Goal: Complete application form: Complete application form

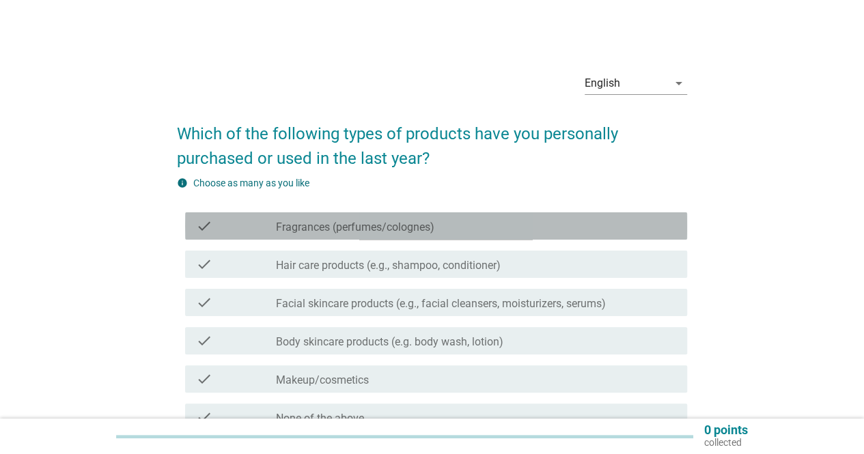
click at [435, 230] on label "Fragrances (perfumes/colognes)" at bounding box center [355, 228] width 159 height 14
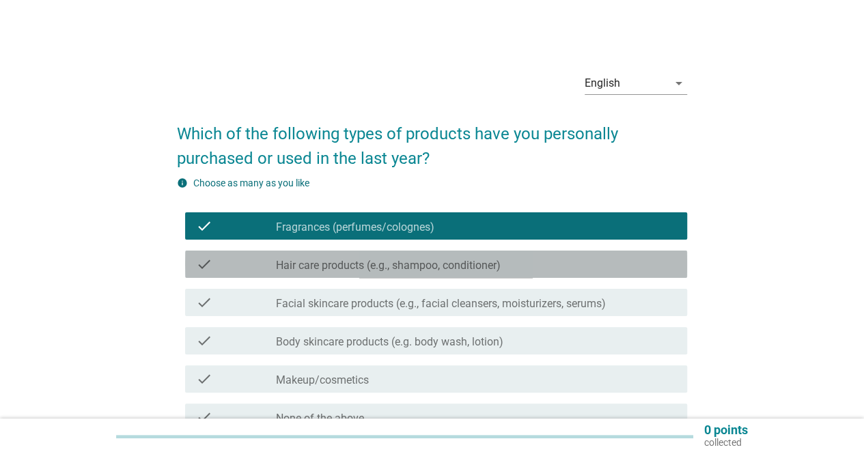
click at [437, 262] on label "Hair care products (e.g., shampoo, conditioner)" at bounding box center [388, 266] width 225 height 14
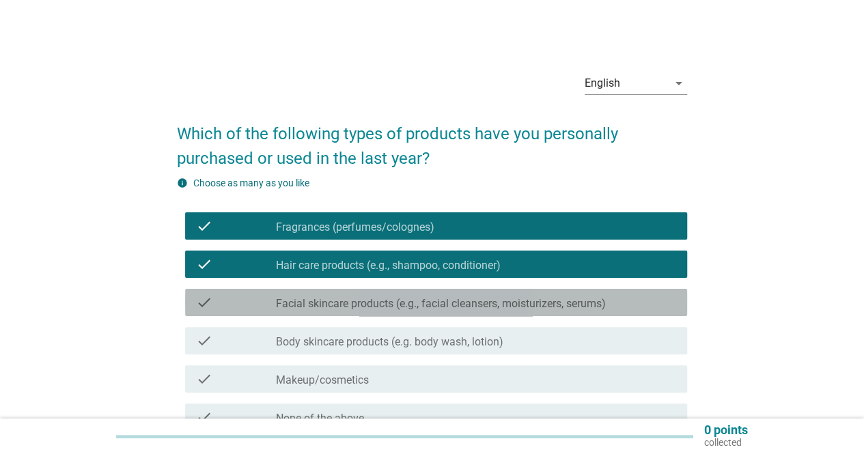
click at [424, 302] on label "Facial skincare products (e.g., facial cleansers, moisturizers, serums)" at bounding box center [441, 304] width 330 height 14
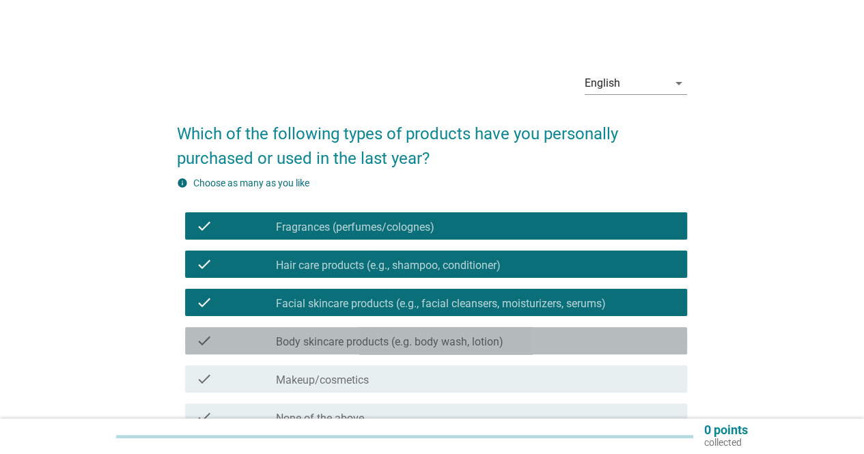
click at [411, 342] on label "Body skincare products (e.g. body wash, lotion)" at bounding box center [390, 343] width 228 height 14
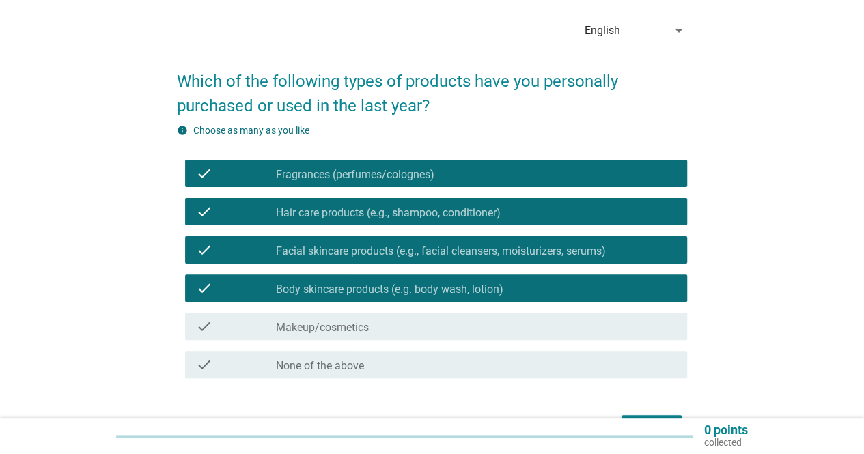
scroll to position [137, 0]
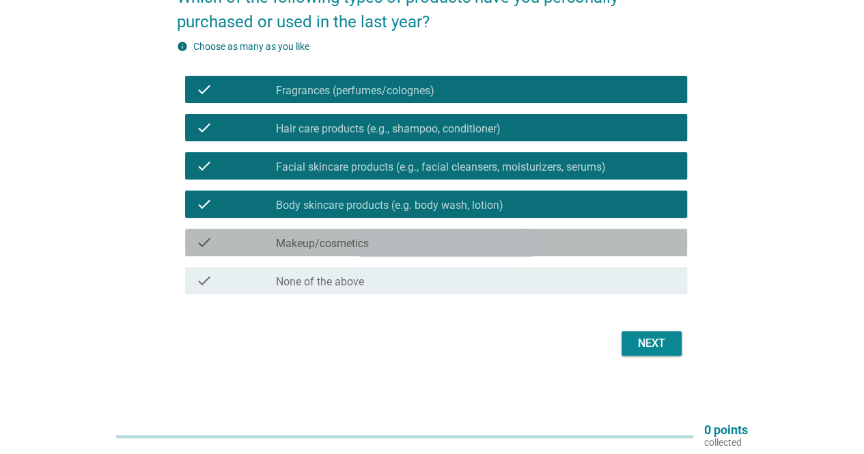
click at [399, 245] on div "check_box_outline_blank Makeup/cosmetics" at bounding box center [476, 242] width 400 height 16
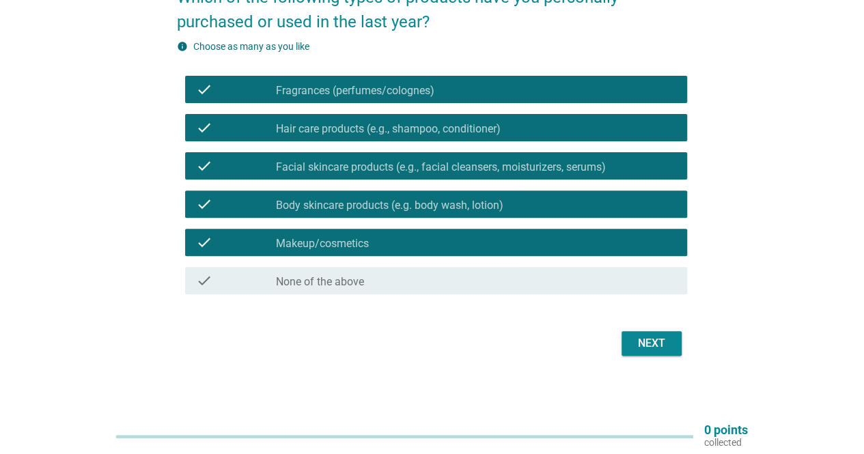
click at [651, 342] on div "Next" at bounding box center [652, 344] width 38 height 16
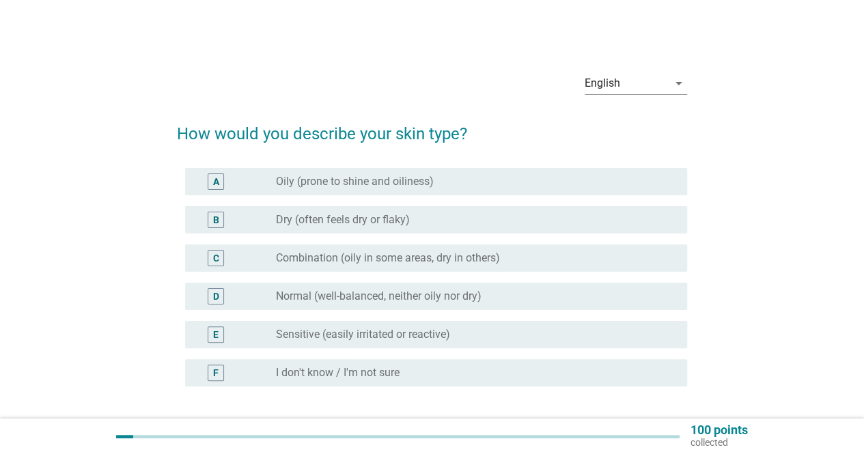
click at [344, 223] on label "Dry (often feels dry or flaky)" at bounding box center [343, 220] width 134 height 14
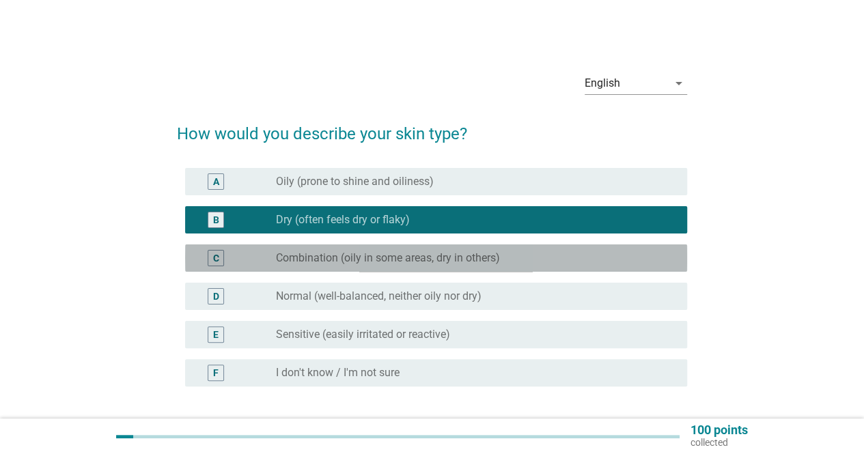
click at [351, 264] on label "Combination (oily in some areas, dry in others)" at bounding box center [388, 258] width 224 height 14
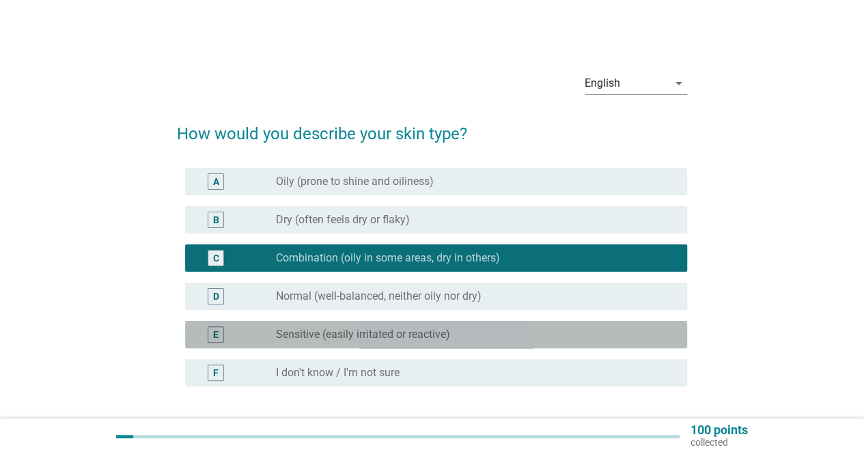
click at [344, 337] on label "Sensitive (easily irritated or reactive)" at bounding box center [363, 335] width 174 height 14
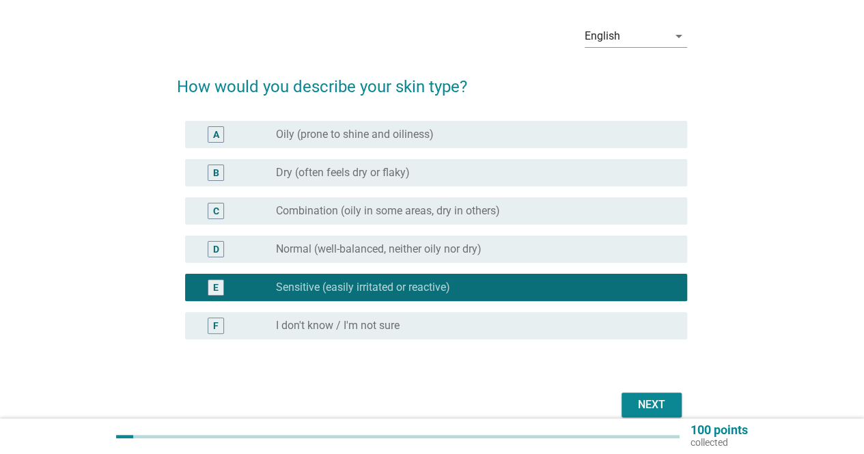
scroll to position [68, 0]
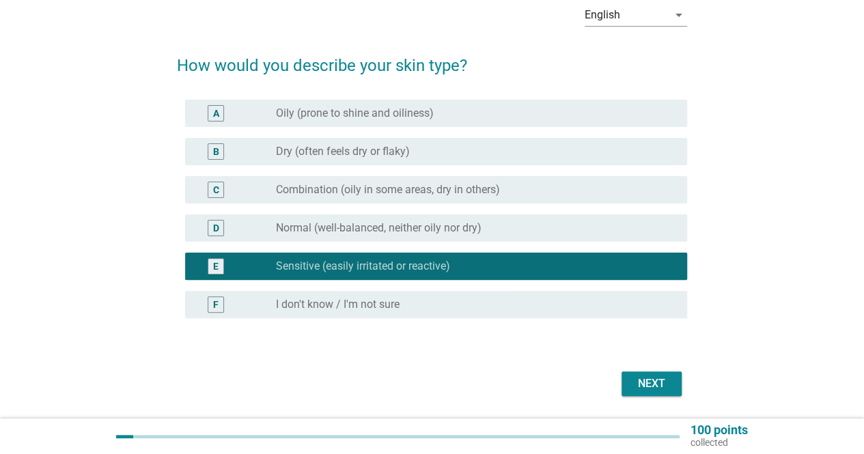
click at [642, 385] on div "Next" at bounding box center [652, 384] width 38 height 16
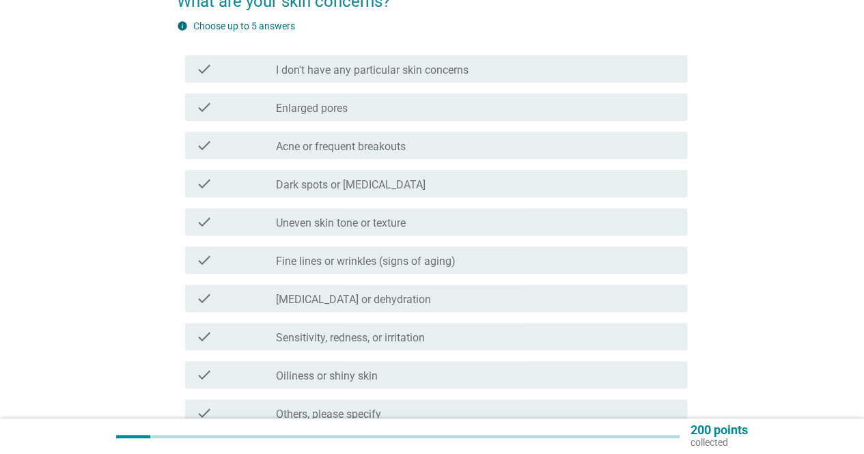
scroll to position [137, 0]
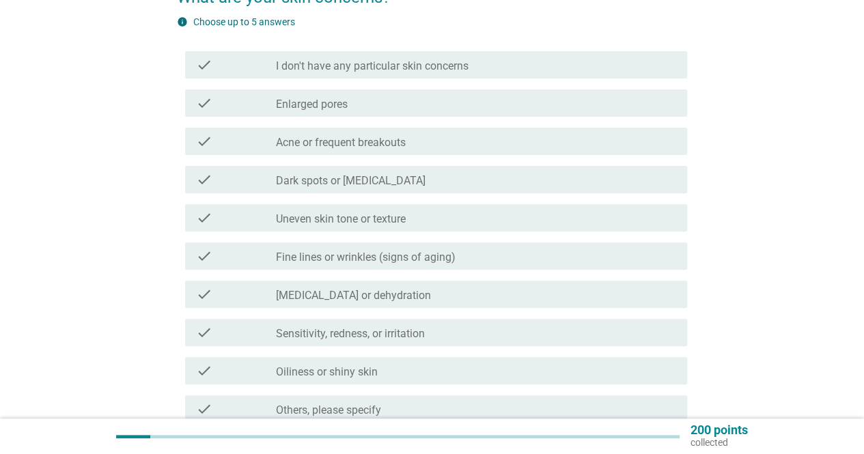
click at [343, 144] on label "Acne or frequent breakouts" at bounding box center [341, 143] width 130 height 14
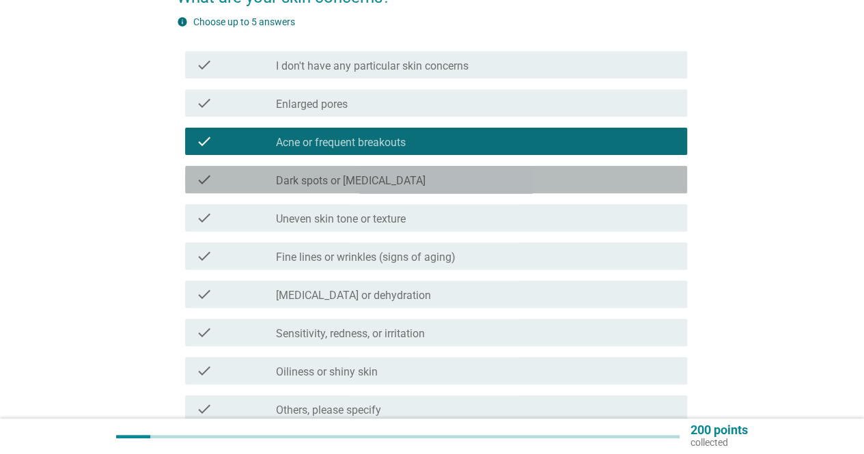
click at [351, 184] on label "Dark spots or [MEDICAL_DATA]" at bounding box center [351, 181] width 150 height 14
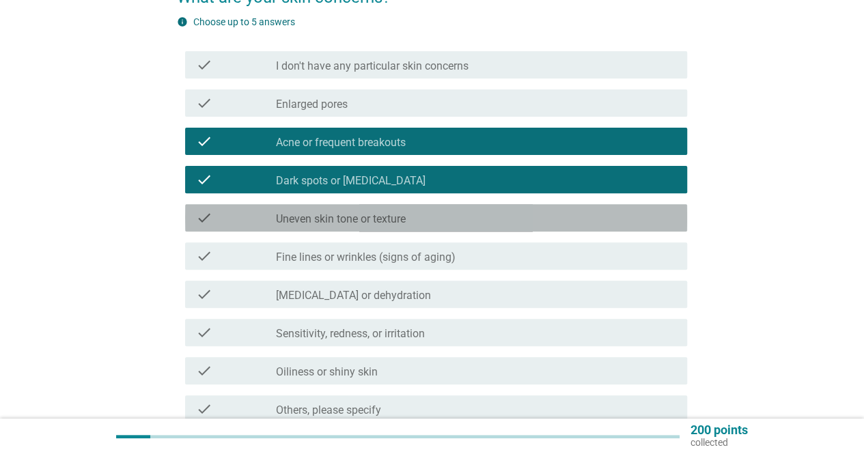
click at [339, 221] on label "Uneven skin tone or texture" at bounding box center [341, 220] width 130 height 14
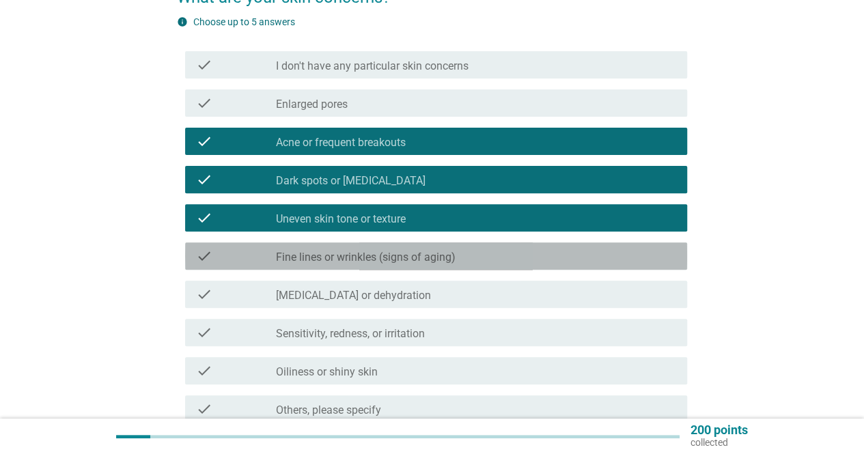
click at [320, 254] on label "Fine lines or wrinkles (signs of aging)" at bounding box center [366, 258] width 180 height 14
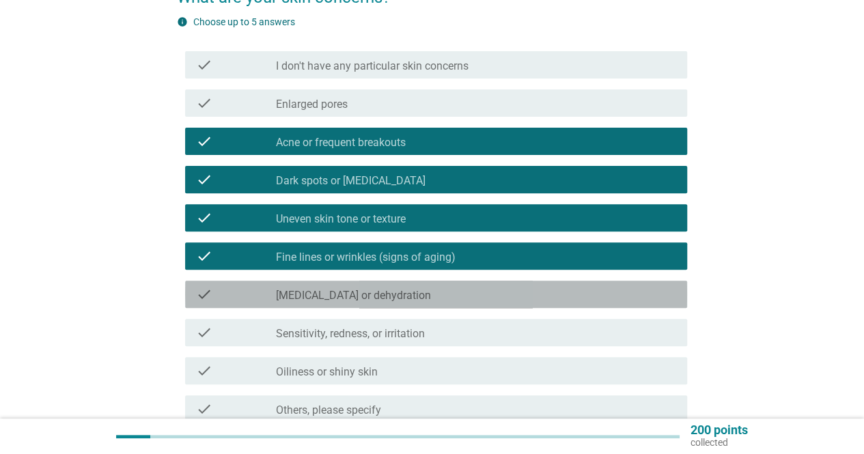
click at [295, 294] on label "[MEDICAL_DATA] or dehydration" at bounding box center [353, 296] width 155 height 14
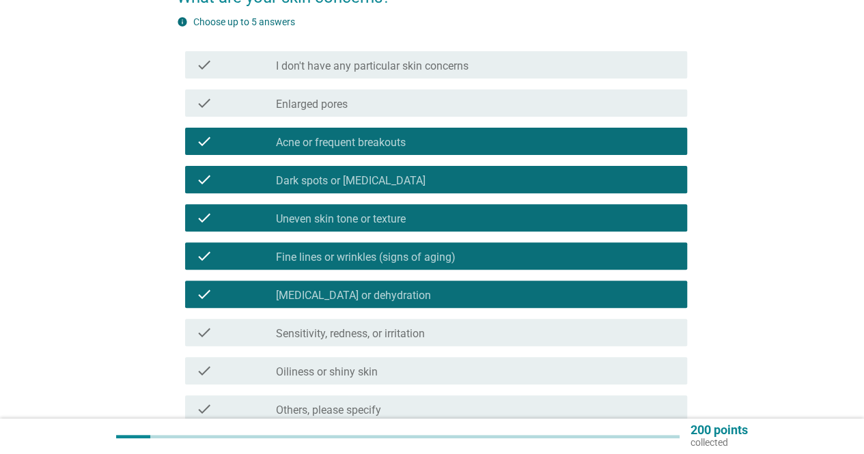
click at [298, 333] on label "Sensitivity, redness, or irritation" at bounding box center [350, 334] width 149 height 14
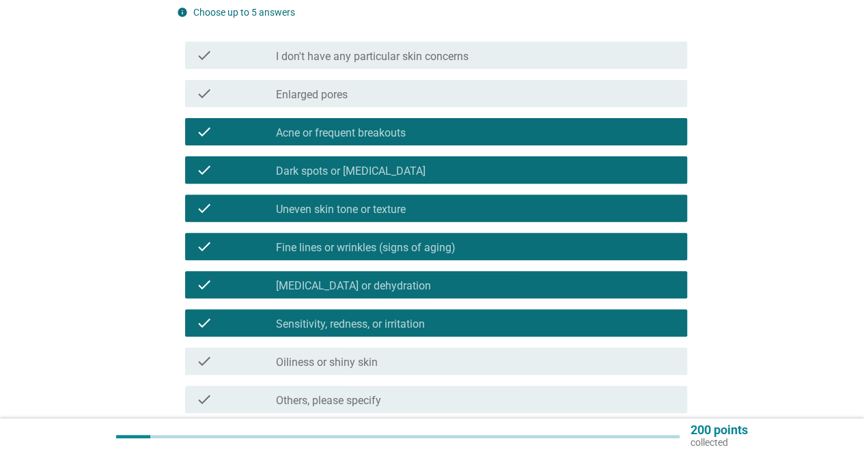
scroll to position [273, 0]
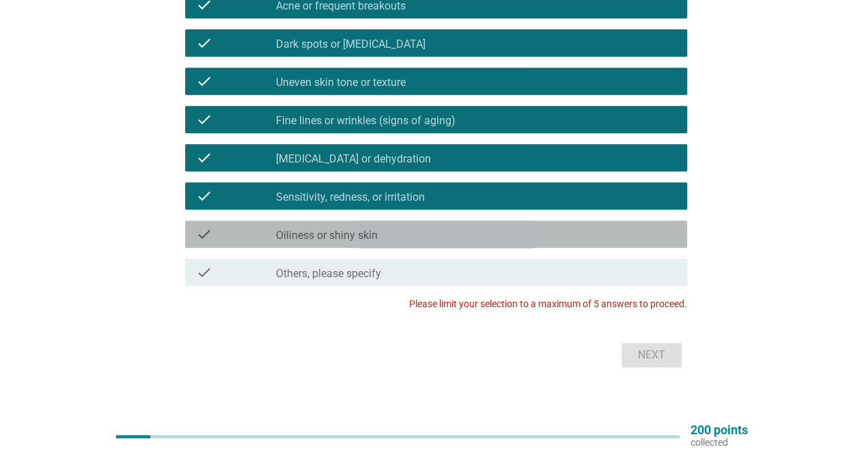
click at [312, 228] on div "check_box_outline_blank Oiliness or shiny skin" at bounding box center [476, 234] width 400 height 16
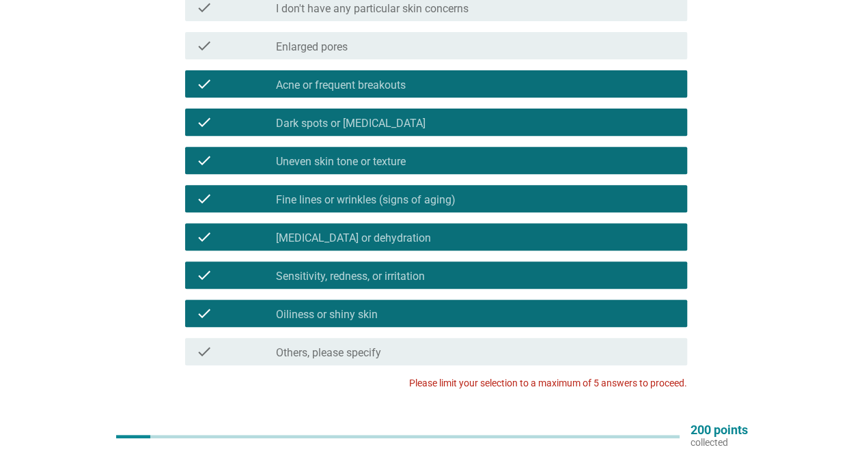
scroll to position [137, 0]
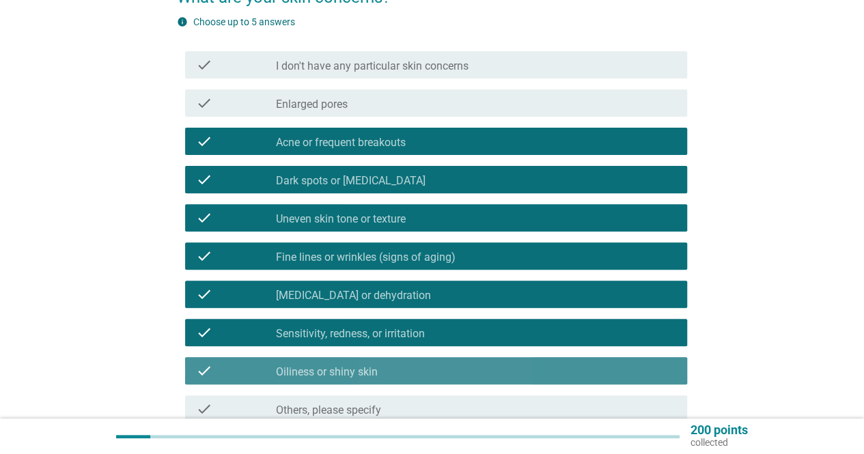
click at [305, 367] on label "Oiliness or shiny skin" at bounding box center [327, 373] width 102 height 14
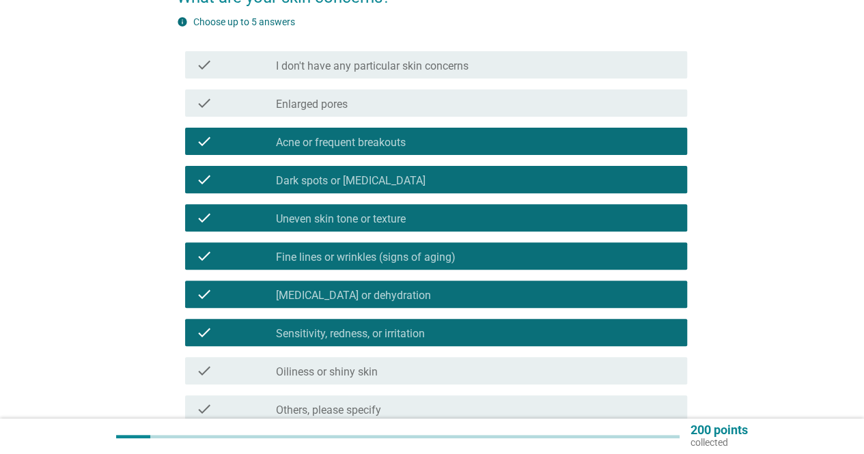
click at [313, 263] on label "Fine lines or wrinkles (signs of aging)" at bounding box center [366, 258] width 180 height 14
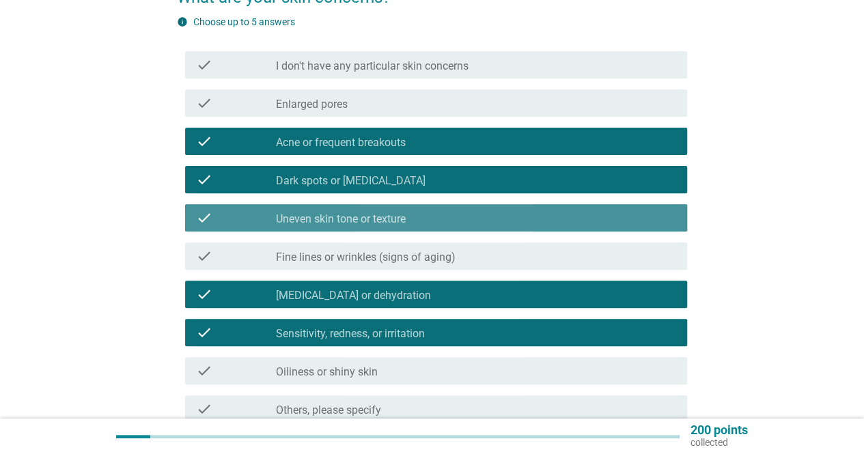
click at [321, 221] on label "Uneven skin tone or texture" at bounding box center [341, 220] width 130 height 14
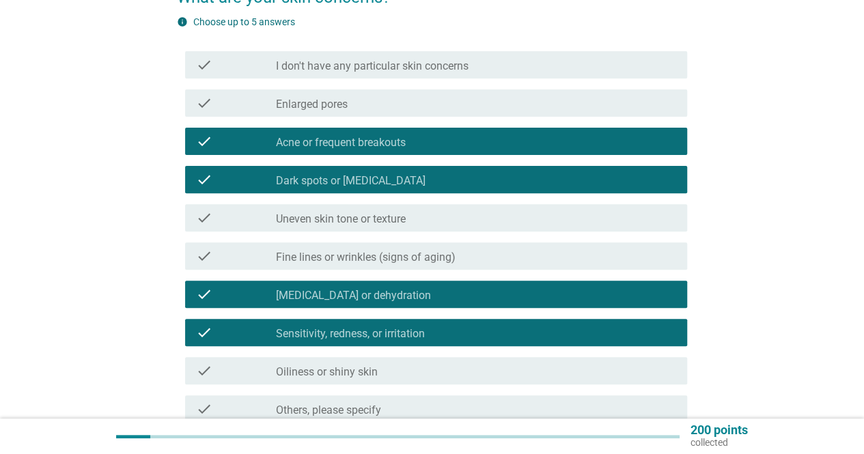
click at [321, 258] on label "Fine lines or wrinkles (signs of aging)" at bounding box center [366, 258] width 180 height 14
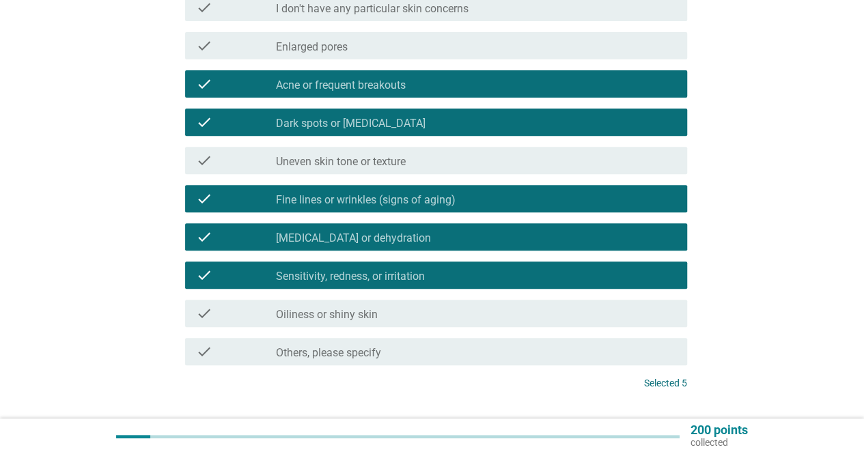
scroll to position [273, 0]
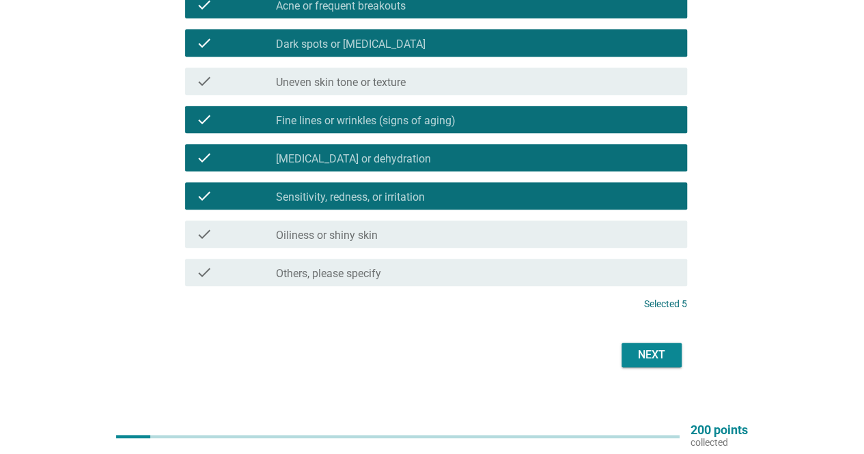
click at [648, 361] on div "Next" at bounding box center [652, 355] width 38 height 16
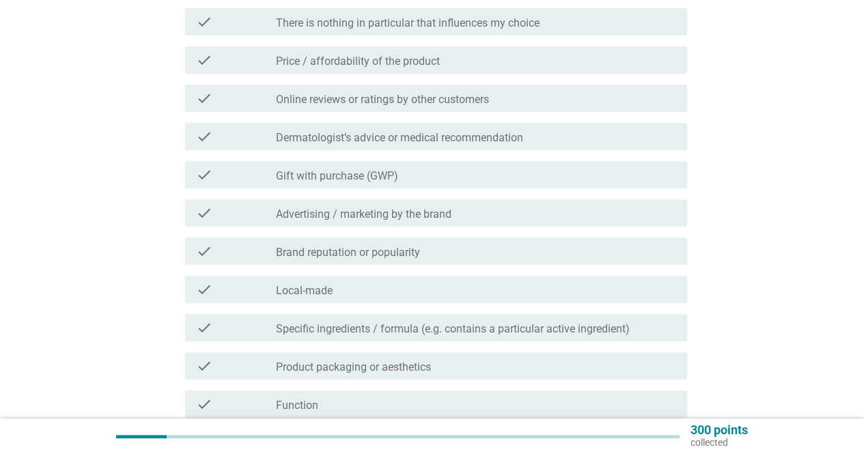
scroll to position [205, 0]
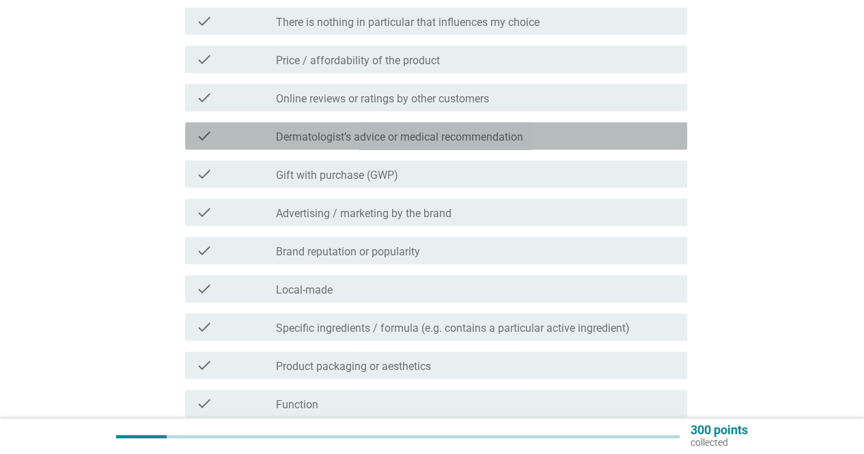
click at [357, 139] on label "Dermatologist’s advice or medical recommendation" at bounding box center [399, 138] width 247 height 14
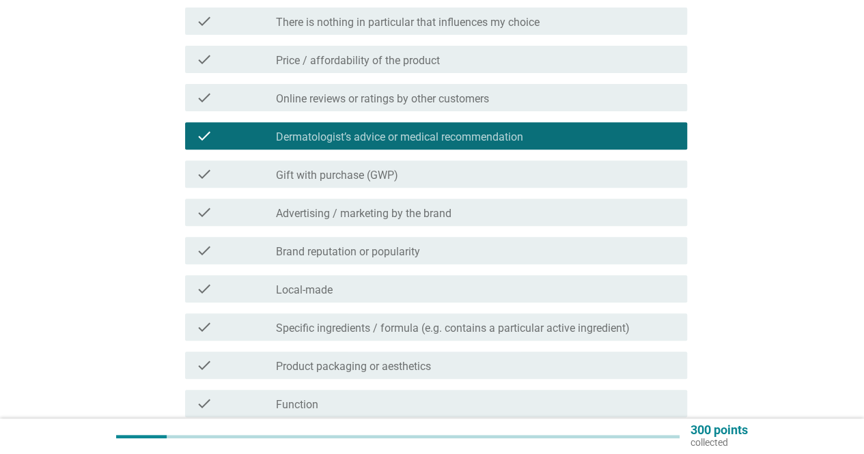
click at [336, 330] on label "Specific ingredients / formula (e.g. contains a particular active ingredient)" at bounding box center [453, 329] width 354 height 14
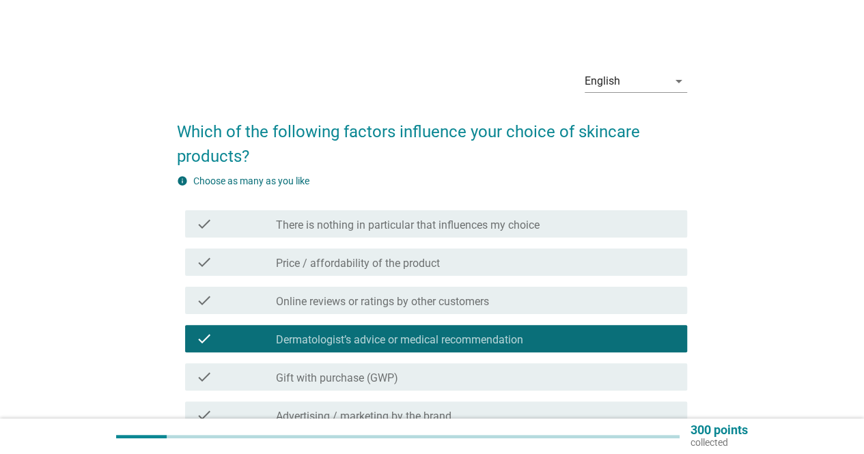
scroll to position [0, 0]
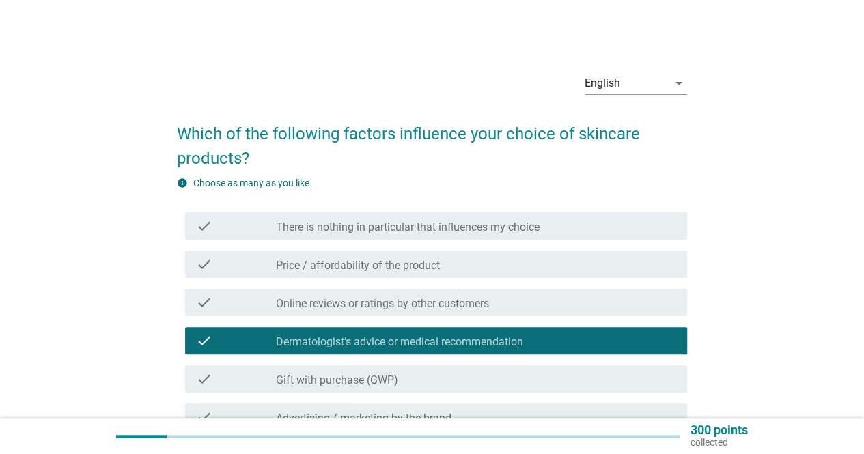
click at [360, 266] on label "Price / affordability of the product" at bounding box center [358, 266] width 164 height 14
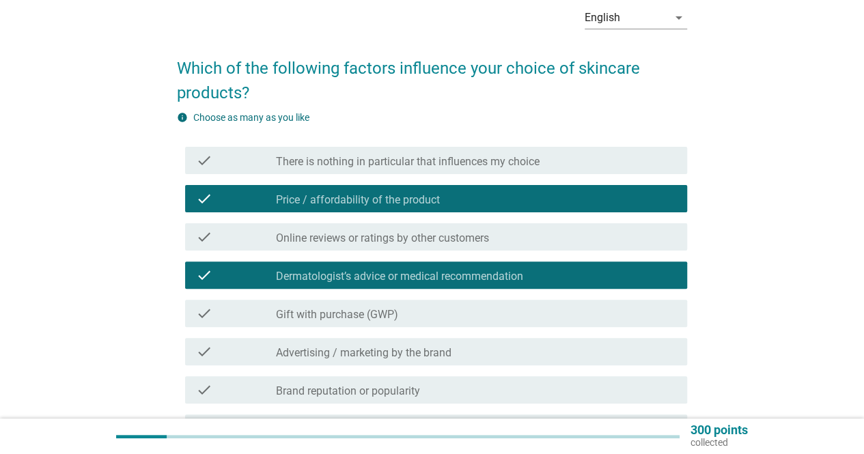
scroll to position [205, 0]
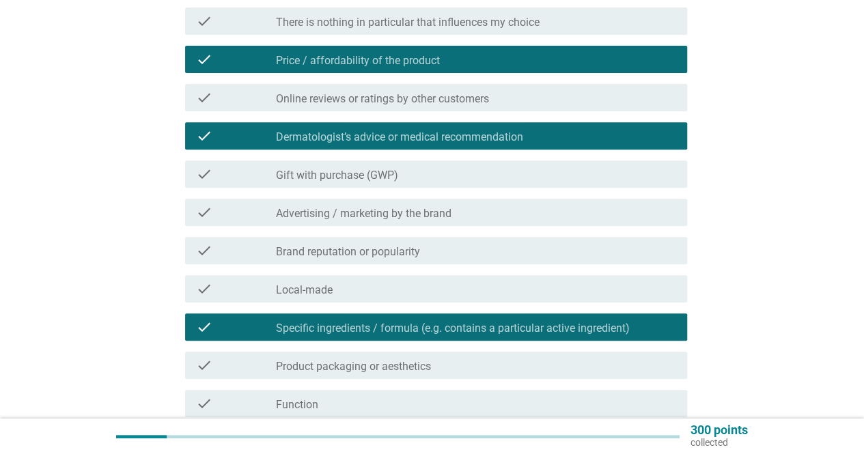
click at [340, 286] on div "check_box_outline_blank Local-made" at bounding box center [476, 289] width 400 height 16
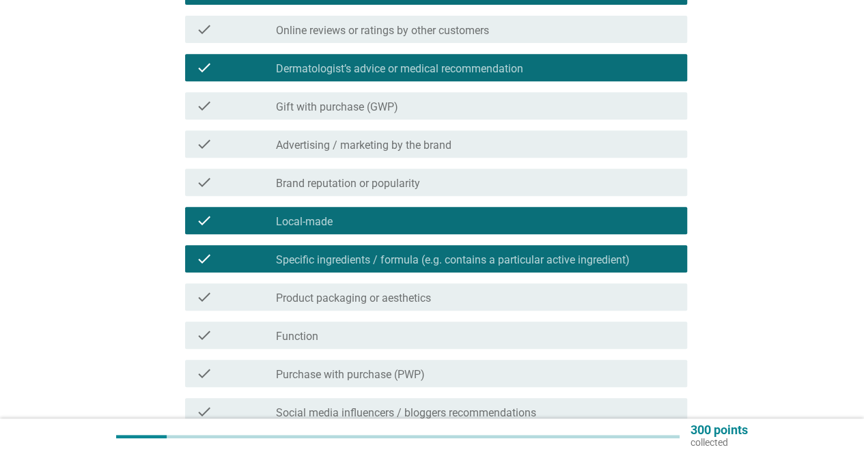
click at [321, 329] on div "check_box_outline_blank Function" at bounding box center [476, 335] width 400 height 16
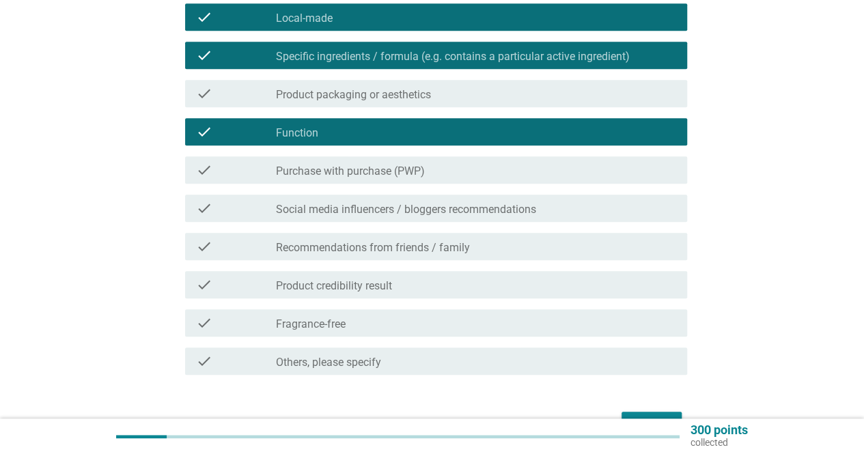
scroll to position [478, 0]
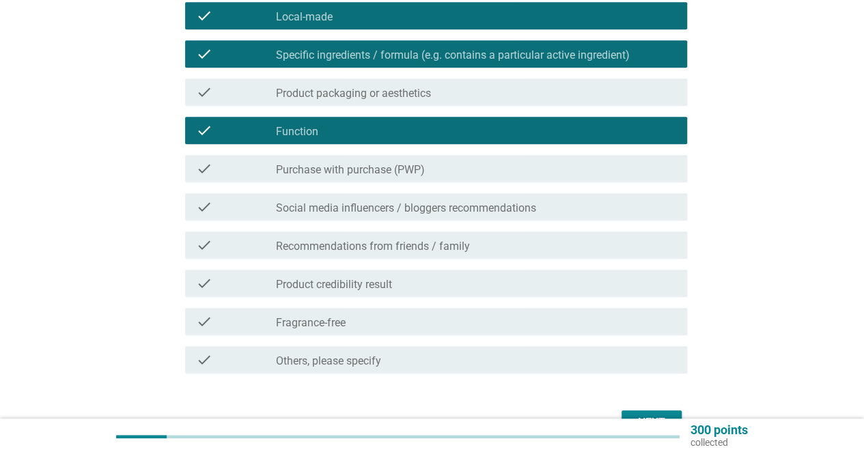
click at [359, 288] on label "Product credibility result" at bounding box center [334, 285] width 116 height 14
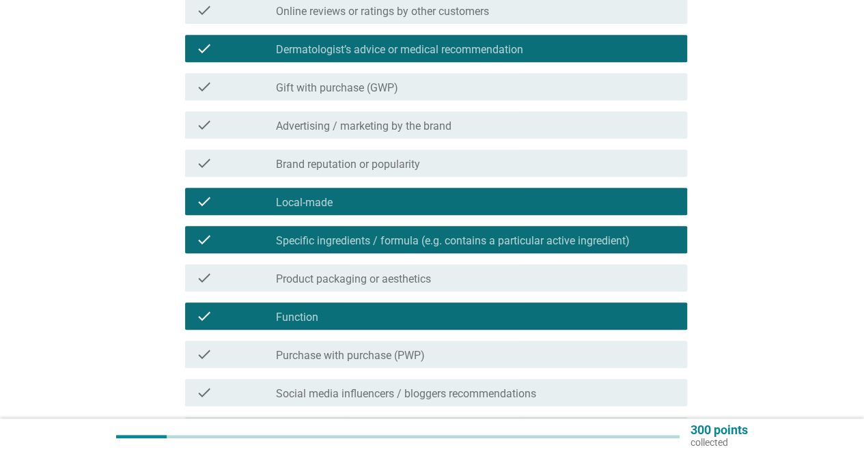
scroll to position [547, 0]
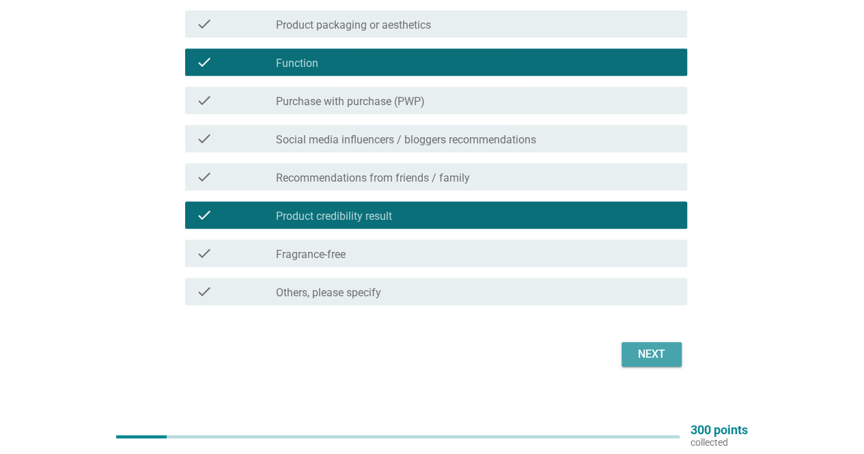
click at [638, 353] on div "Next" at bounding box center [652, 354] width 38 height 16
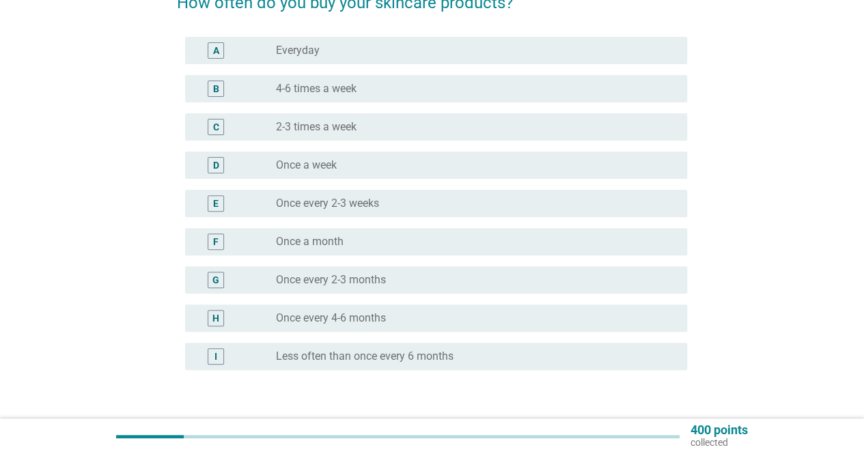
scroll to position [137, 0]
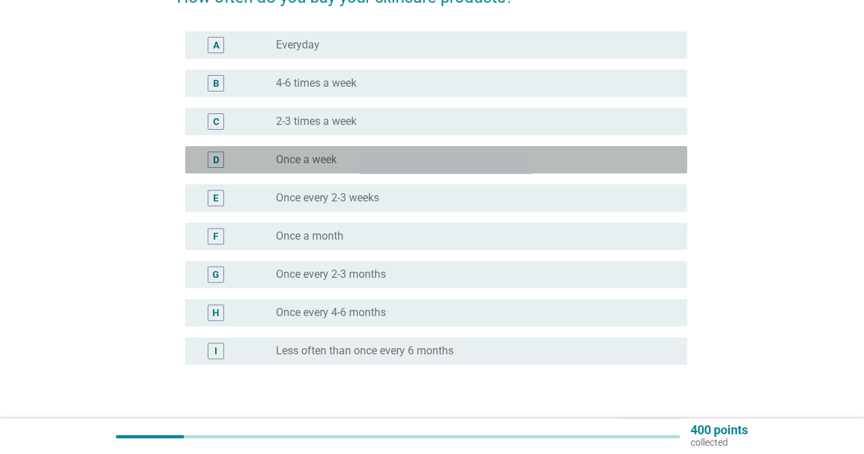
click at [313, 163] on label "Once a week" at bounding box center [306, 160] width 61 height 14
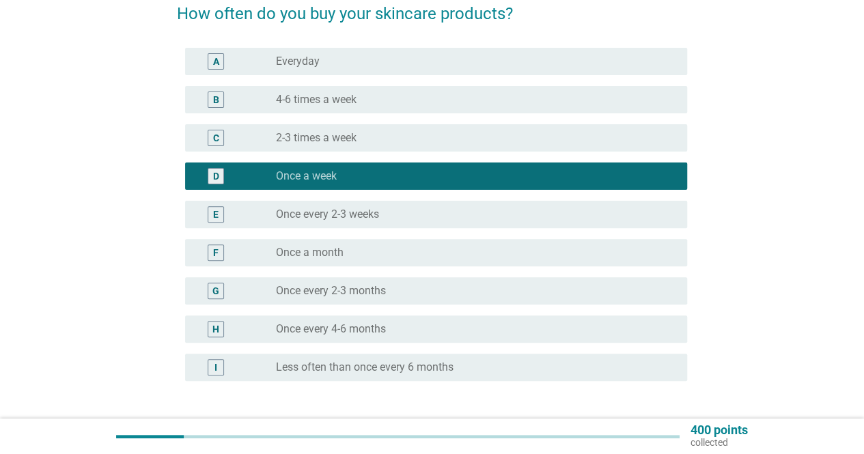
scroll to position [68, 0]
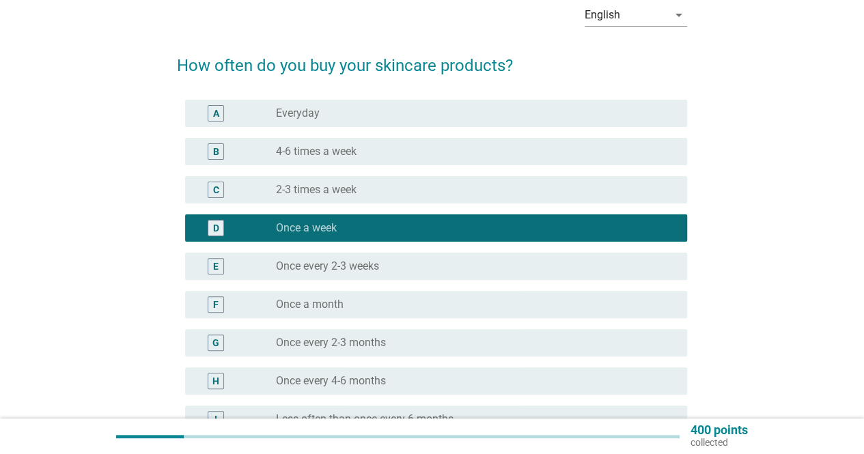
click at [303, 269] on label "Once every 2-3 weeks" at bounding box center [327, 267] width 103 height 14
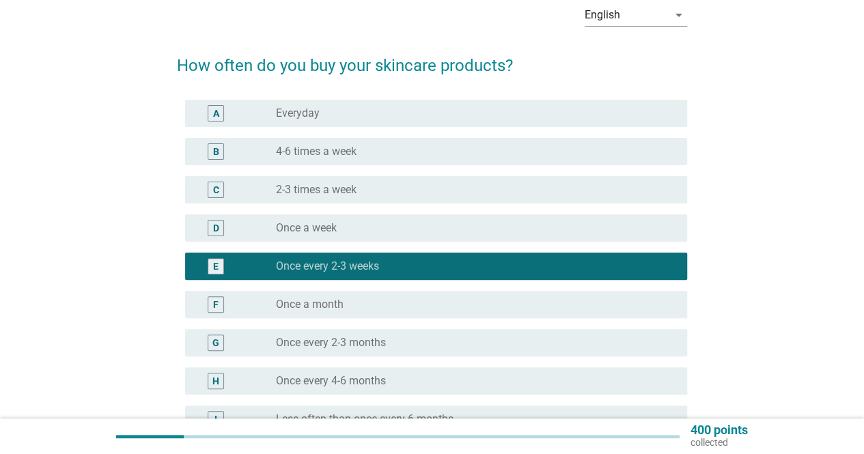
click at [312, 233] on label "Once a week" at bounding box center [306, 228] width 61 height 14
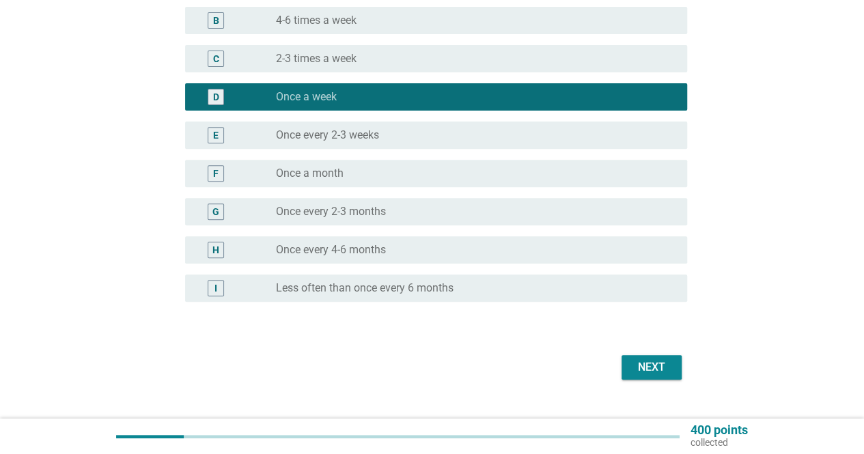
scroll to position [205, 0]
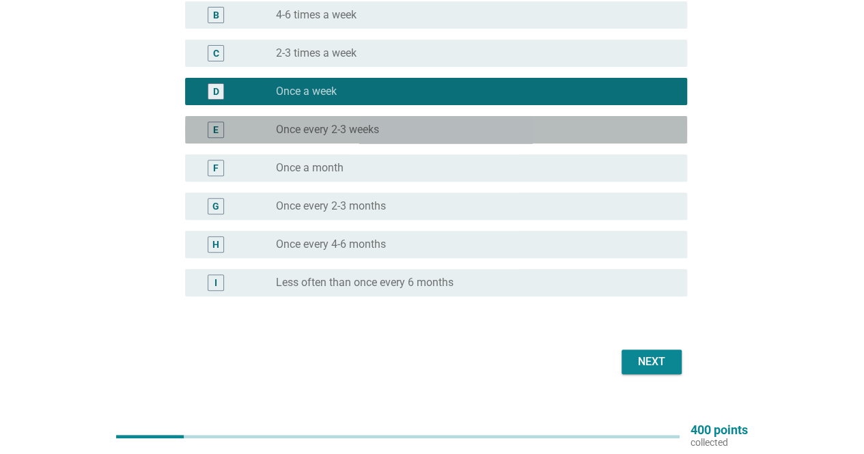
click at [350, 132] on label "Once every 2-3 weeks" at bounding box center [327, 130] width 103 height 14
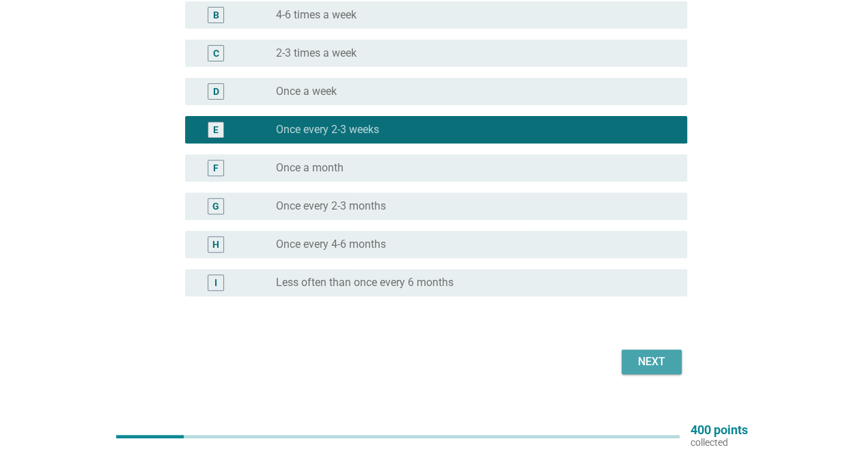
click at [646, 368] on div "Next" at bounding box center [652, 362] width 38 height 16
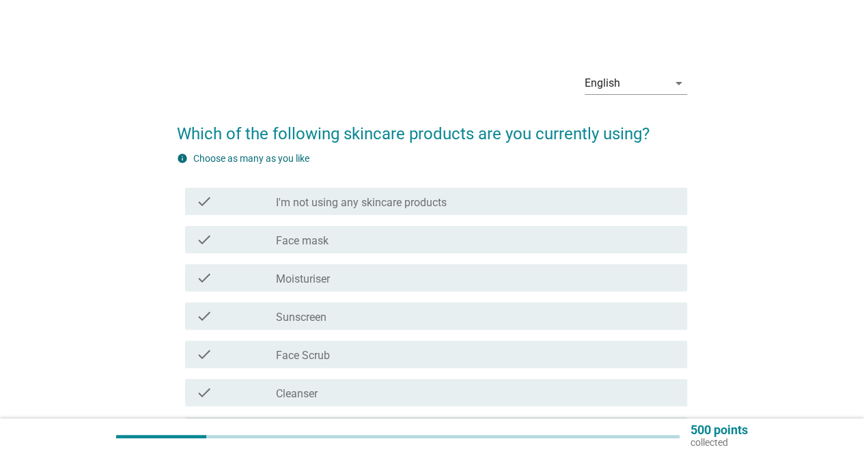
scroll to position [68, 0]
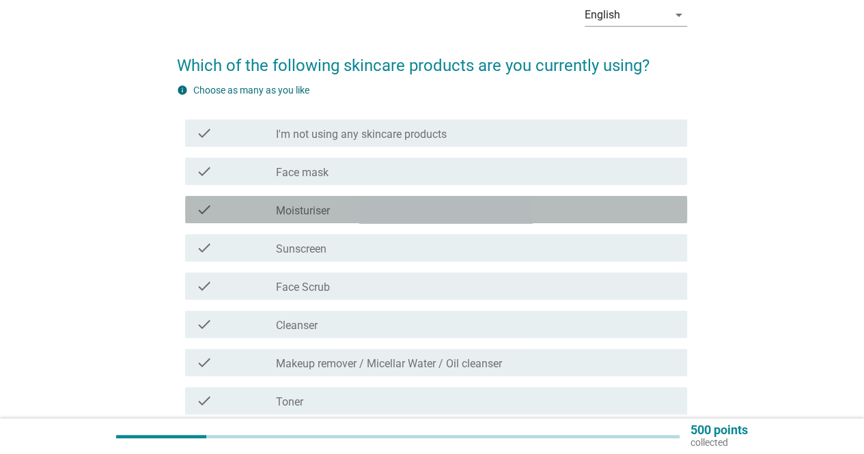
click at [366, 204] on div "check_box_outline_blank Moisturiser" at bounding box center [476, 210] width 400 height 16
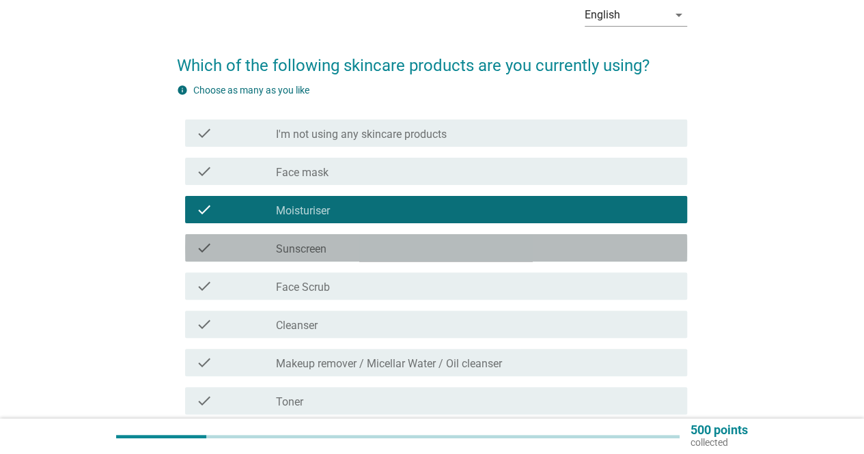
click at [361, 252] on div "check_box_outline_blank Sunscreen" at bounding box center [476, 248] width 400 height 16
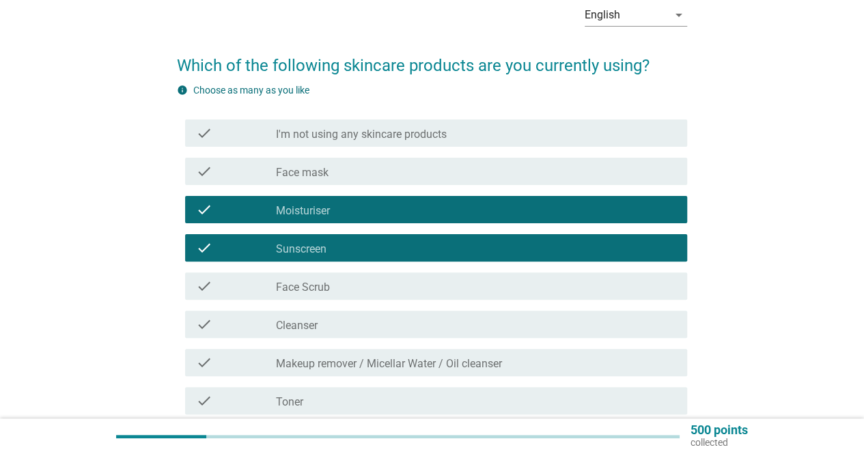
click at [348, 288] on div "check_box_outline_blank Face Scrub" at bounding box center [476, 286] width 400 height 16
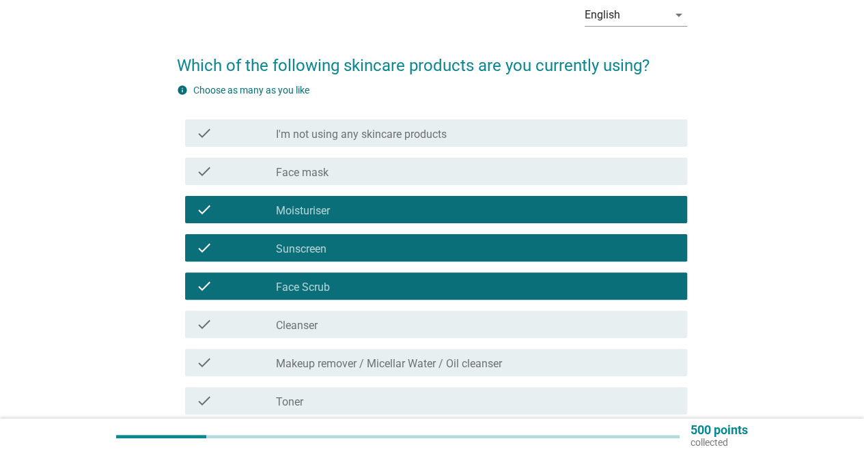
click at [342, 325] on div "check_box_outline_blank Cleanser" at bounding box center [476, 324] width 400 height 16
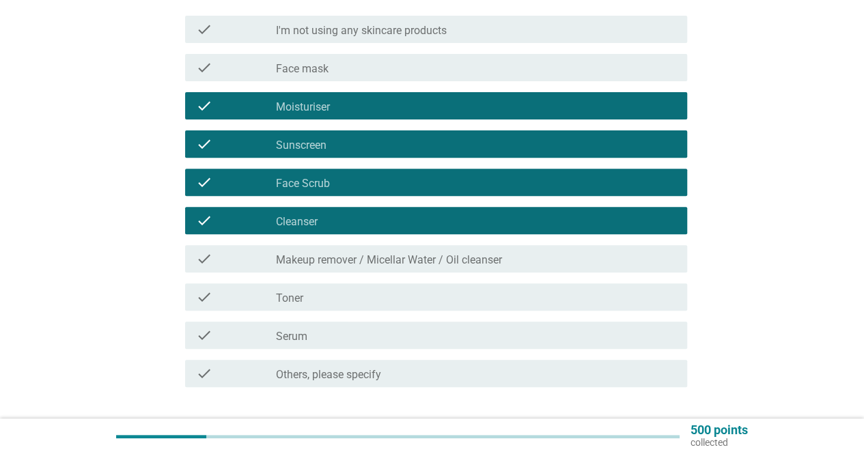
scroll to position [205, 0]
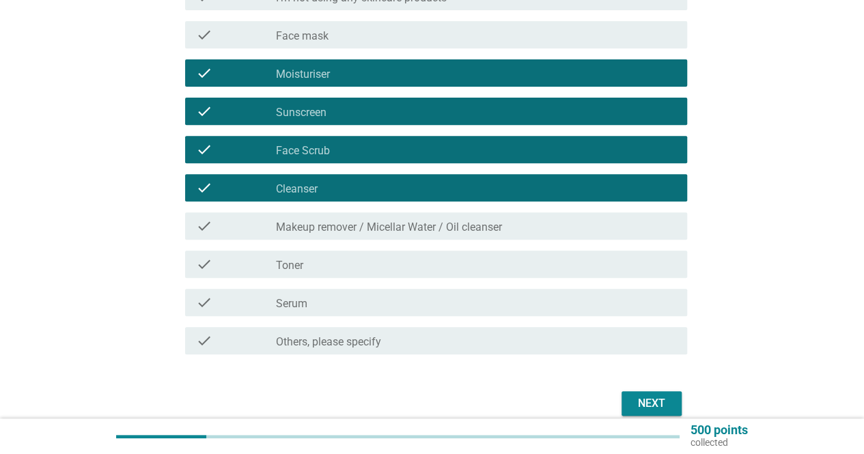
click at [316, 302] on div "check_box_outline_blank Serum" at bounding box center [476, 303] width 400 height 16
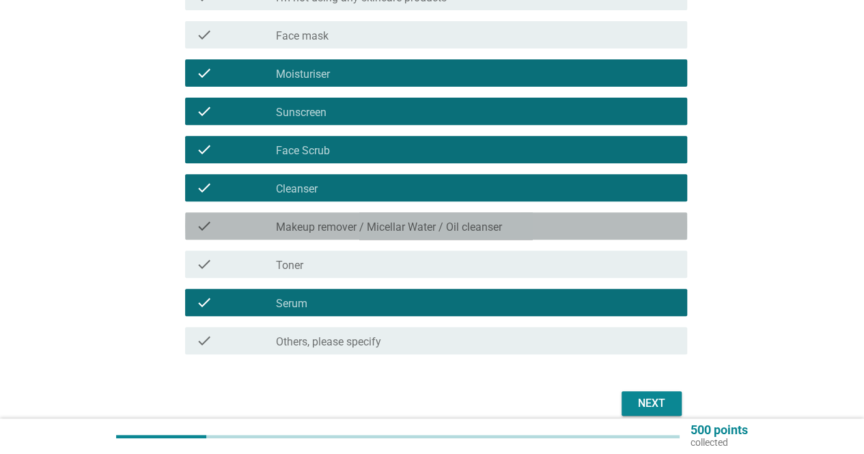
click at [381, 232] on label "Makeup remover / Micellar Water / Oil cleanser" at bounding box center [389, 228] width 226 height 14
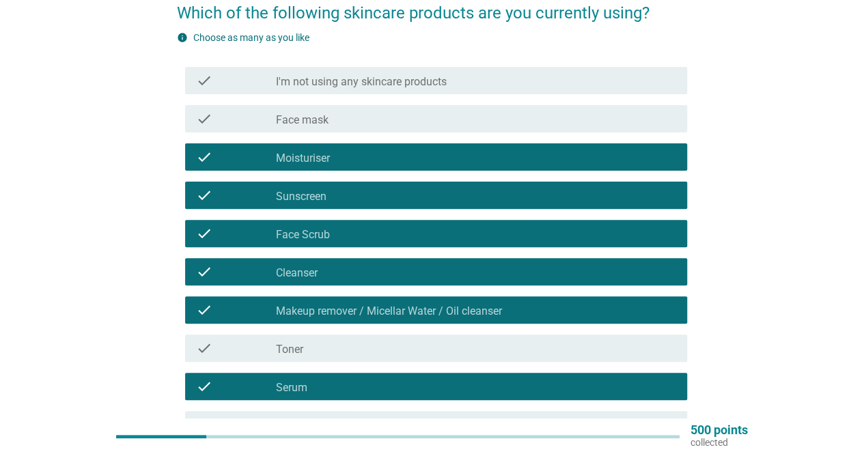
scroll to position [63, 0]
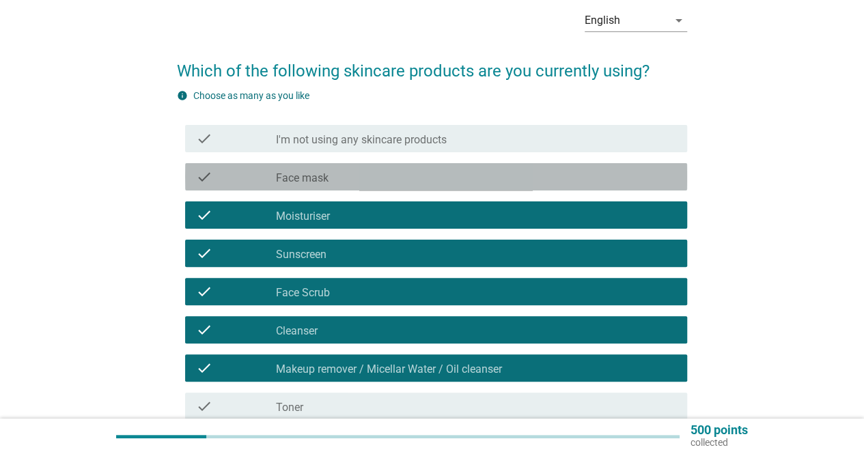
click at [375, 171] on div "check_box_outline_blank Face mask" at bounding box center [476, 177] width 400 height 16
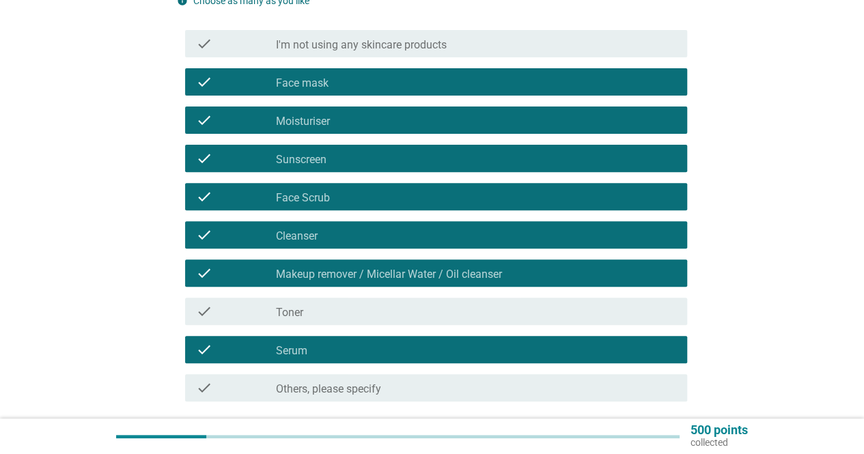
scroll to position [268, 0]
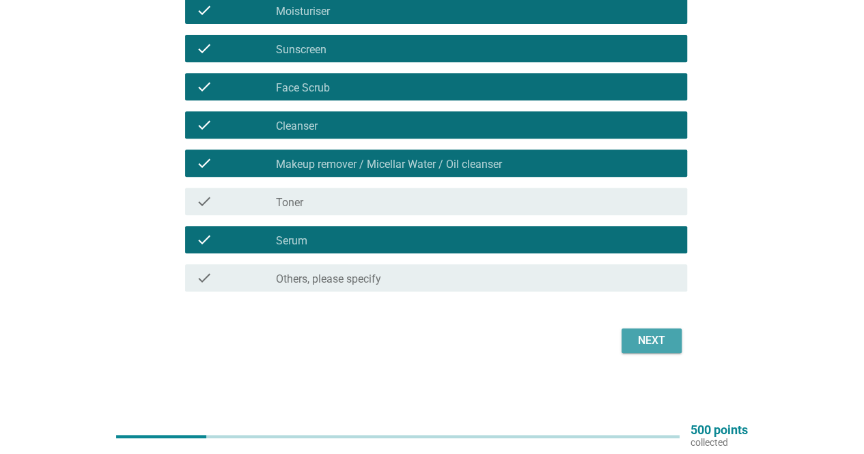
click at [648, 334] on div "Next" at bounding box center [652, 341] width 38 height 16
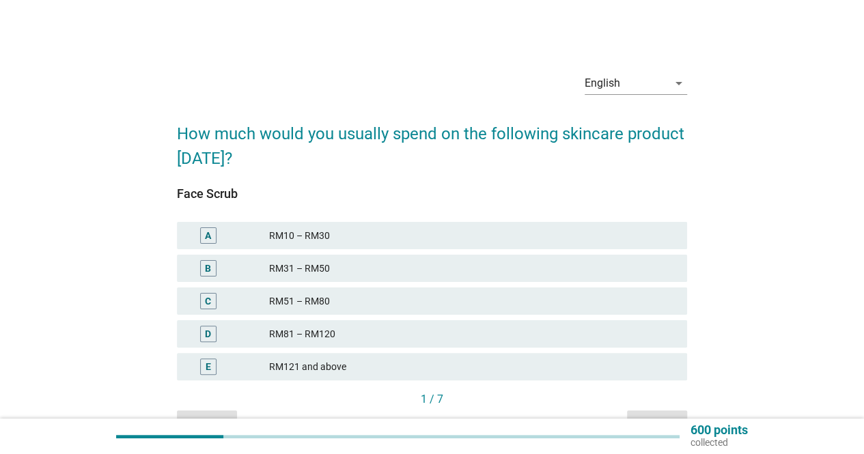
click at [340, 304] on div "RM51 – RM80" at bounding box center [472, 301] width 407 height 16
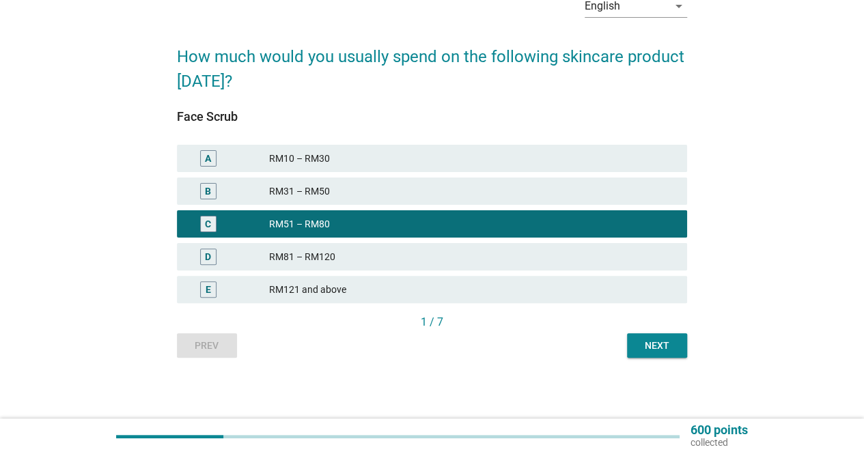
scroll to position [78, 0]
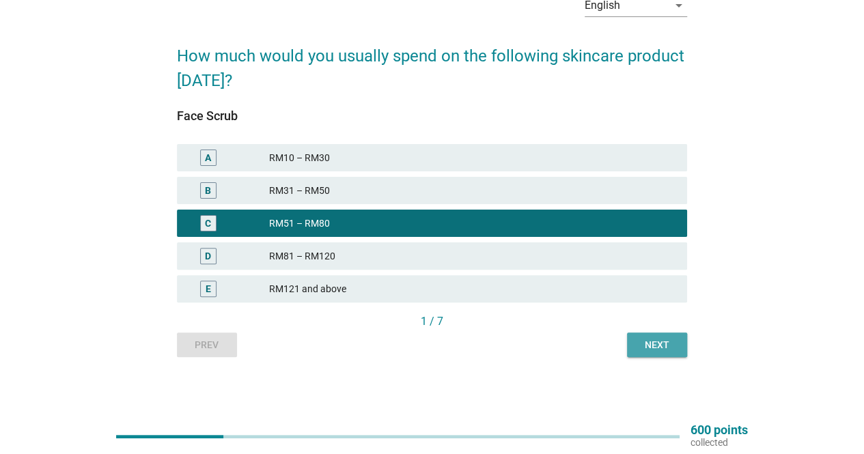
click at [640, 343] on div "Next" at bounding box center [657, 345] width 38 height 14
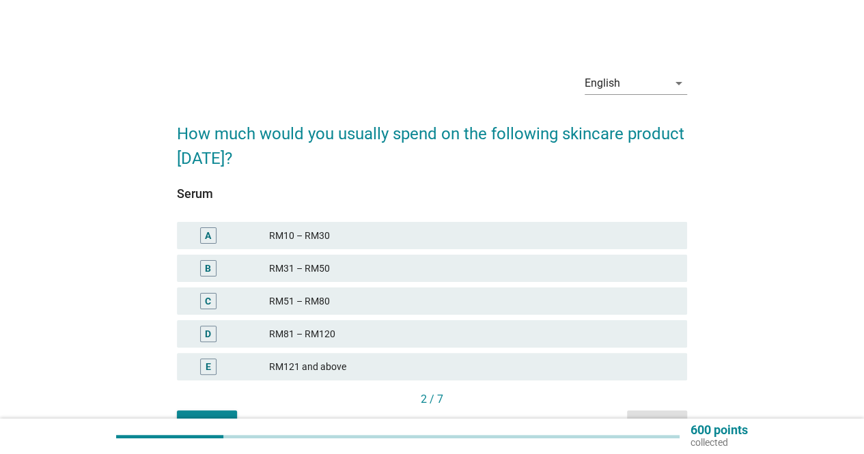
click at [355, 362] on div "RM121 and above" at bounding box center [472, 367] width 407 height 16
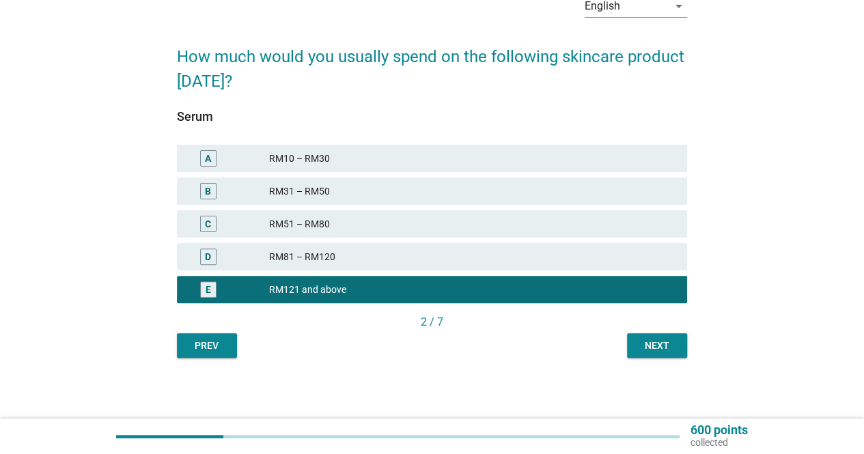
scroll to position [78, 0]
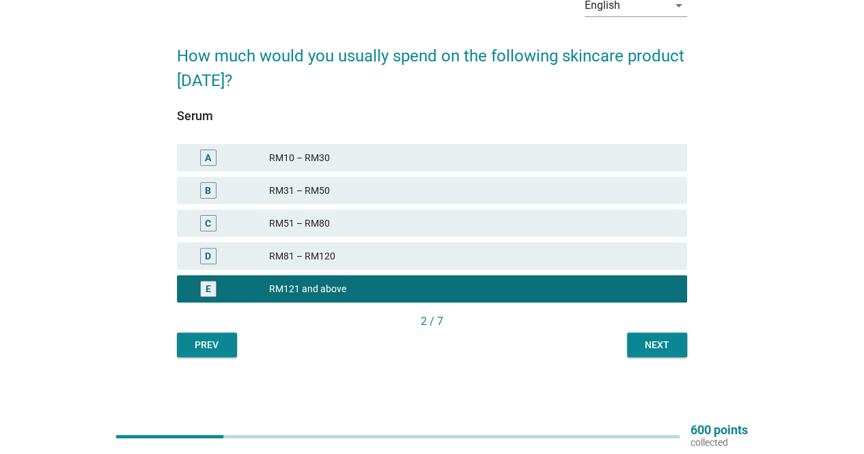
click at [646, 344] on div "Next" at bounding box center [657, 345] width 38 height 14
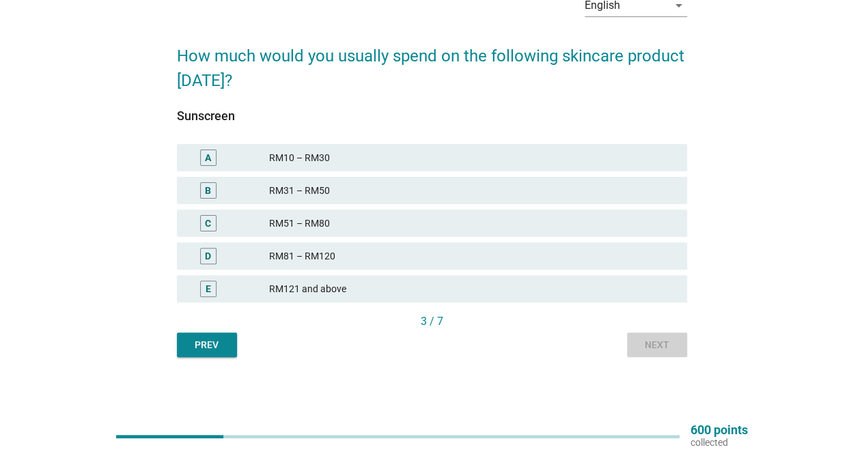
scroll to position [0, 0]
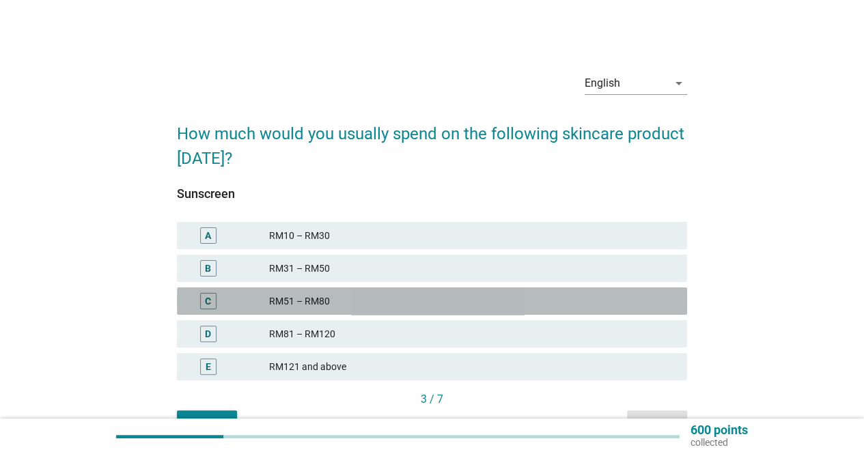
click at [348, 300] on div "RM51 – RM80" at bounding box center [472, 301] width 407 height 16
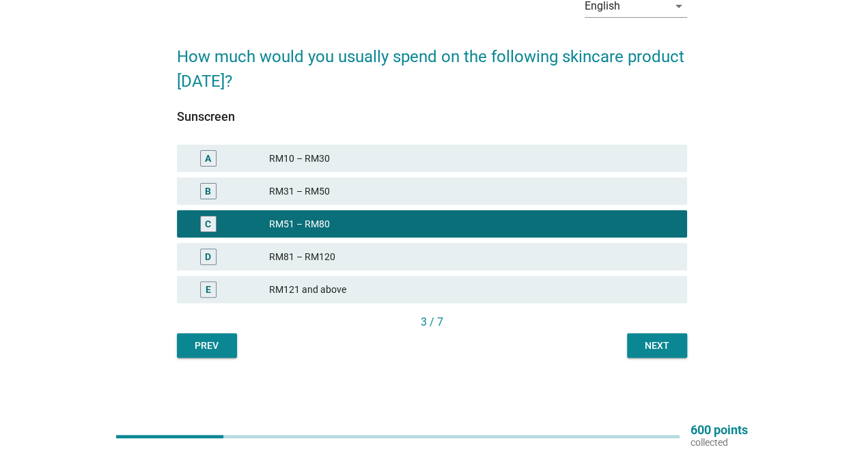
scroll to position [78, 0]
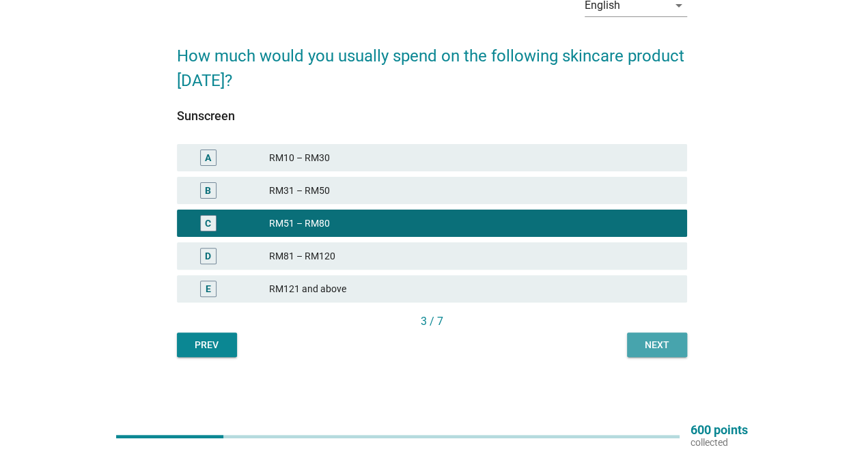
click at [644, 342] on div "Next" at bounding box center [657, 345] width 38 height 14
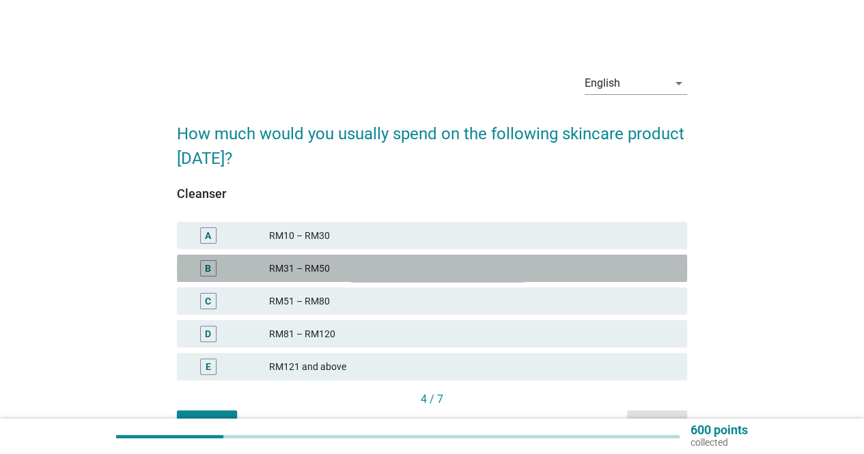
click at [366, 264] on div "RM31 – RM50" at bounding box center [472, 268] width 407 height 16
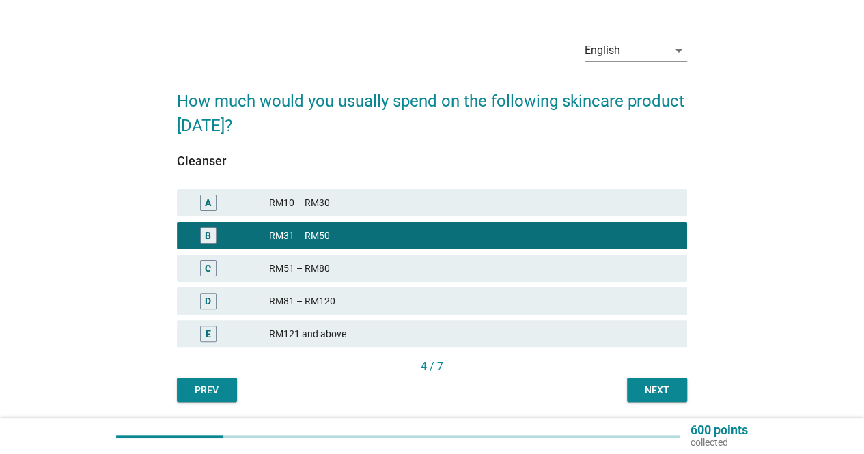
scroll to position [78, 0]
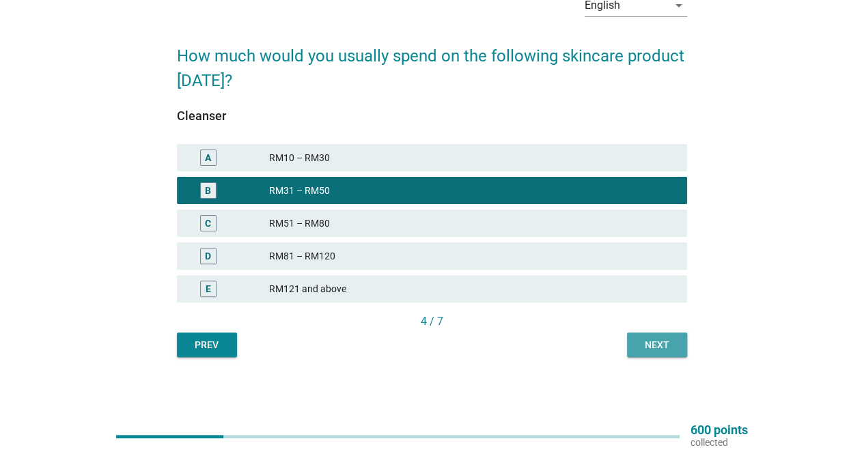
click at [644, 340] on div "Next" at bounding box center [657, 345] width 38 height 14
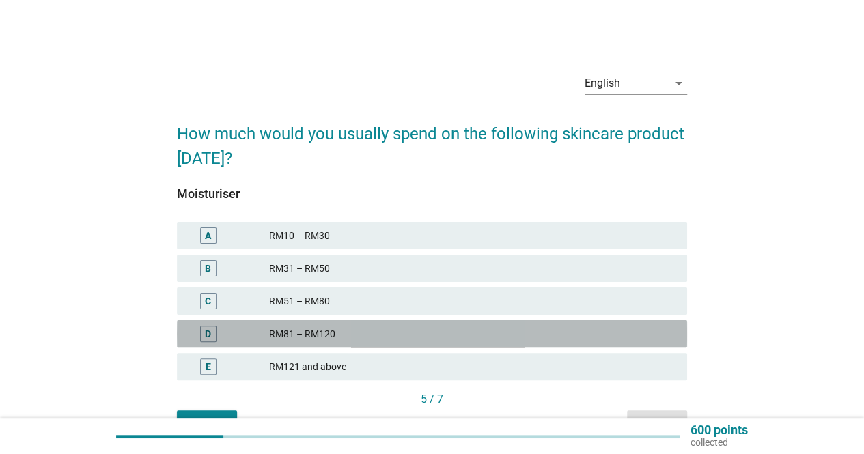
click at [340, 326] on div "RM81 – RM120" at bounding box center [472, 334] width 407 height 16
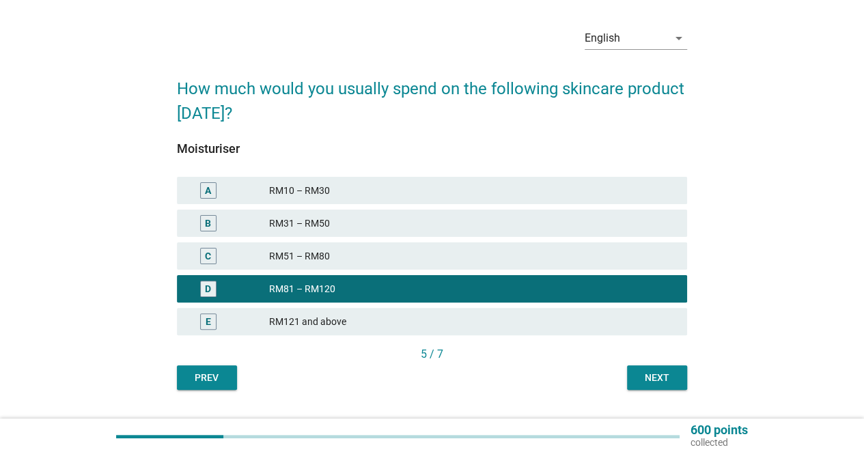
scroll to position [78, 0]
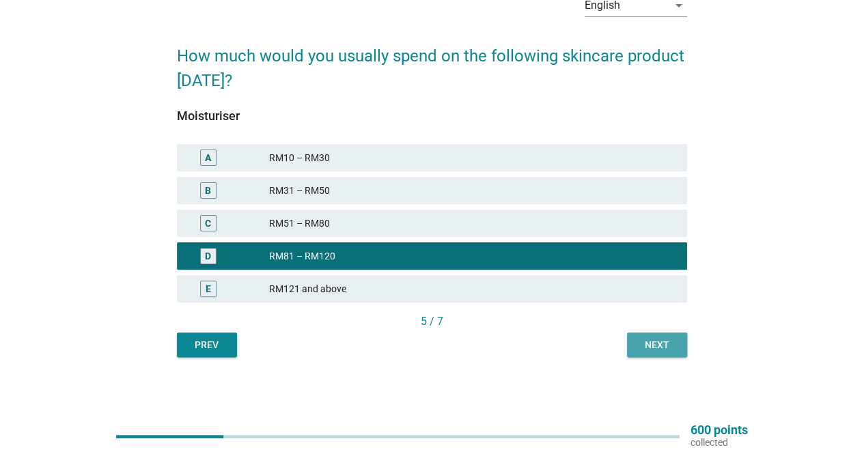
click at [657, 351] on div "Next" at bounding box center [657, 345] width 38 height 14
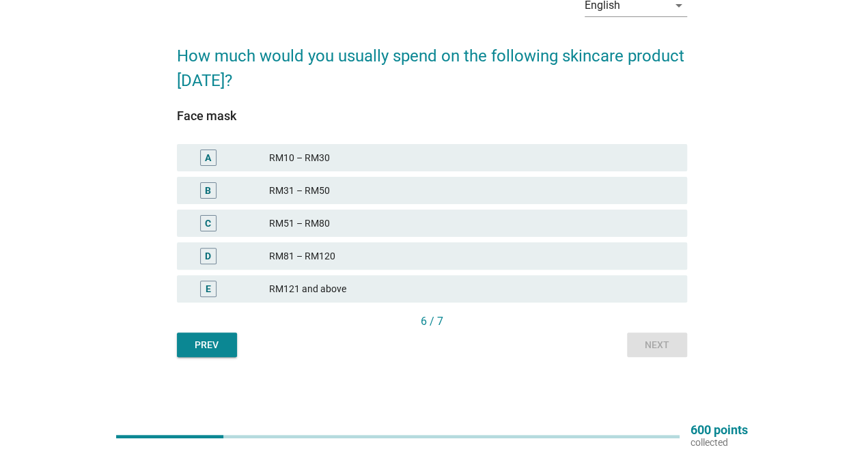
scroll to position [0, 0]
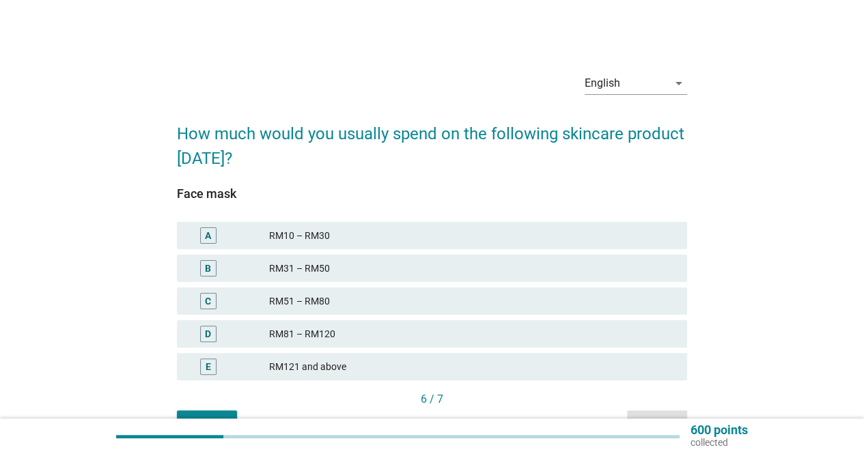
click at [353, 334] on div "RM81 – RM120" at bounding box center [472, 334] width 407 height 16
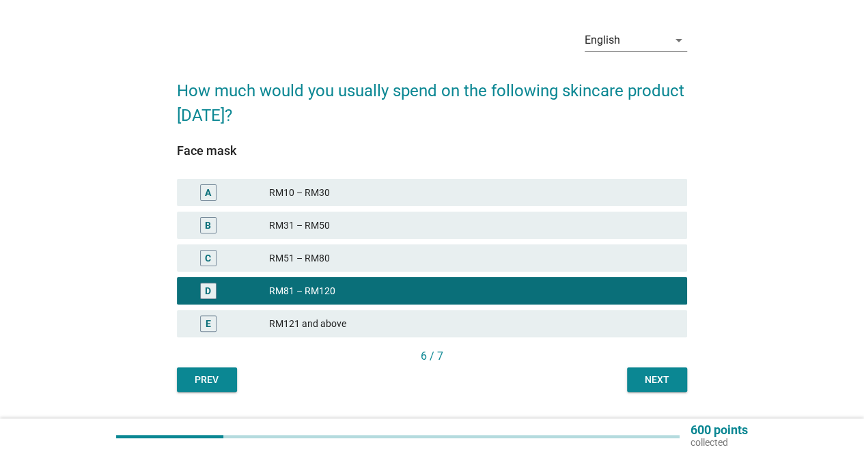
scroll to position [78, 0]
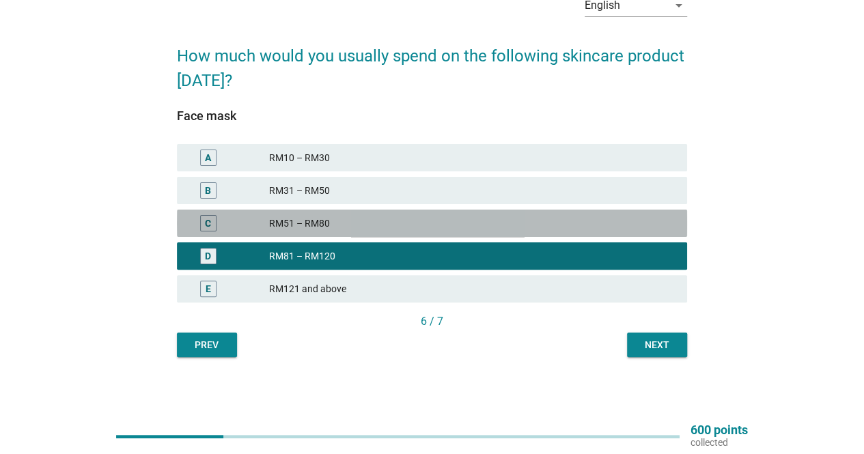
click at [401, 214] on div "C RM51 – RM80" at bounding box center [432, 223] width 510 height 27
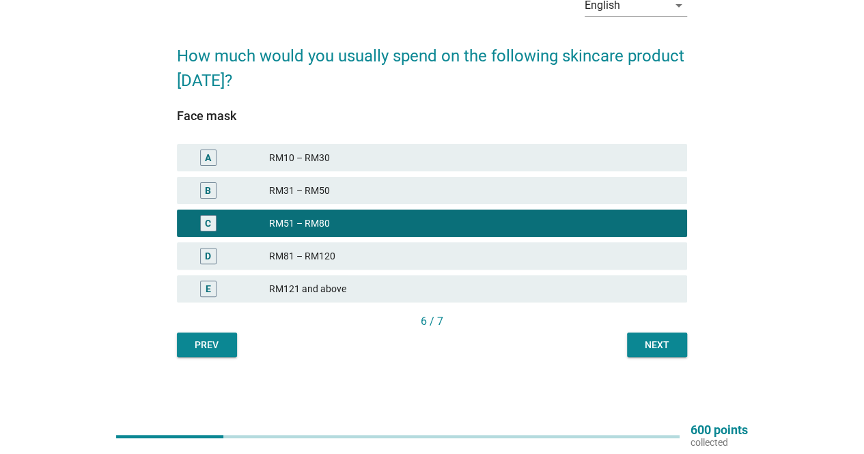
click at [658, 351] on div "Next" at bounding box center [657, 345] width 38 height 14
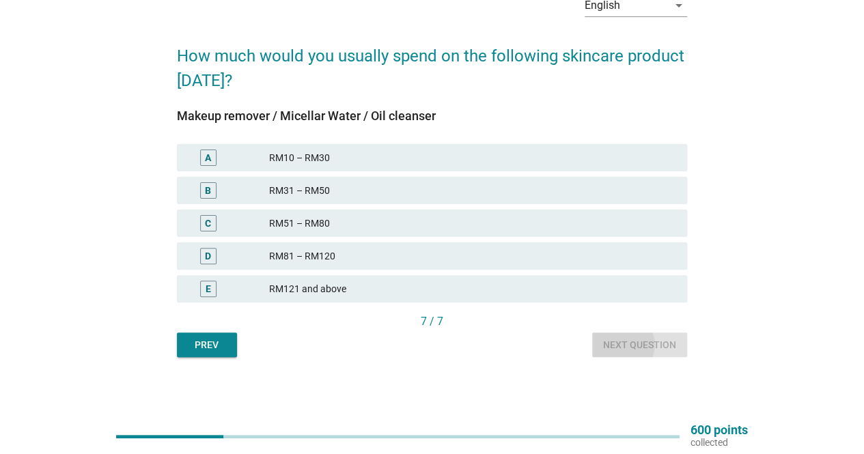
scroll to position [0, 0]
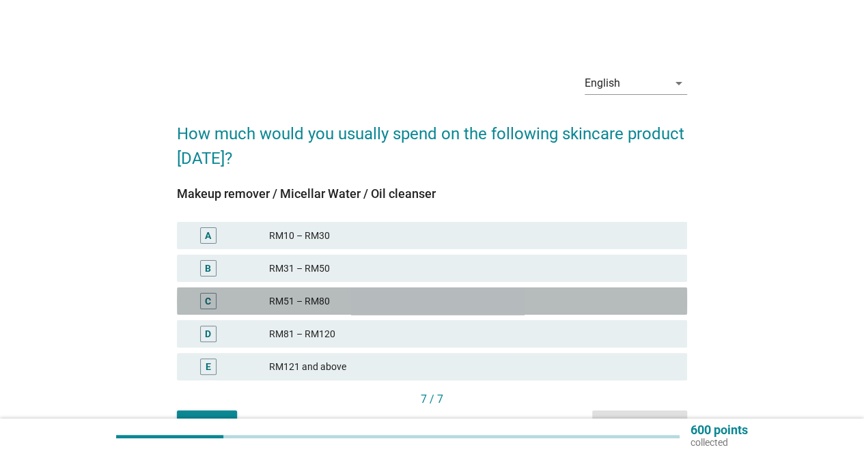
click at [377, 297] on div "RM51 – RM80" at bounding box center [472, 301] width 407 height 16
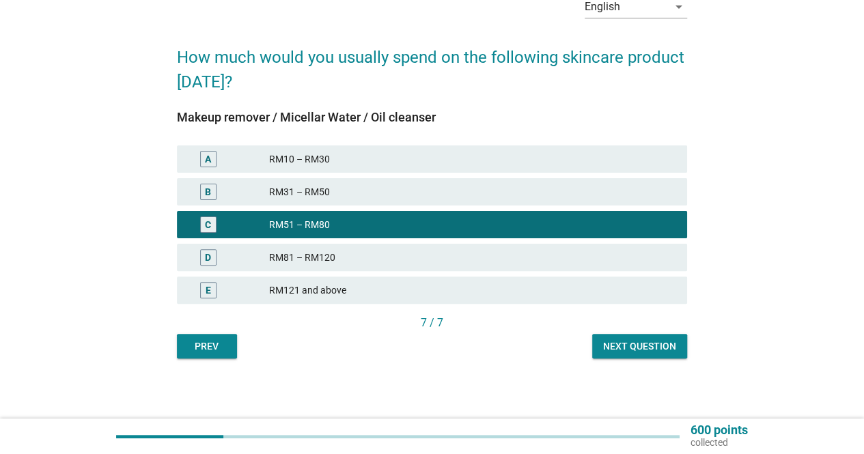
scroll to position [78, 0]
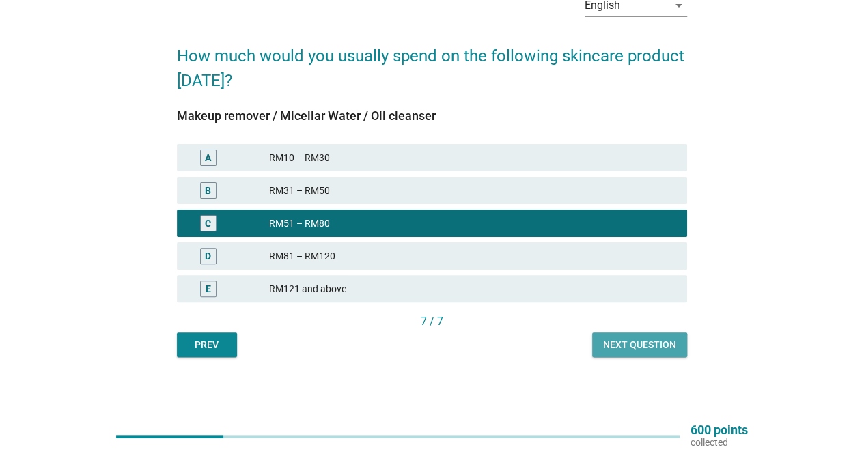
click at [637, 345] on div "Next question" at bounding box center [639, 345] width 73 height 14
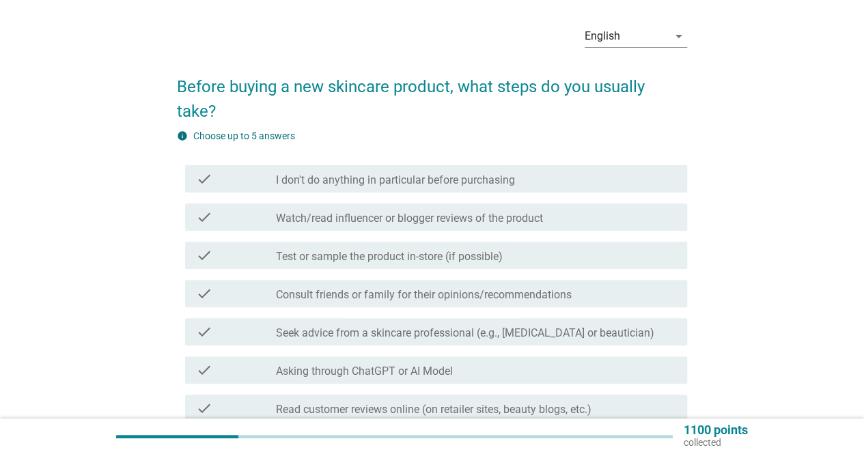
scroll to position [68, 0]
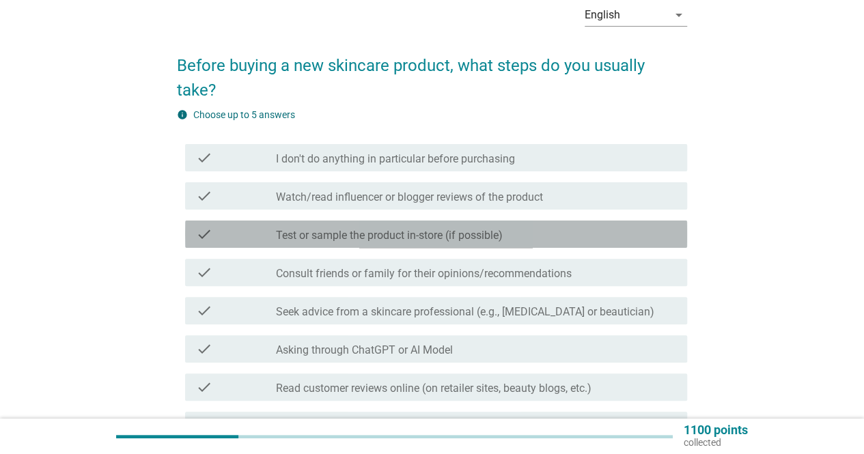
click at [368, 236] on label "Test or sample the product in-store (if possible)" at bounding box center [389, 236] width 227 height 14
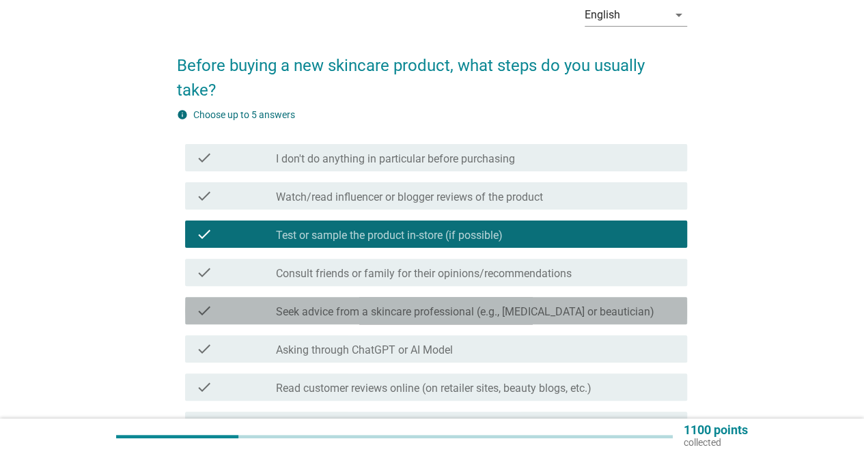
click at [366, 308] on label "Seek advice from a skincare professional (e.g., [MEDICAL_DATA] or beautician)" at bounding box center [465, 312] width 379 height 14
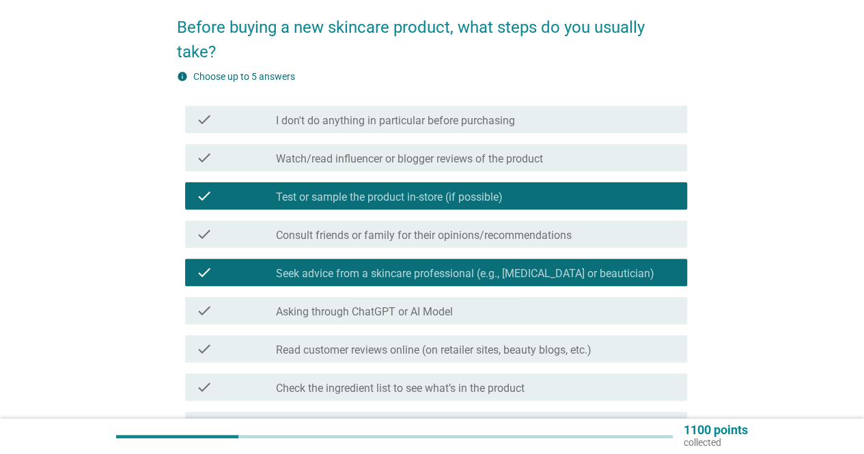
scroll to position [205, 0]
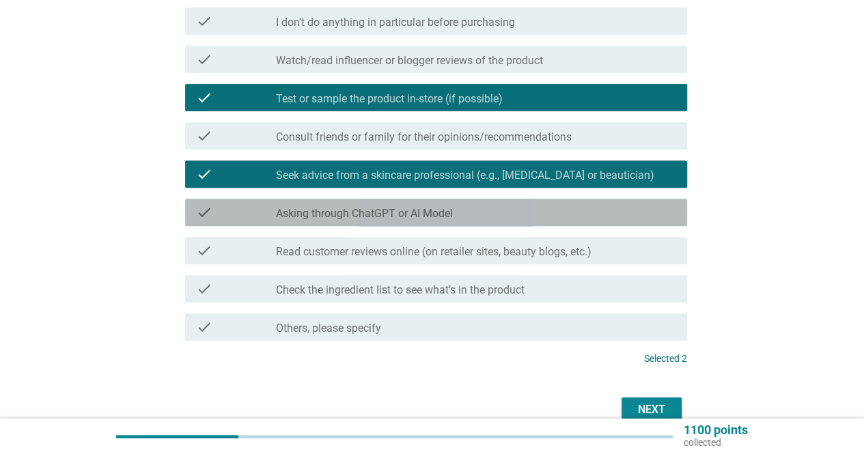
click at [354, 215] on label "Asking through ChatGPT or AI Model" at bounding box center [364, 214] width 177 height 14
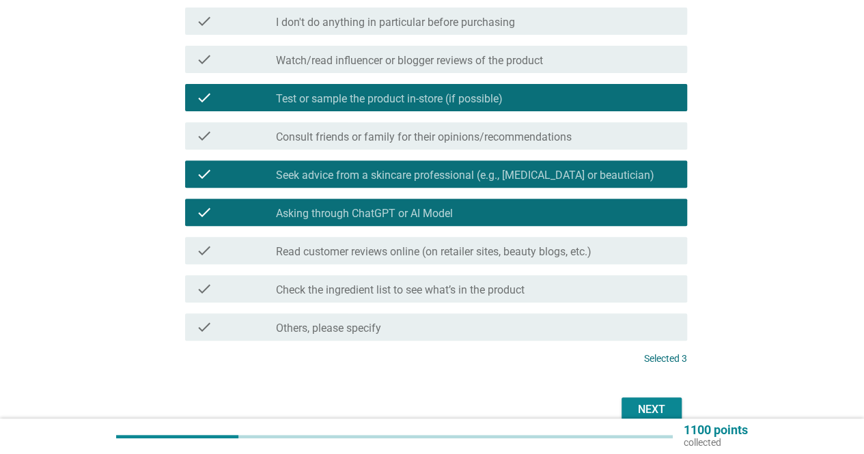
click at [353, 252] on label "Read customer reviews online (on retailer sites, beauty blogs, etc.)" at bounding box center [434, 252] width 316 height 14
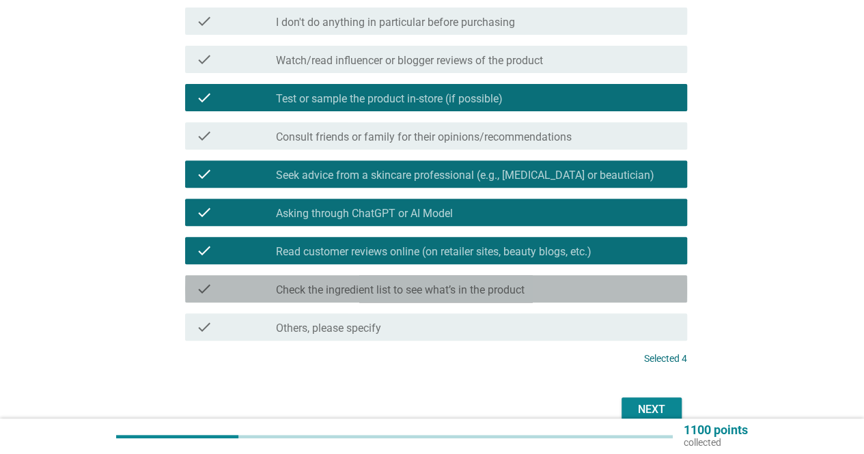
click at [346, 288] on label "Check the ingredient list to see what’s in the product" at bounding box center [400, 291] width 249 height 14
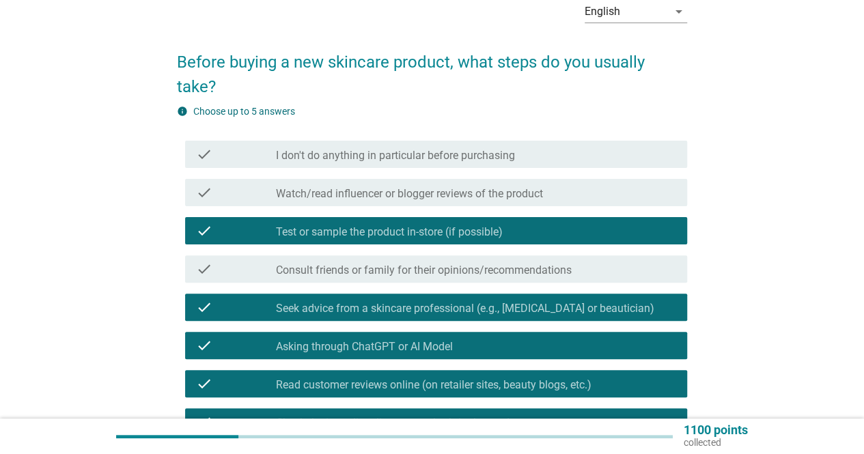
scroll to position [68, 0]
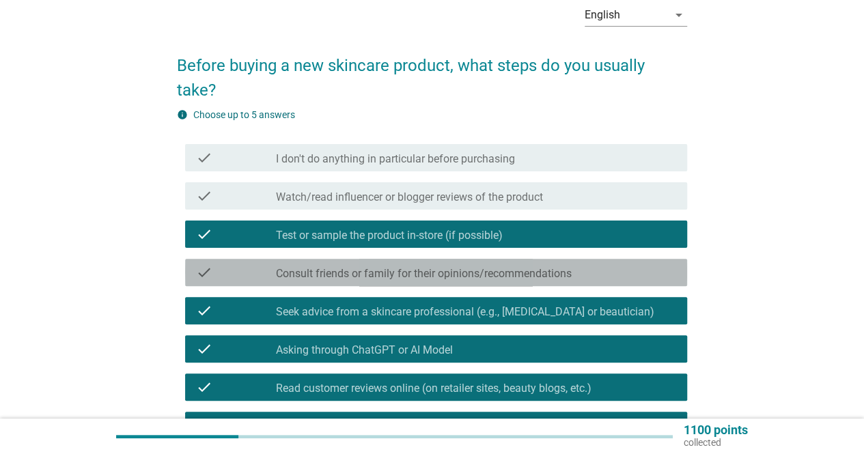
click at [436, 280] on label "Consult friends or family for their opinions/recommendations" at bounding box center [424, 274] width 296 height 14
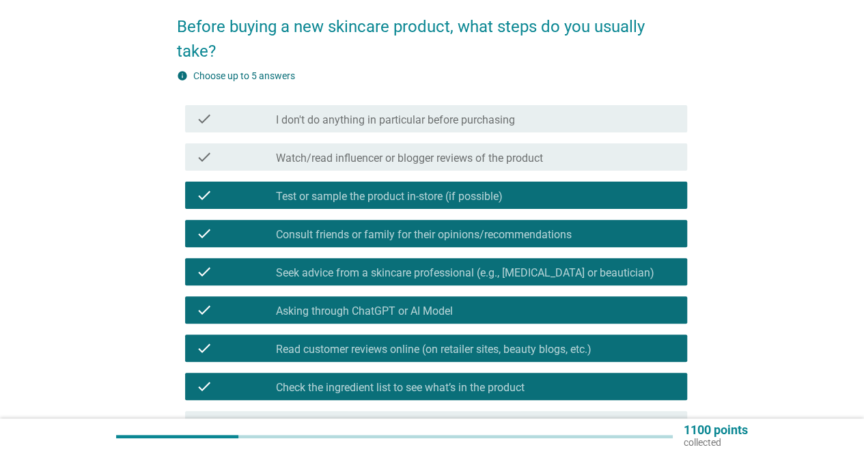
scroll to position [137, 0]
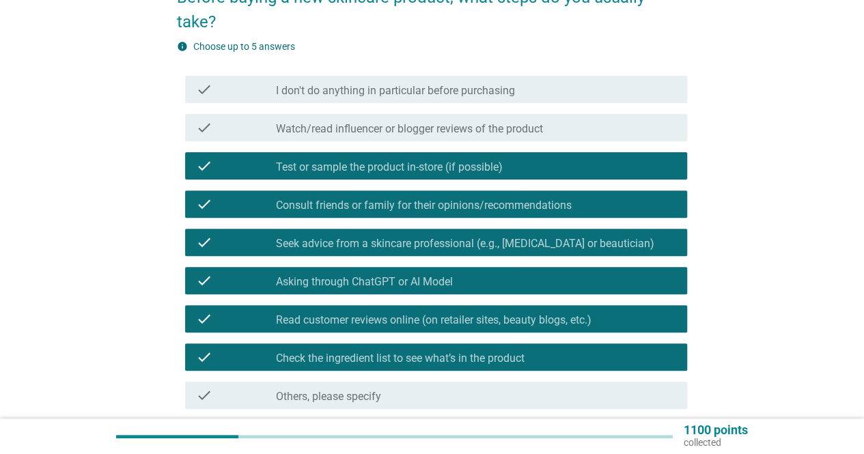
click at [411, 210] on label "Consult friends or family for their opinions/recommendations" at bounding box center [424, 206] width 296 height 14
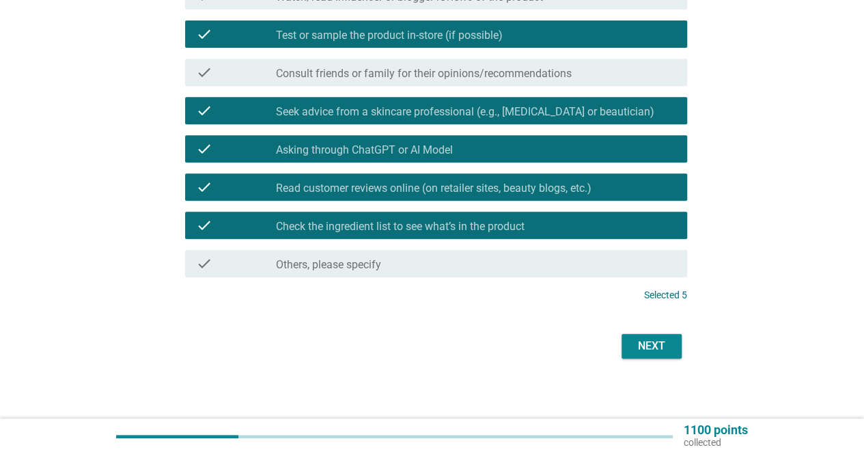
scroll to position [273, 0]
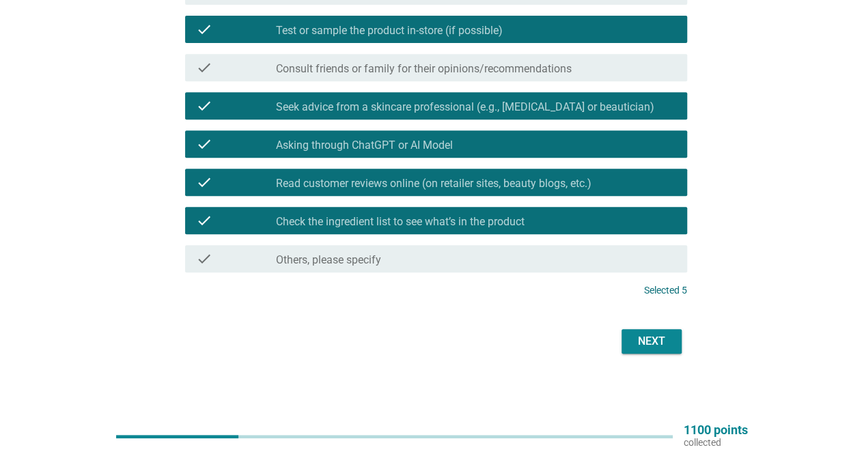
click at [638, 338] on div "Next" at bounding box center [652, 341] width 38 height 16
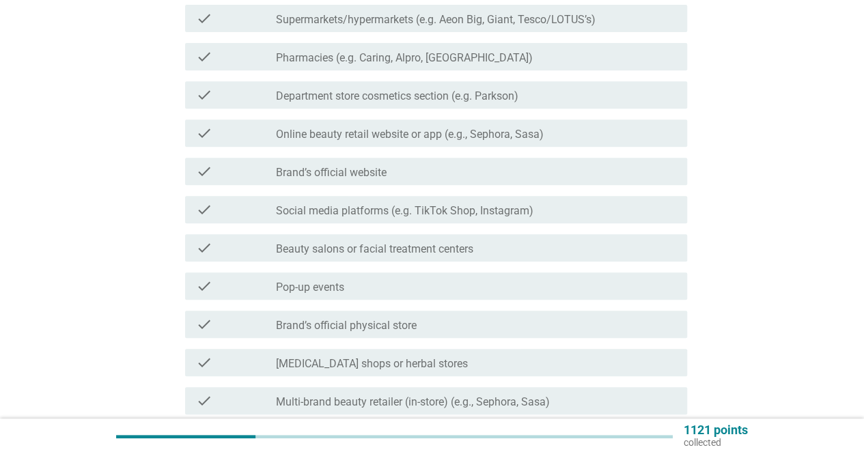
scroll to position [0, 0]
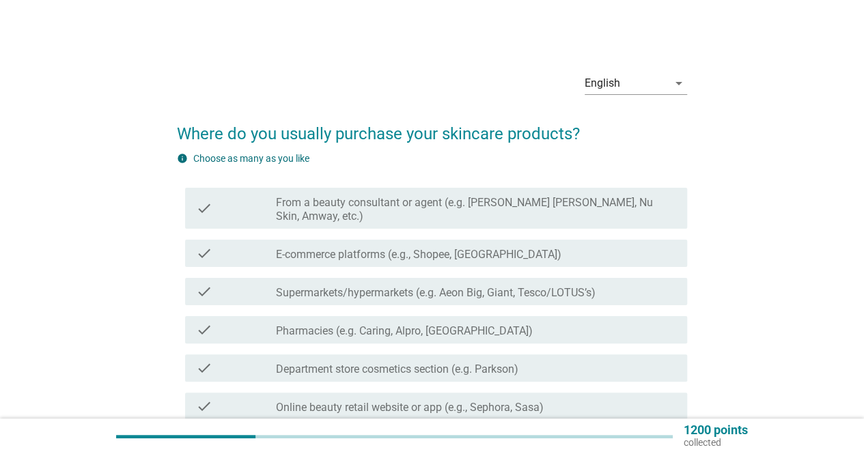
click at [374, 202] on label "From a beauty consultant or agent (e.g. [PERSON_NAME] [PERSON_NAME], Nu Skin, A…" at bounding box center [476, 209] width 400 height 27
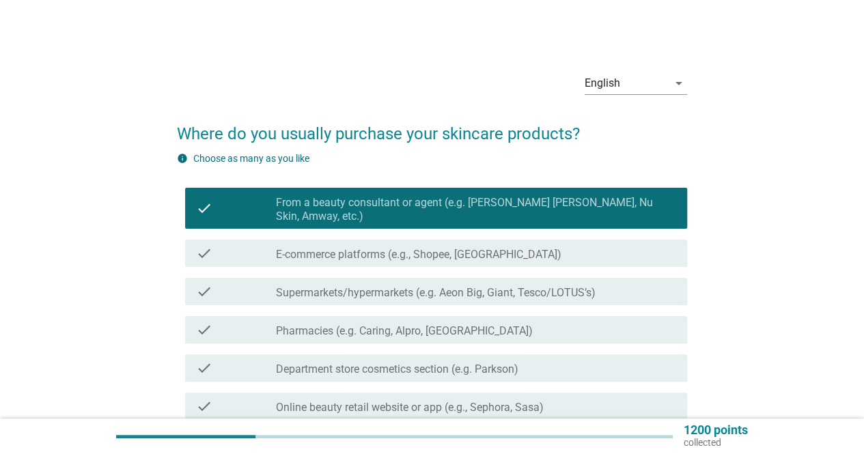
click at [379, 286] on label "Supermarkets/hypermarkets (e.g. Aeon Big, Giant, Tesco/LOTUS’s)" at bounding box center [436, 293] width 320 height 14
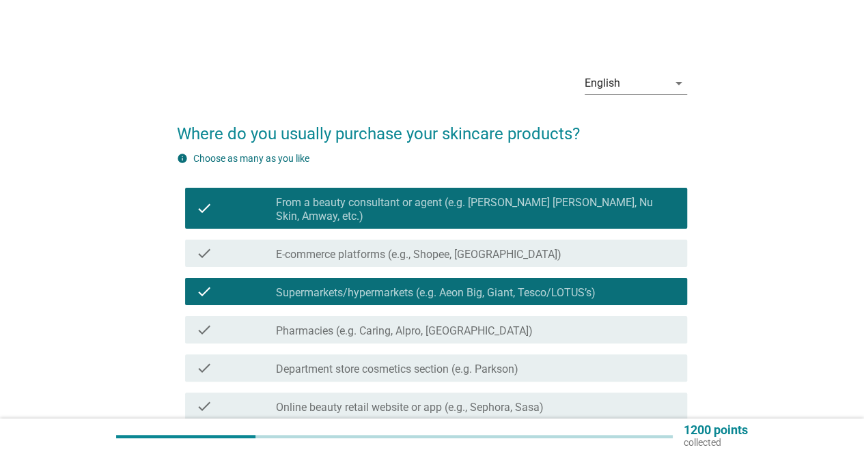
click at [376, 325] on label "Pharmacies (e.g. Caring, Alpro, [GEOGRAPHIC_DATA])" at bounding box center [404, 332] width 257 height 14
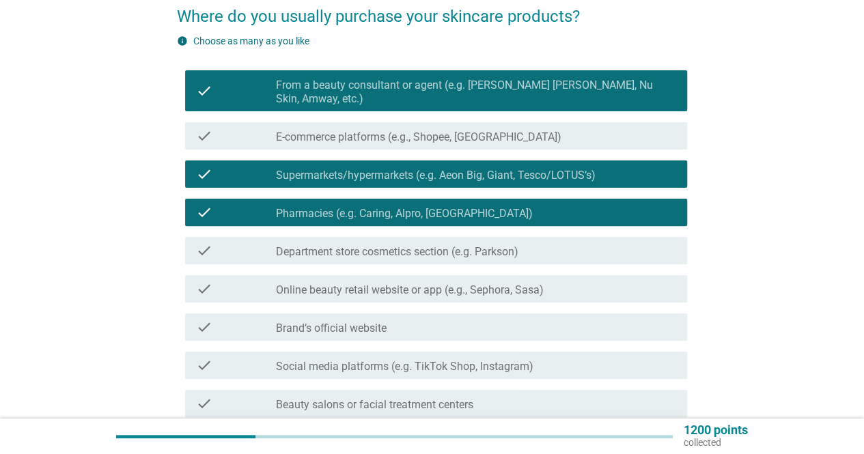
scroll to position [137, 0]
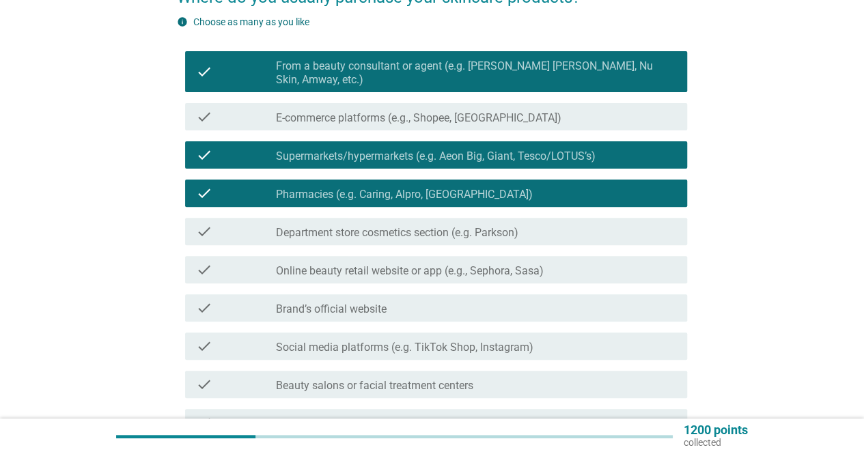
click at [376, 226] on label "Department store cosmetics section (e.g. Parkson)" at bounding box center [397, 233] width 243 height 14
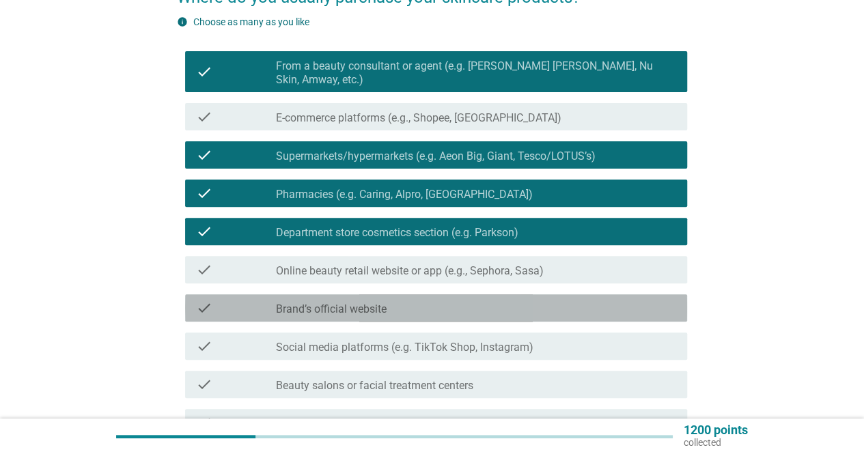
click at [351, 303] on label "Brand’s official website" at bounding box center [331, 310] width 111 height 14
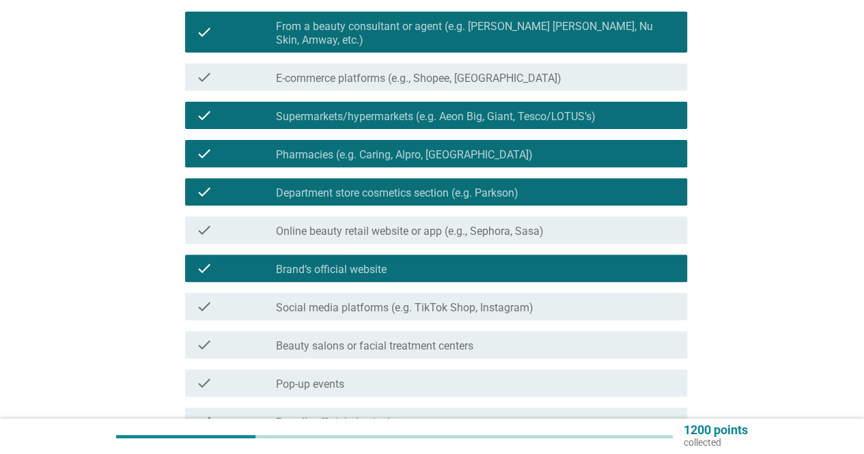
scroll to position [205, 0]
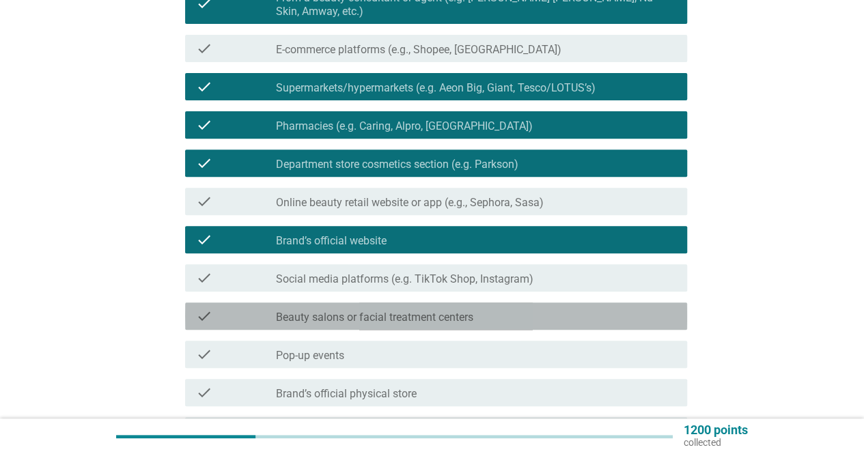
click at [351, 311] on label "Beauty salons or facial treatment centers" at bounding box center [374, 318] width 197 height 14
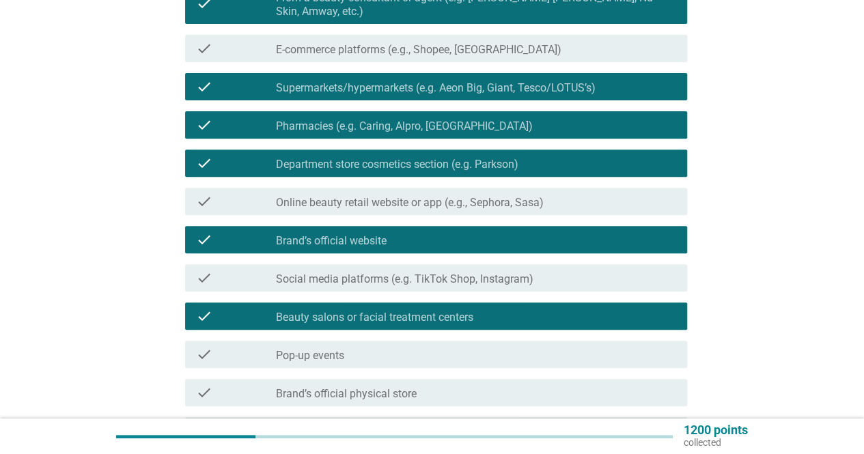
scroll to position [342, 0]
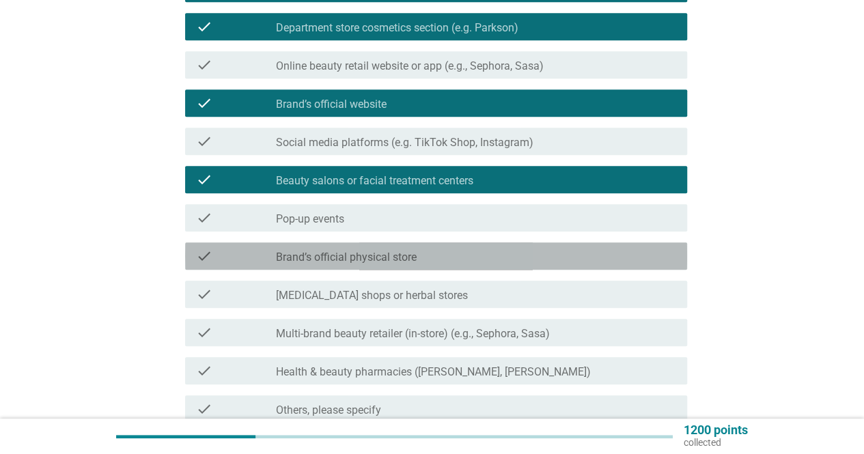
click at [355, 251] on label "Brand’s official physical store" at bounding box center [346, 258] width 141 height 14
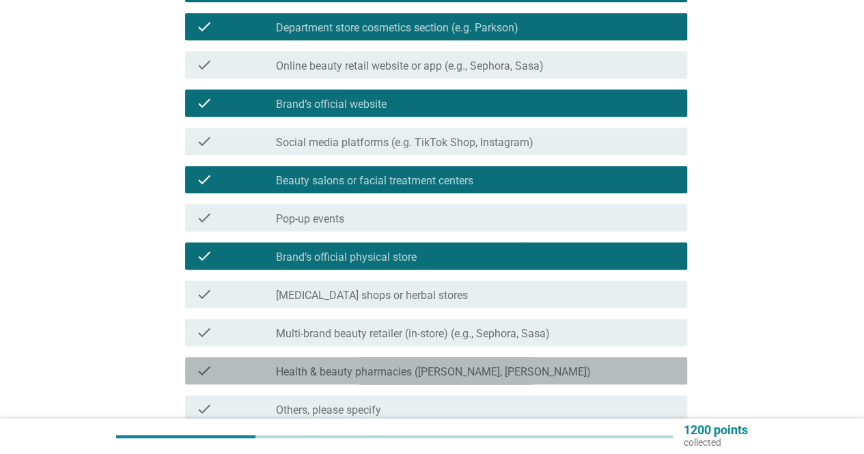
click at [356, 366] on label "Health & beauty pharmacies ([PERSON_NAME], [PERSON_NAME])" at bounding box center [433, 373] width 315 height 14
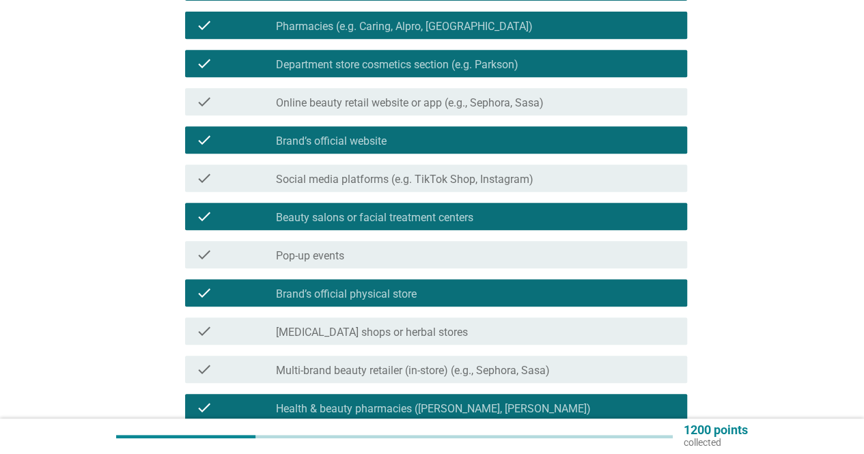
scroll to position [459, 0]
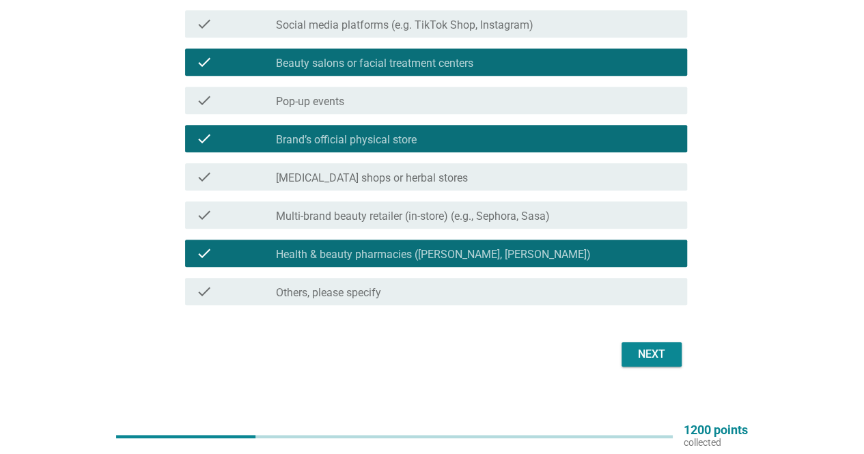
click at [647, 346] on div "Next" at bounding box center [652, 354] width 38 height 16
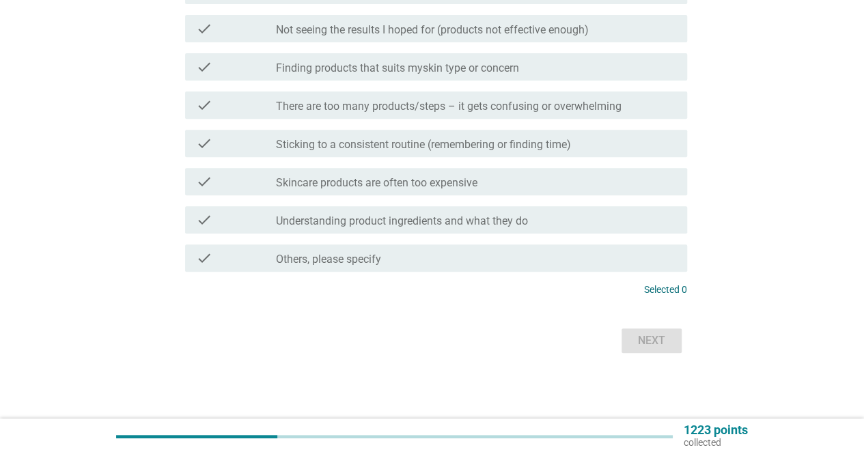
scroll to position [0, 0]
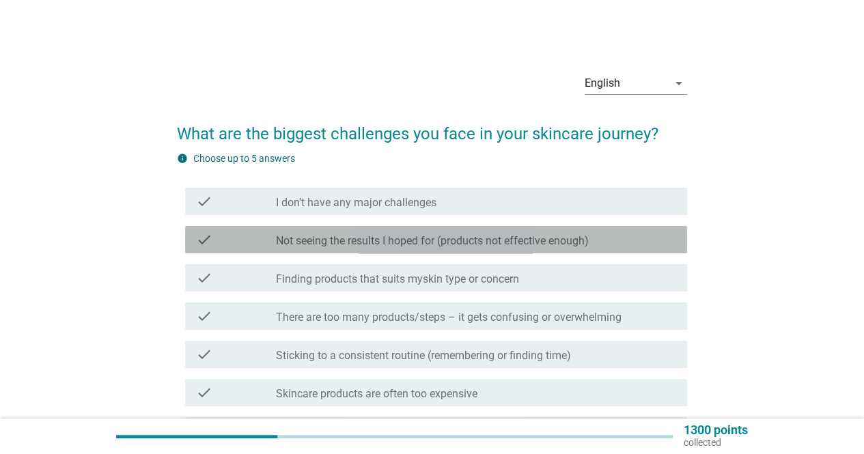
click at [357, 235] on label "Not seeing the results I hoped for (products not effective enough)" at bounding box center [432, 241] width 313 height 14
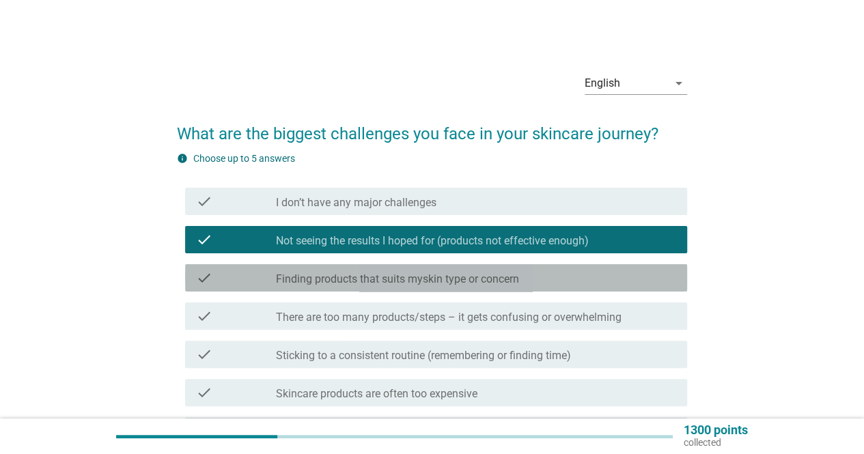
click at [349, 277] on label "Finding products that suits myskin type or concern" at bounding box center [397, 280] width 243 height 14
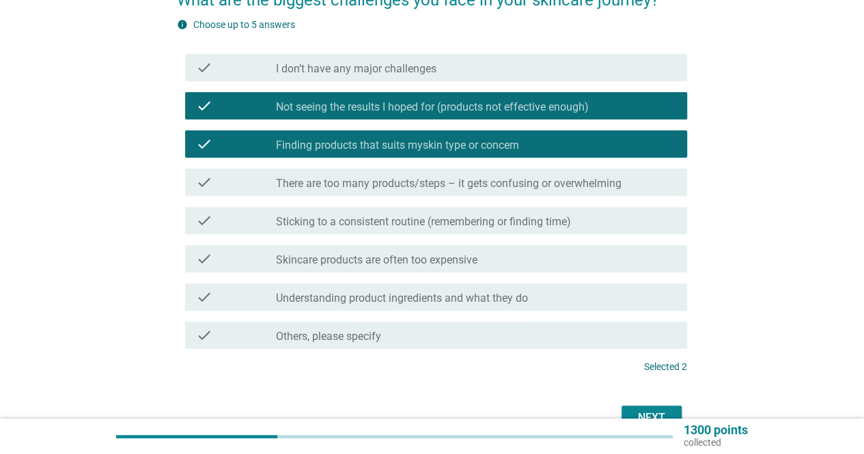
scroll to position [137, 0]
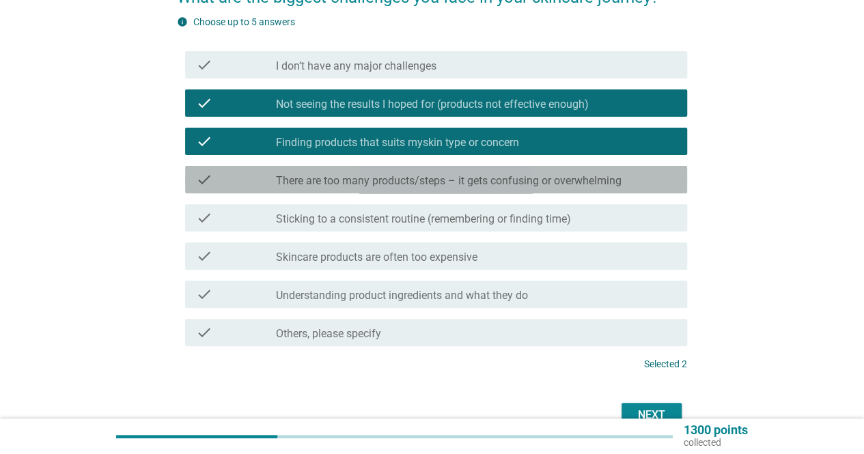
click at [354, 187] on label "There are too many products/steps – it gets confusing or overwhelming" at bounding box center [449, 181] width 346 height 14
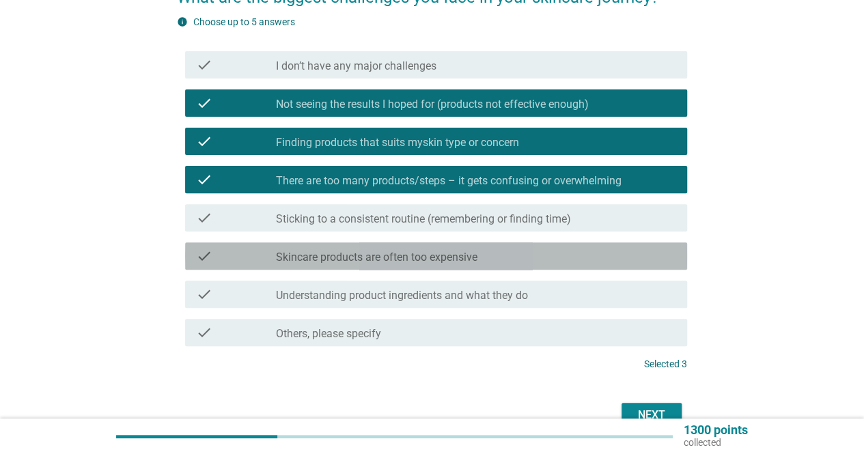
click at [329, 257] on label "Skincare products are often too expensive" at bounding box center [377, 258] width 202 height 14
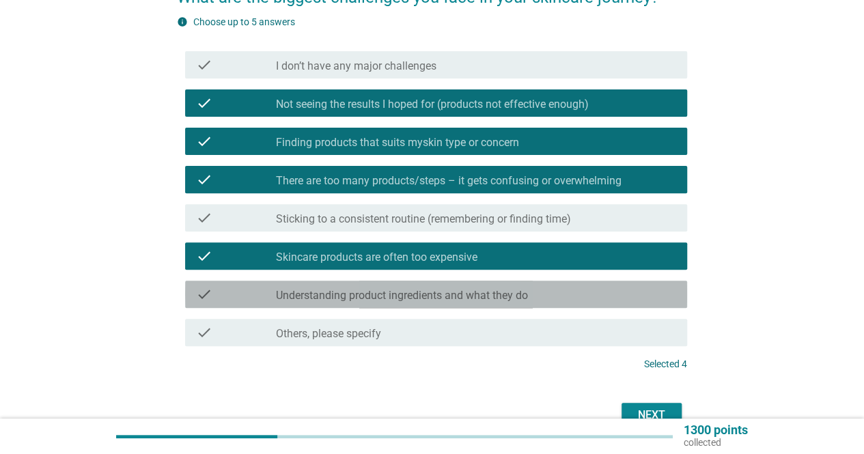
click at [323, 289] on div "check_box_outline_blank Understanding product ingredients and what they do" at bounding box center [476, 294] width 400 height 16
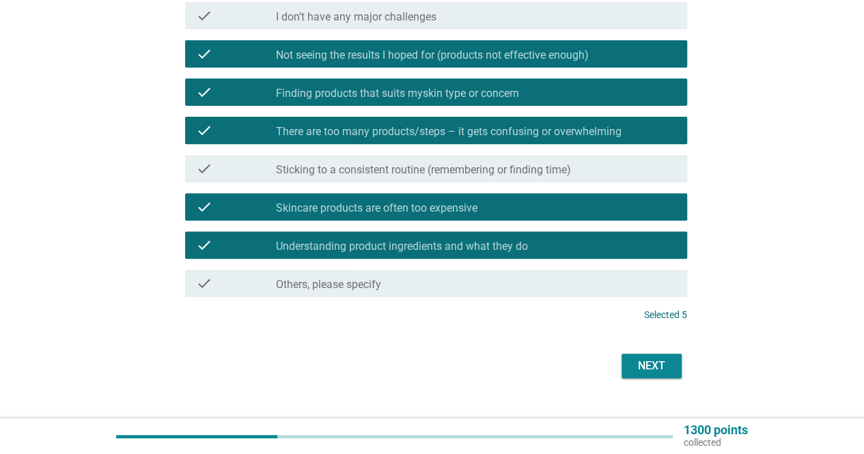
scroll to position [205, 0]
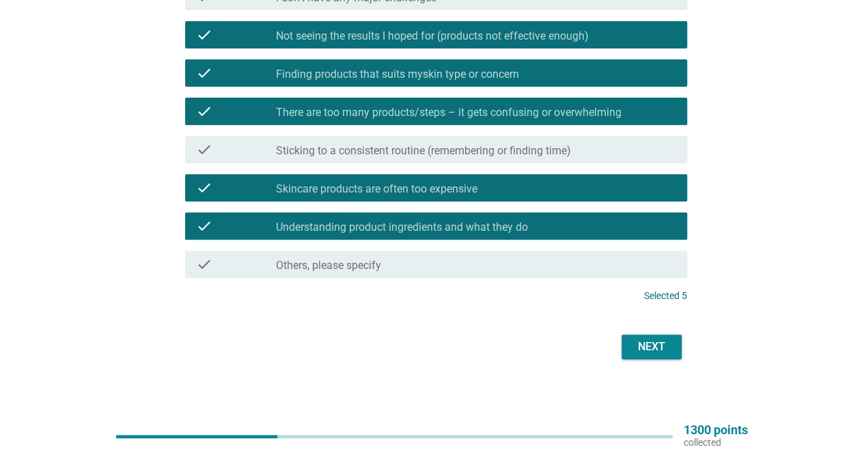
click at [642, 352] on div "Next" at bounding box center [652, 347] width 38 height 16
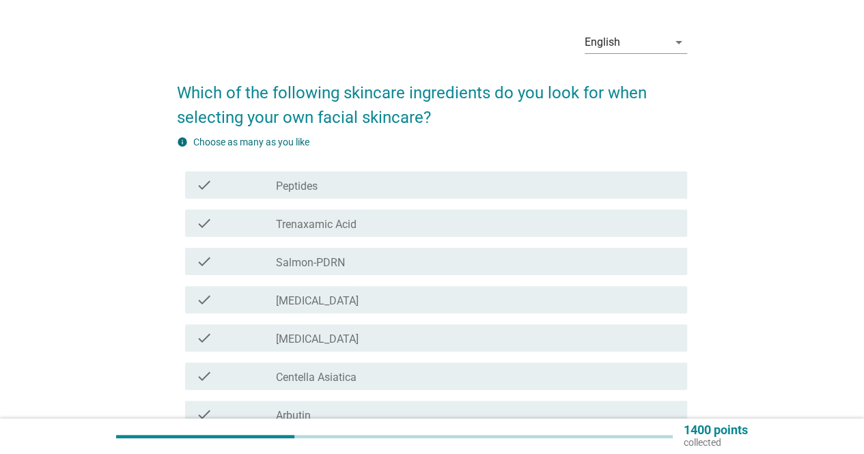
scroll to position [68, 0]
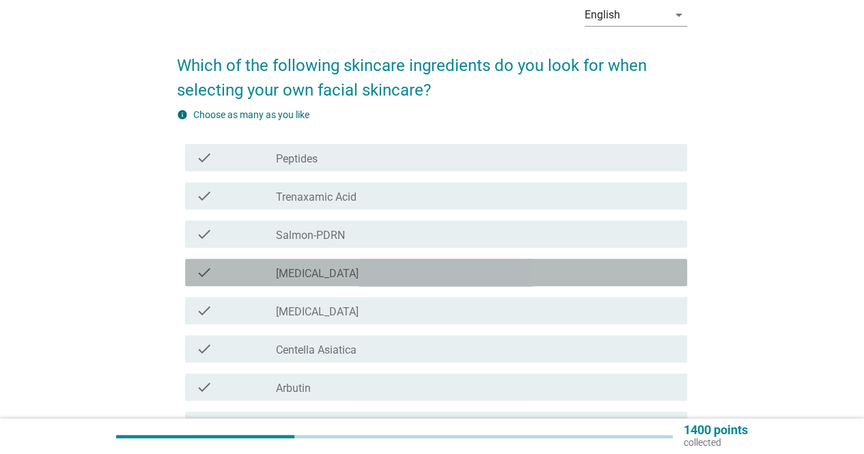
click at [417, 277] on div "check_box_outline_blank [MEDICAL_DATA]" at bounding box center [476, 272] width 400 height 16
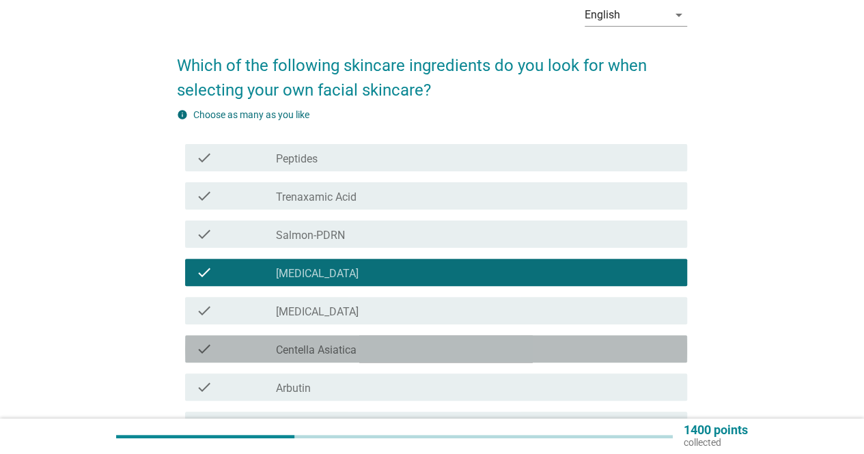
click at [383, 346] on div "check_box_outline_blank Centella Asiatica" at bounding box center [476, 349] width 400 height 16
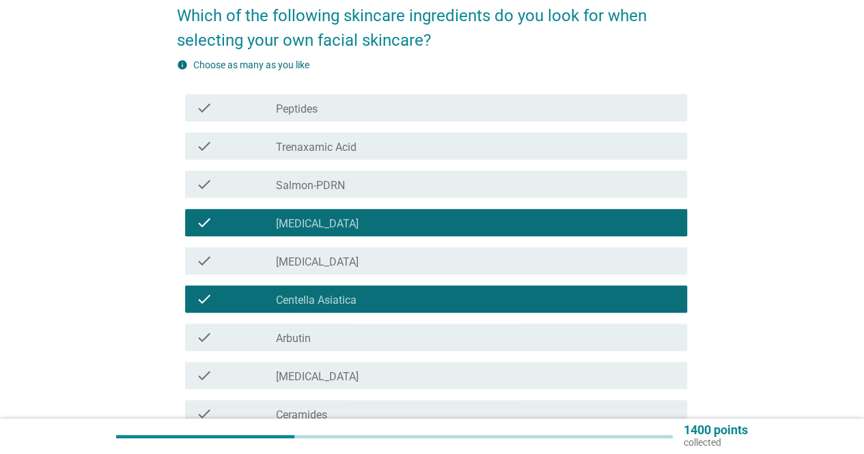
scroll to position [137, 0]
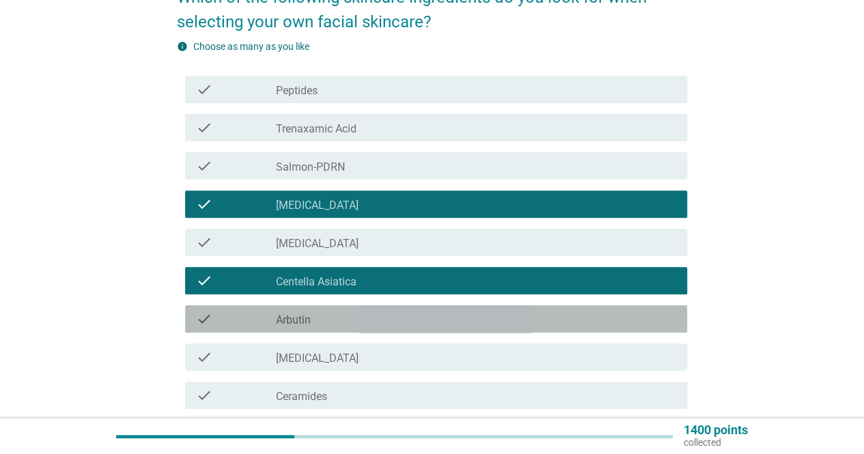
click at [338, 318] on div "check_box_outline_blank Arbutin" at bounding box center [476, 319] width 400 height 16
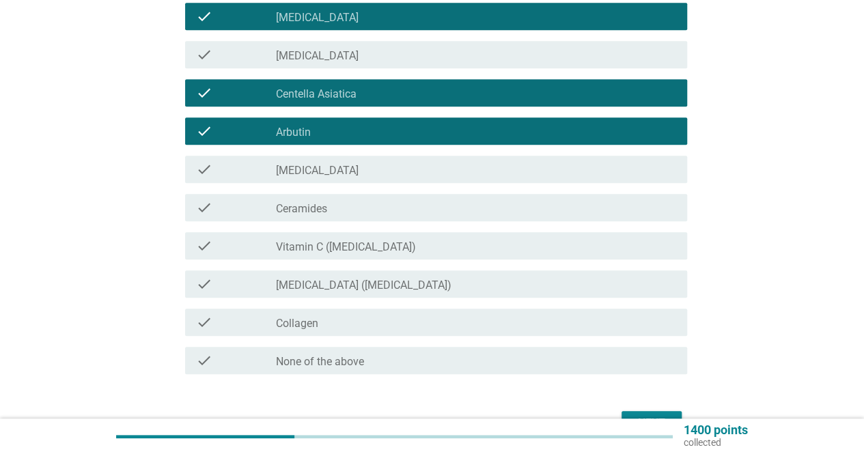
scroll to position [342, 0]
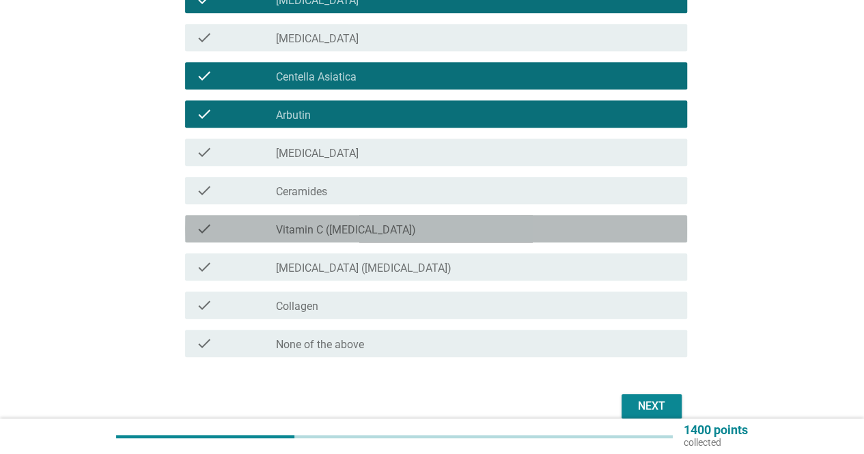
click at [351, 235] on label "Vitamin C ([MEDICAL_DATA])" at bounding box center [346, 230] width 140 height 14
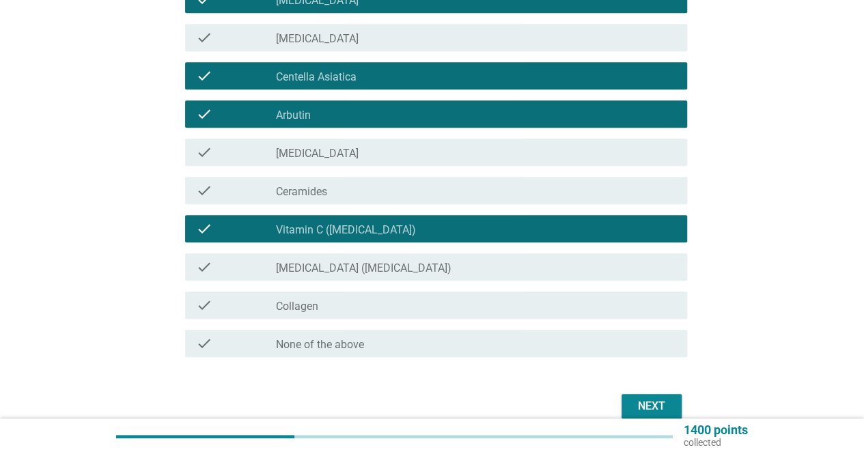
click at [351, 269] on label "[MEDICAL_DATA] ([MEDICAL_DATA])" at bounding box center [364, 269] width 176 height 14
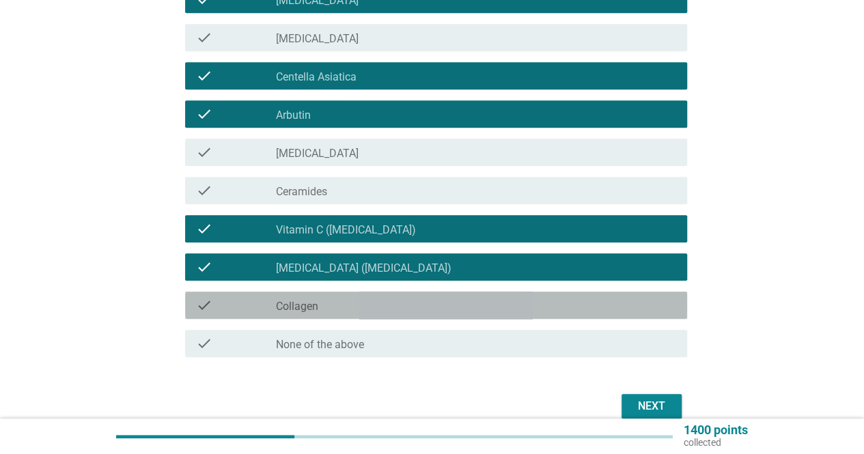
click at [327, 308] on div "check_box_outline_blank Collagen" at bounding box center [476, 305] width 400 height 16
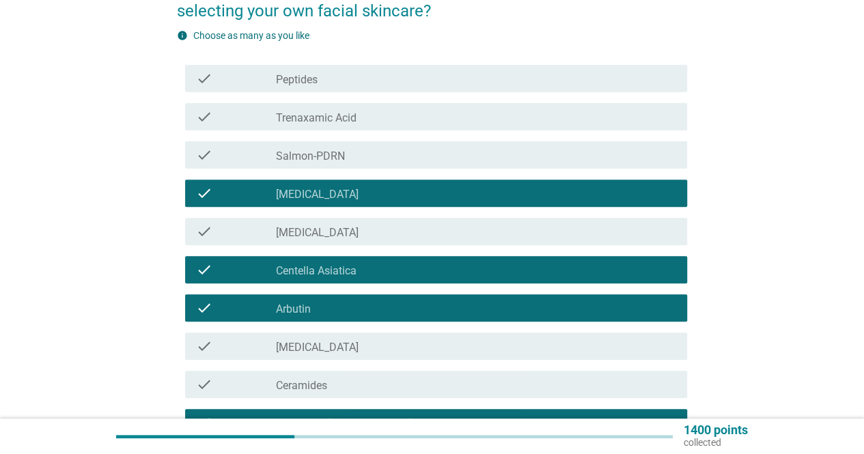
scroll to position [0, 0]
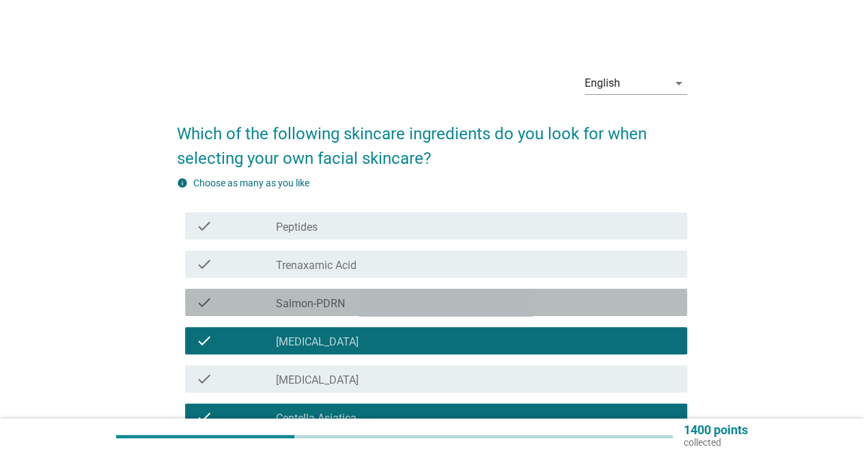
click at [329, 305] on label "Salmon-PDRN" at bounding box center [310, 304] width 69 height 14
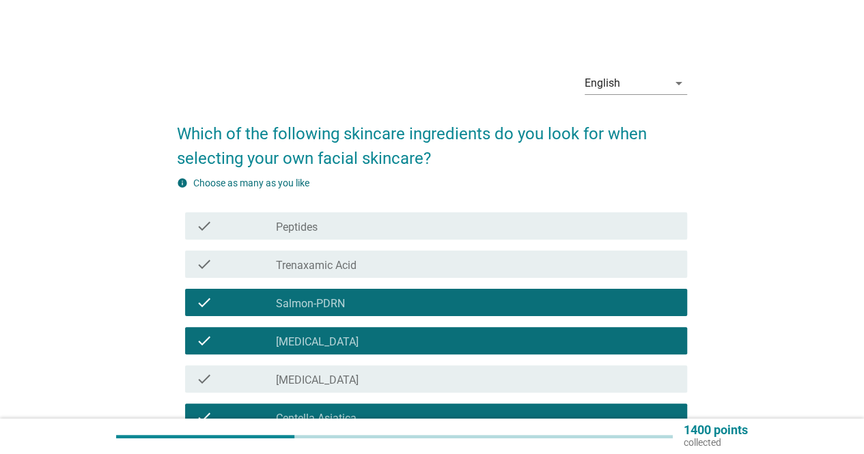
click at [340, 224] on div "check_box_outline_blank Peptides" at bounding box center [476, 226] width 400 height 16
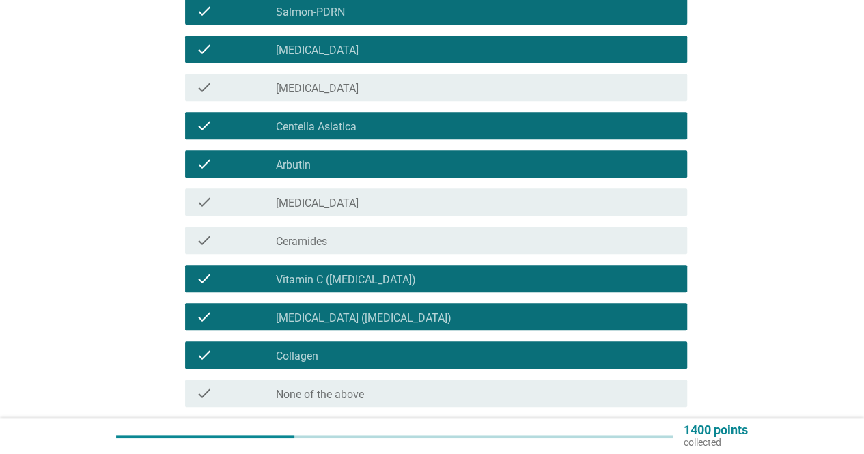
scroll to position [407, 0]
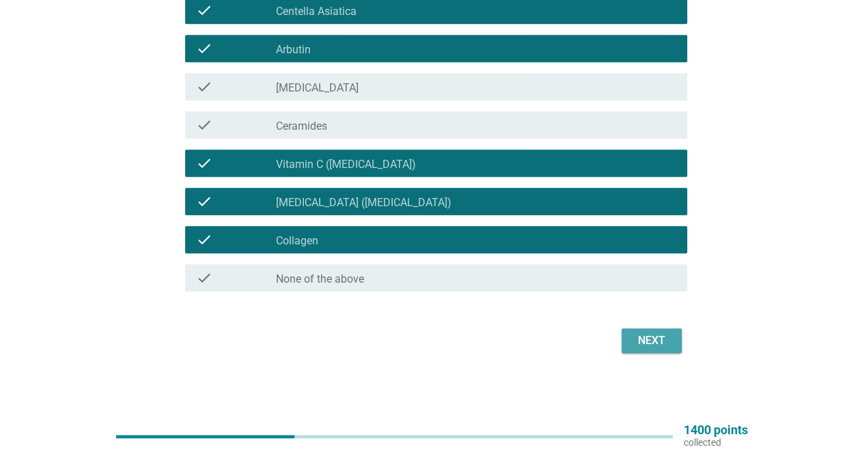
click at [649, 336] on div "Next" at bounding box center [652, 341] width 38 height 16
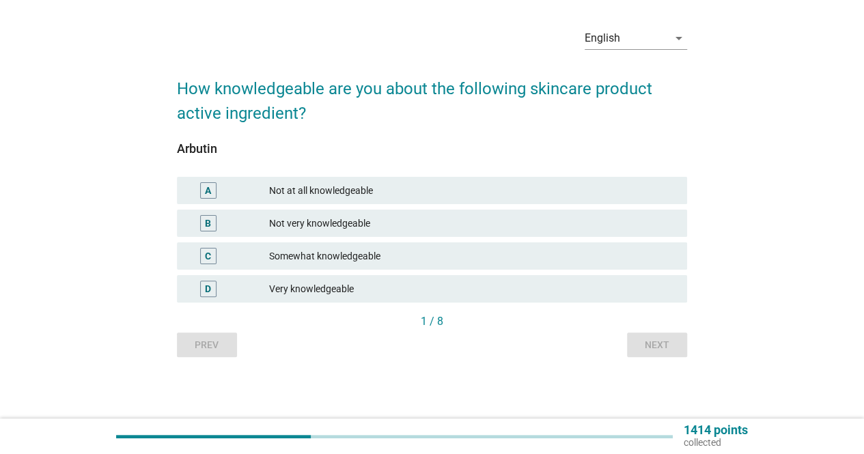
scroll to position [0, 0]
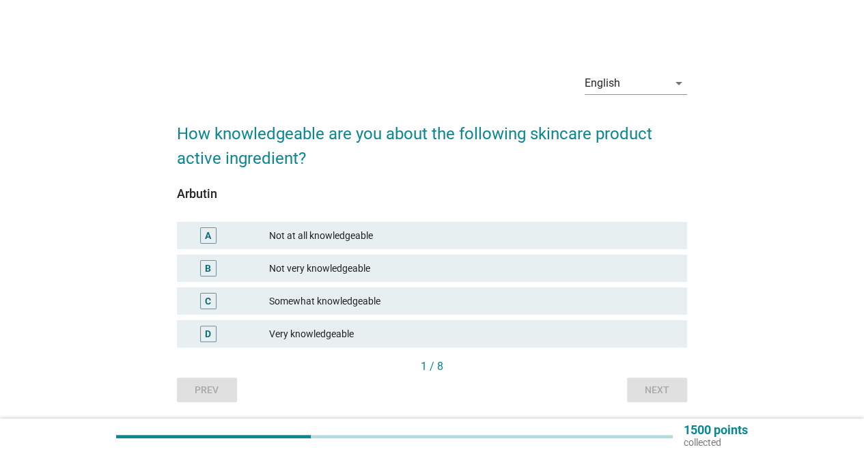
click at [354, 303] on div "Somewhat knowledgeable" at bounding box center [472, 301] width 407 height 16
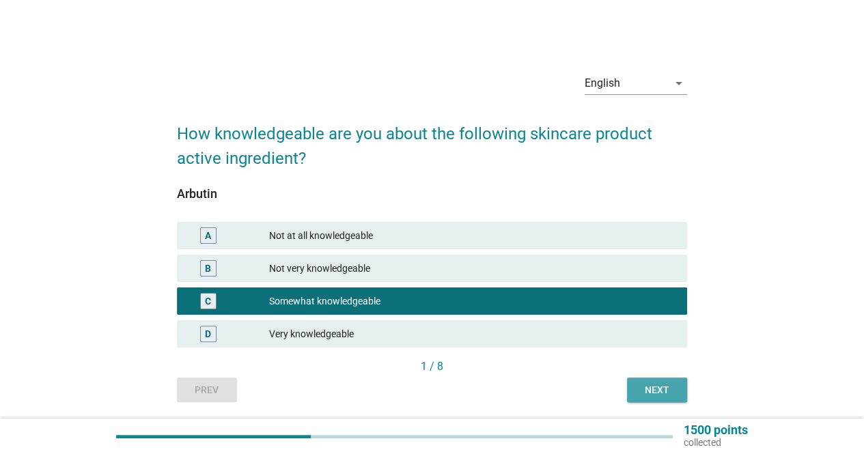
click at [652, 386] on div "Next" at bounding box center [657, 390] width 38 height 14
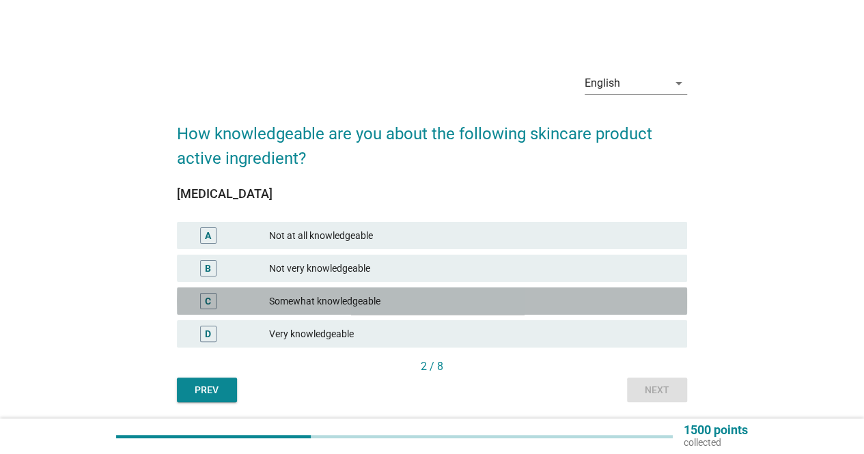
click at [357, 299] on div "Somewhat knowledgeable" at bounding box center [472, 301] width 407 height 16
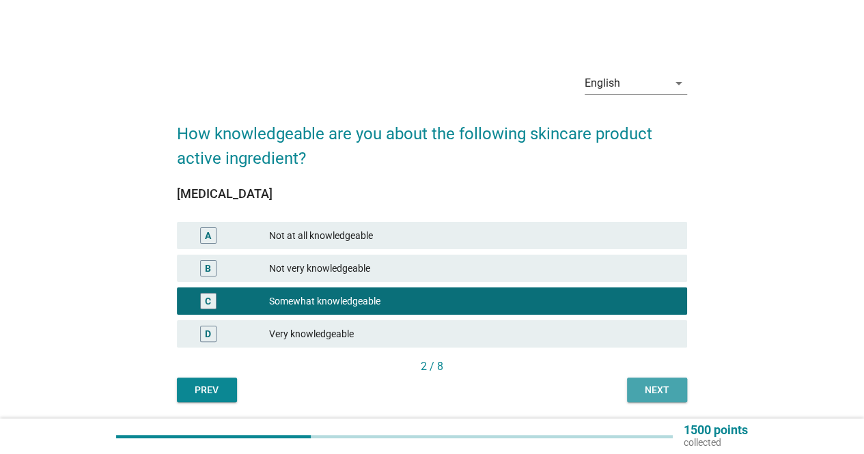
click at [648, 390] on div "Next" at bounding box center [657, 390] width 38 height 14
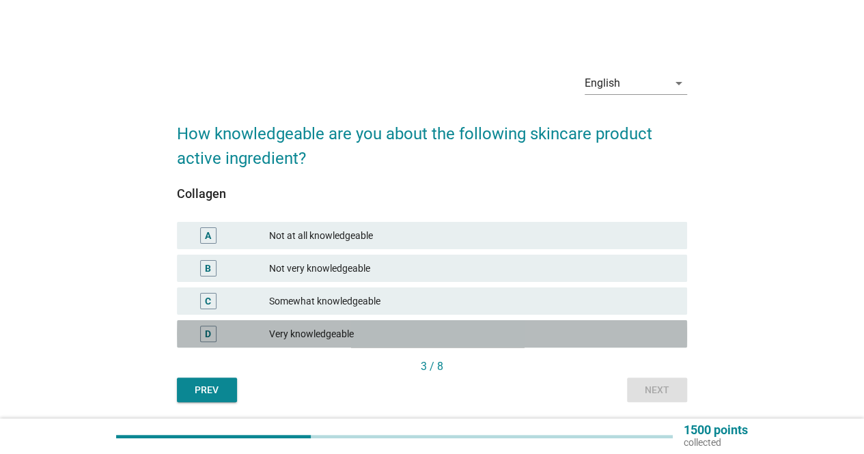
click at [338, 329] on div "Very knowledgeable" at bounding box center [472, 334] width 407 height 16
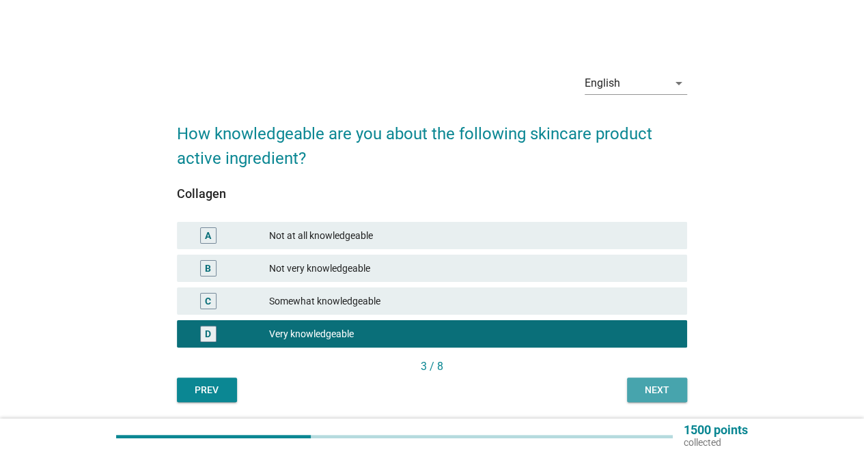
click at [657, 389] on div "Next" at bounding box center [657, 390] width 38 height 14
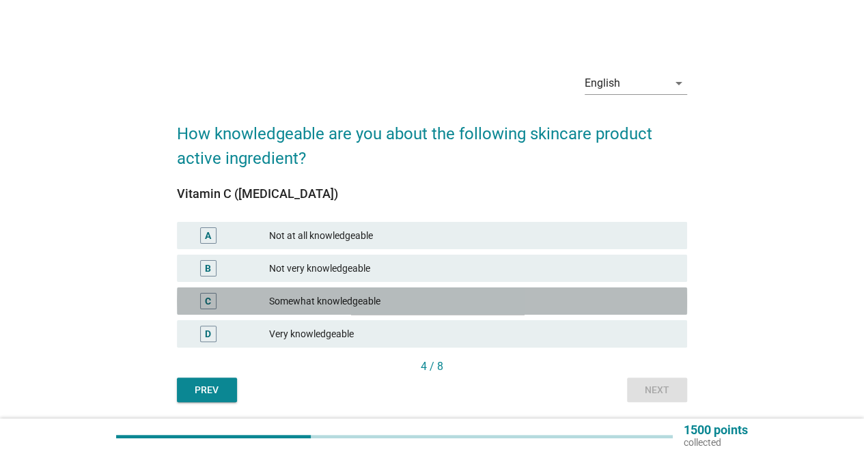
click at [338, 300] on div "Somewhat knowledgeable" at bounding box center [472, 301] width 407 height 16
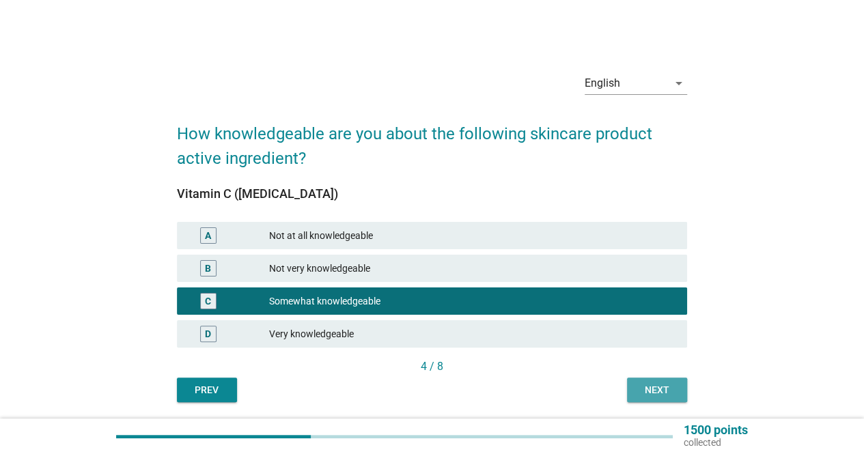
click at [645, 387] on div "Next" at bounding box center [657, 390] width 38 height 14
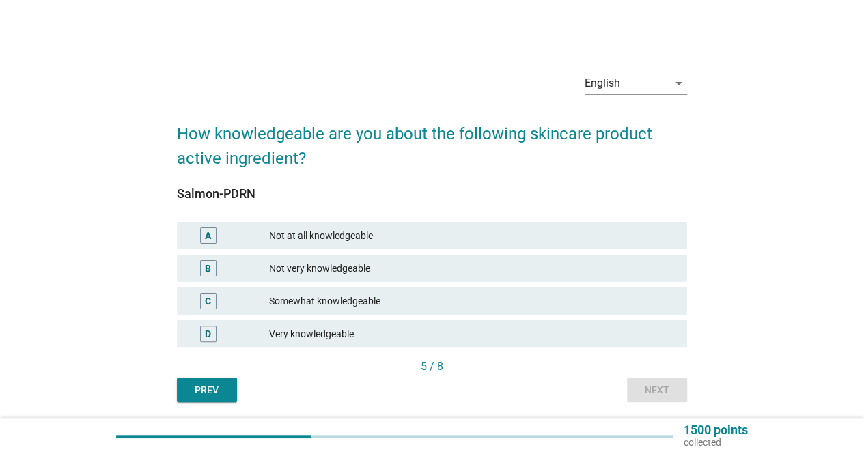
click at [359, 329] on div "Very knowledgeable" at bounding box center [472, 334] width 407 height 16
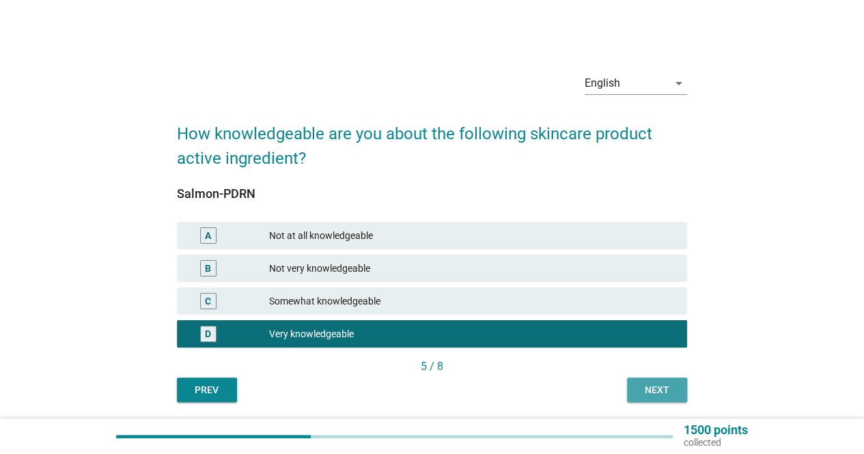
click at [664, 389] on div "Next" at bounding box center [657, 390] width 38 height 14
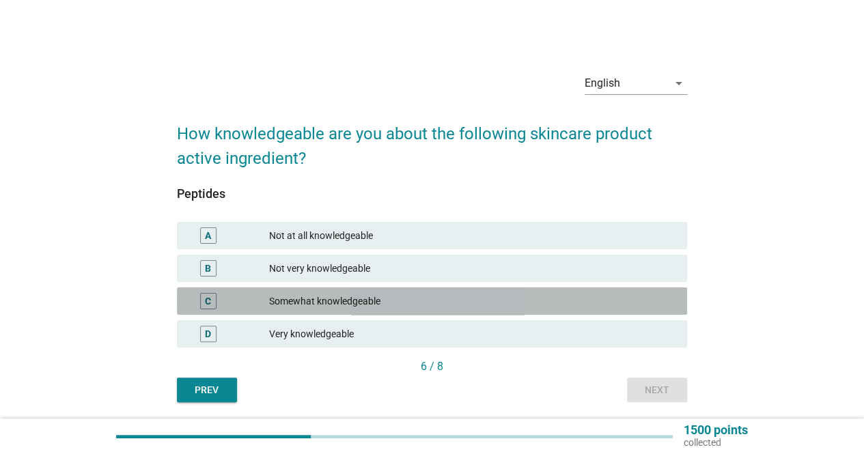
click at [336, 301] on div "Somewhat knowledgeable" at bounding box center [472, 301] width 407 height 16
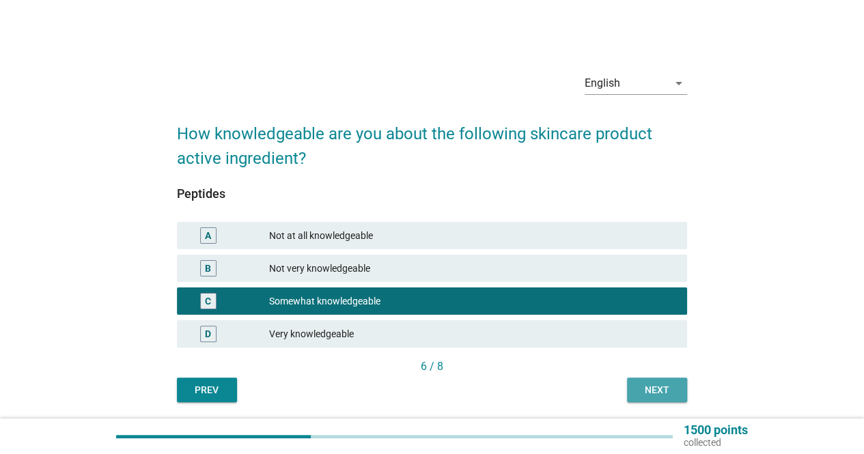
click at [640, 384] on div "Next" at bounding box center [657, 390] width 38 height 14
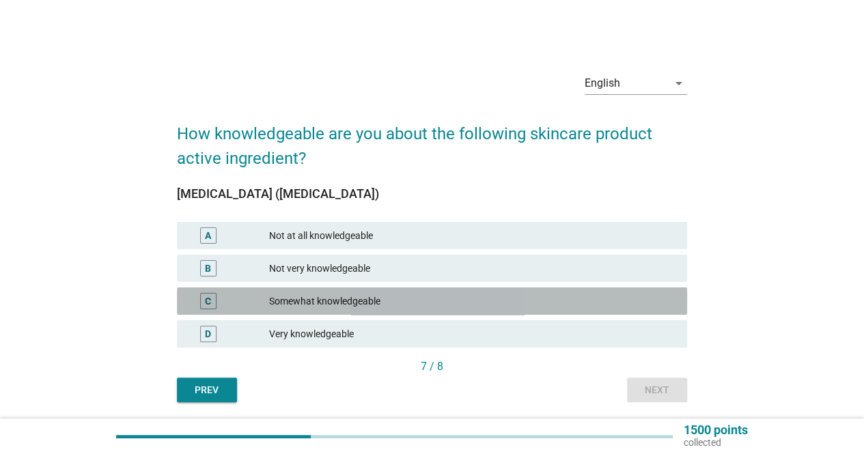
click at [361, 301] on div "Somewhat knowledgeable" at bounding box center [472, 301] width 407 height 16
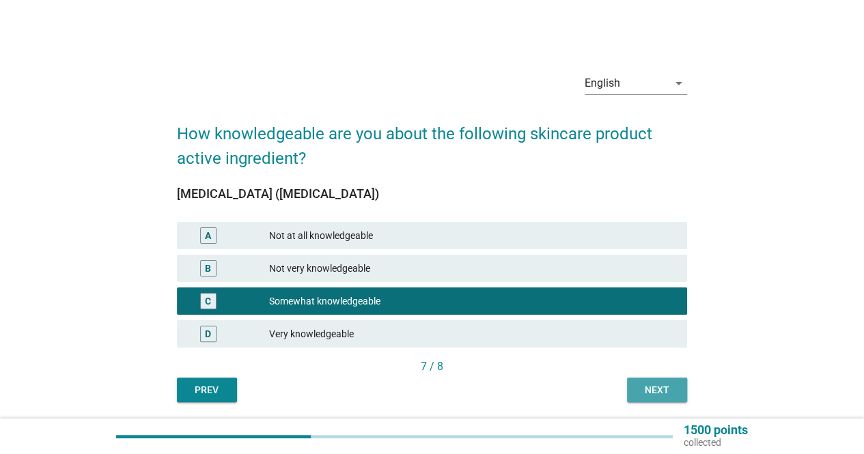
click at [661, 394] on div "Next" at bounding box center [657, 390] width 38 height 14
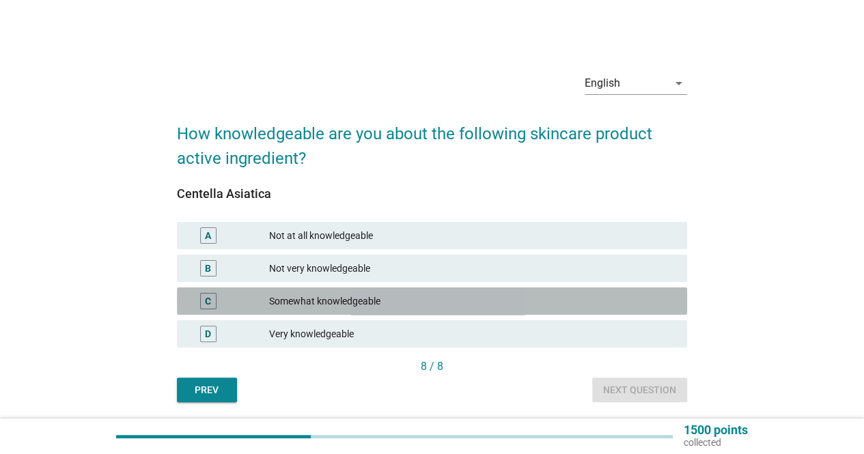
click at [362, 294] on div "Somewhat knowledgeable" at bounding box center [472, 301] width 407 height 16
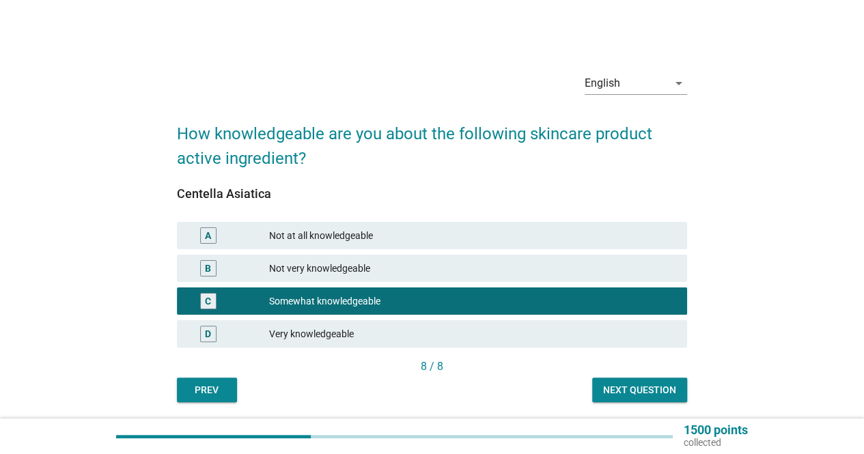
click at [636, 392] on div "Next question" at bounding box center [639, 390] width 73 height 14
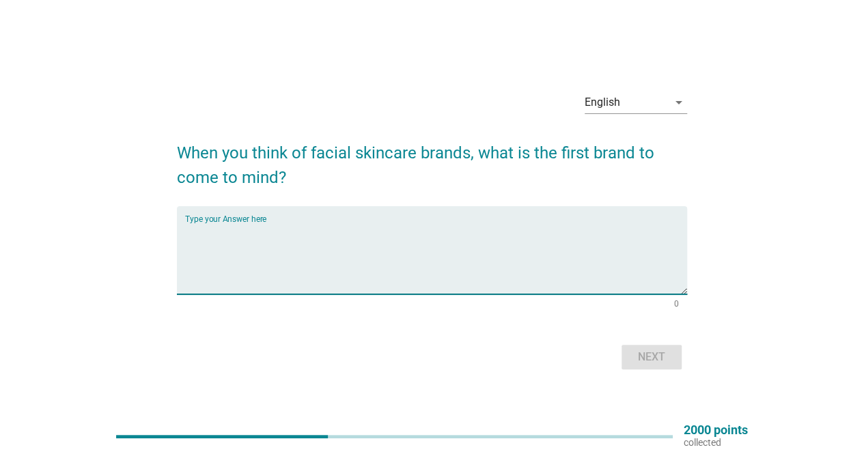
click at [313, 236] on textarea "Type your Answer here" at bounding box center [436, 259] width 502 height 72
type textarea "NIVEA"
click at [655, 357] on div "Next" at bounding box center [652, 357] width 38 height 16
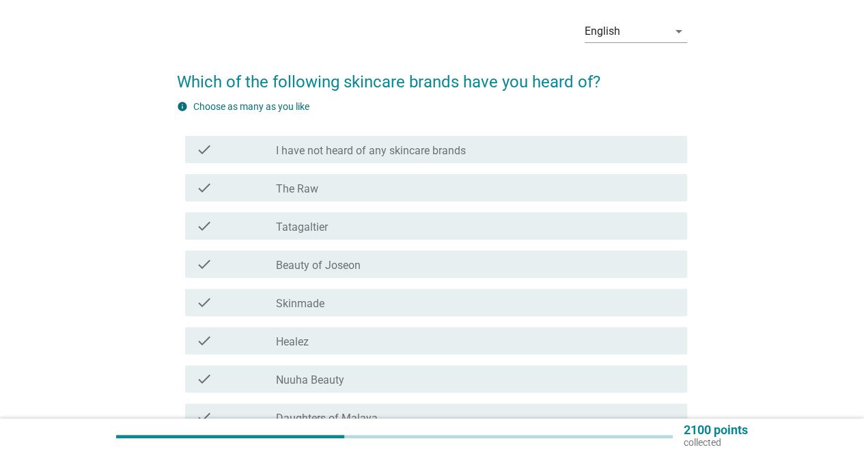
scroll to position [68, 0]
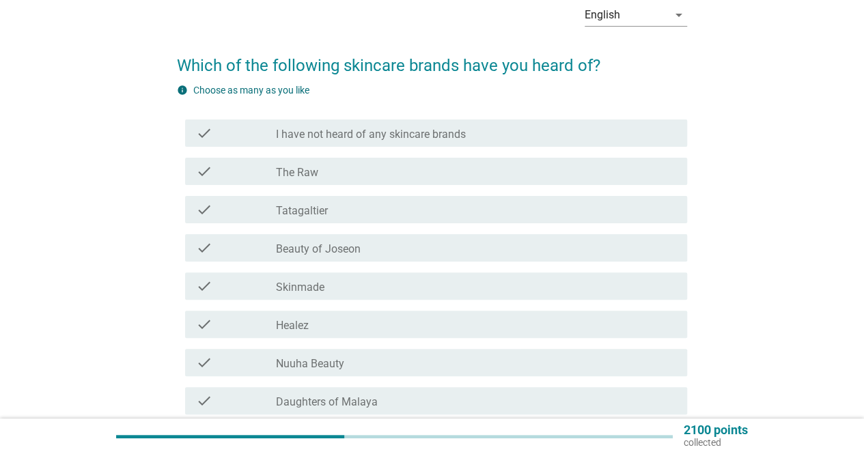
click at [340, 325] on div "check_box_outline_blank Healez" at bounding box center [476, 324] width 400 height 16
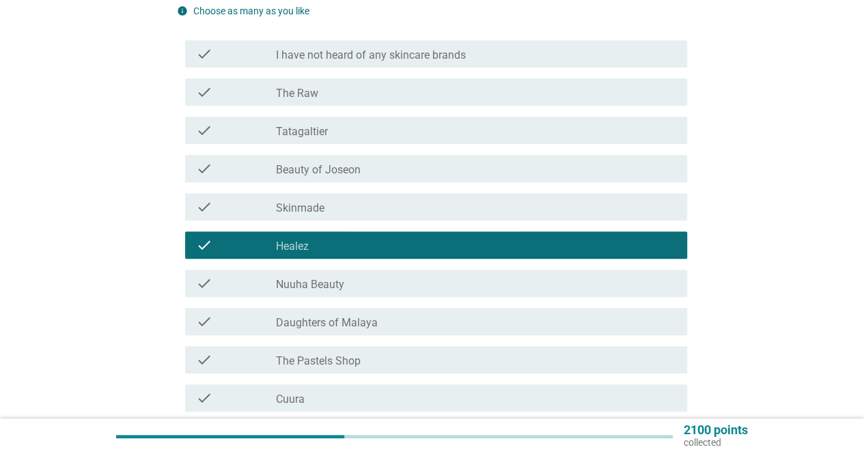
scroll to position [273, 0]
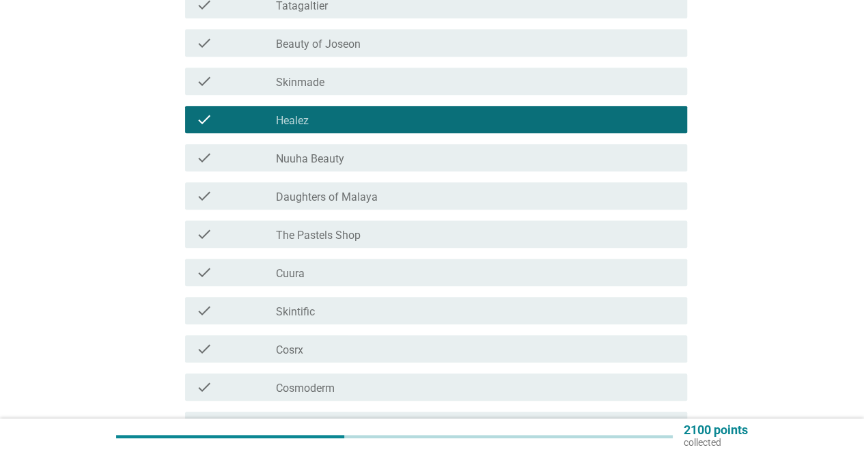
click at [323, 310] on div "check_box_outline_blank Skintific" at bounding box center [476, 311] width 400 height 16
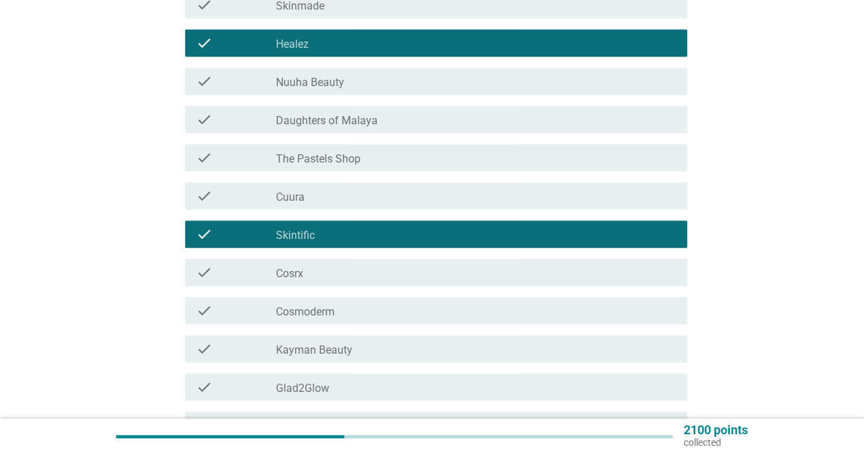
scroll to position [410, 0]
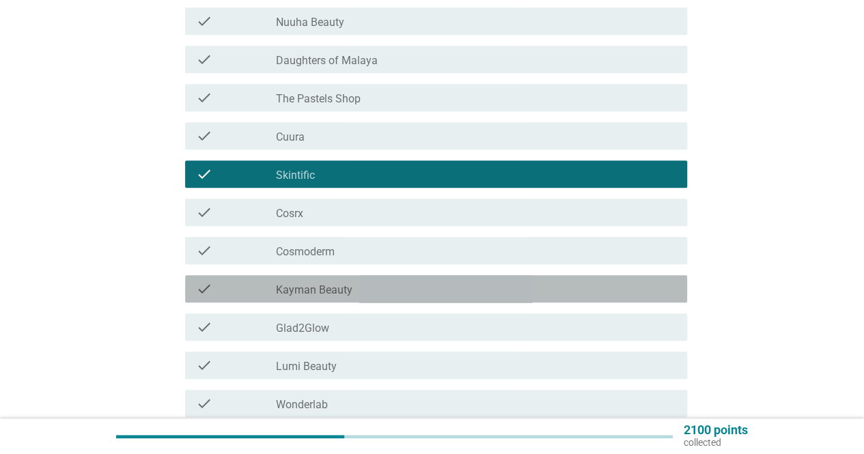
click at [333, 287] on label "Kayman Beauty" at bounding box center [314, 291] width 77 height 14
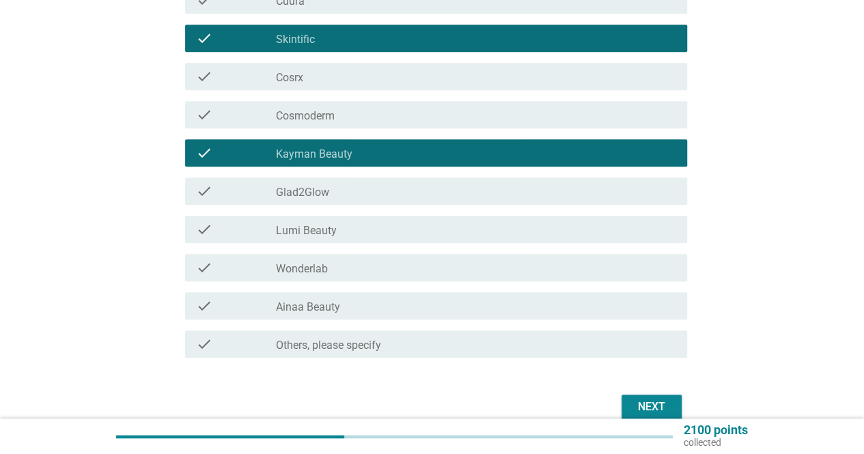
scroll to position [547, 0]
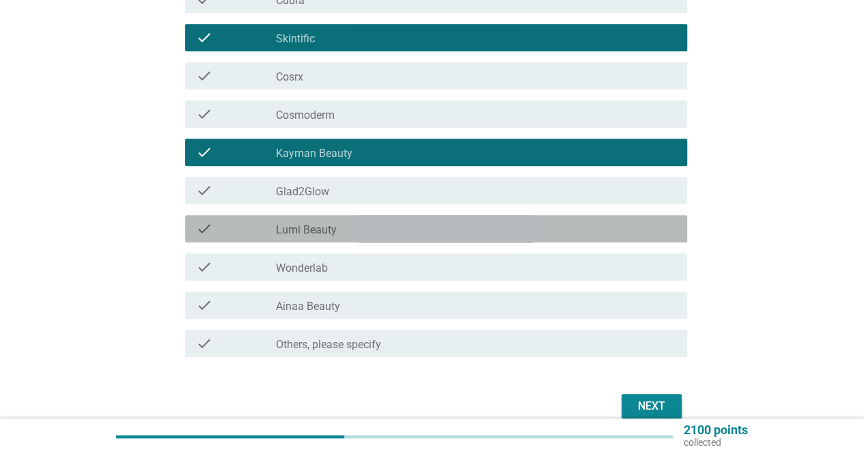
click at [323, 237] on div "check check_box_outline_blank Lumi Beauty" at bounding box center [436, 228] width 502 height 27
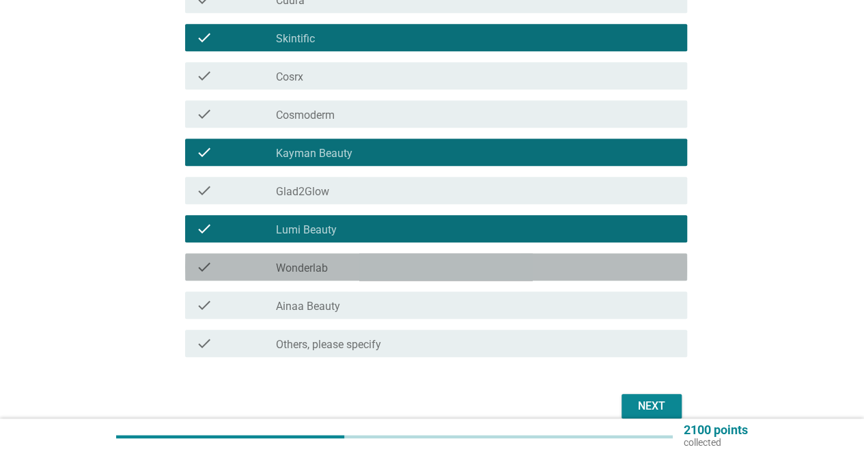
click at [321, 270] on label "Wonderlab" at bounding box center [302, 269] width 52 height 14
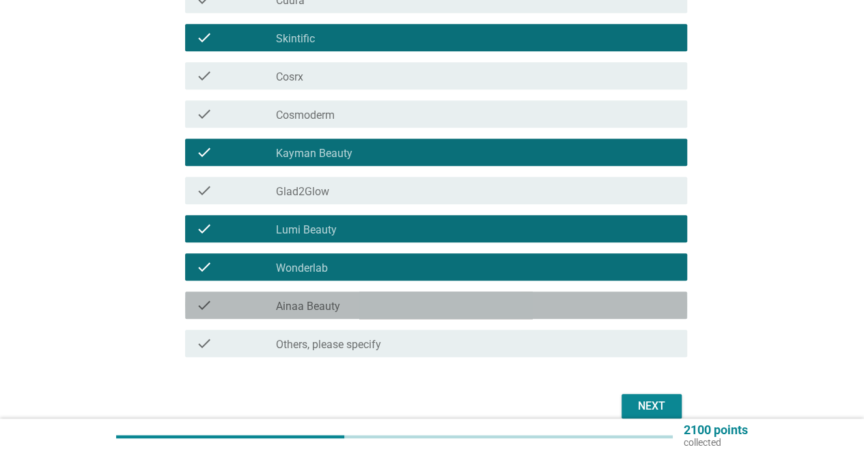
click at [313, 308] on label "Ainaa Beauty" at bounding box center [308, 307] width 64 height 14
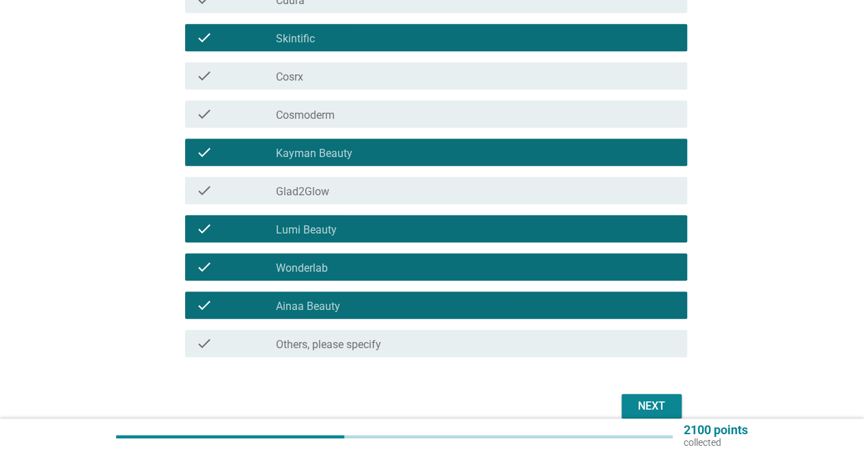
scroll to position [273, 0]
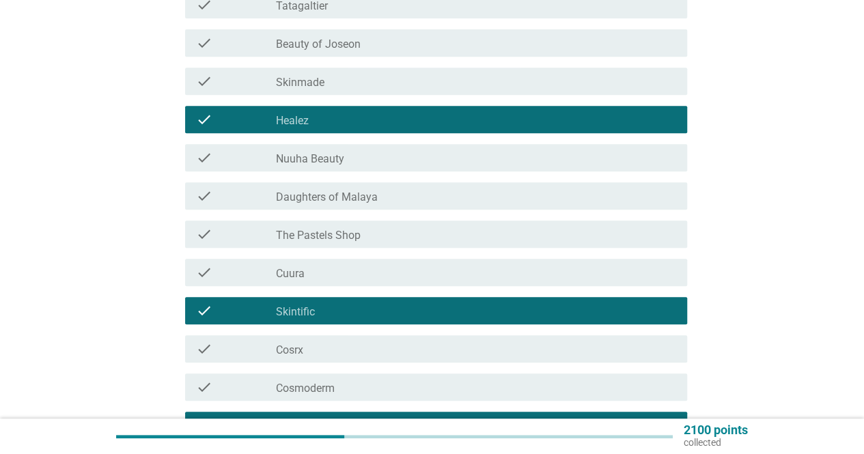
click at [331, 192] on label "Daughters of Malaya" at bounding box center [327, 198] width 102 height 14
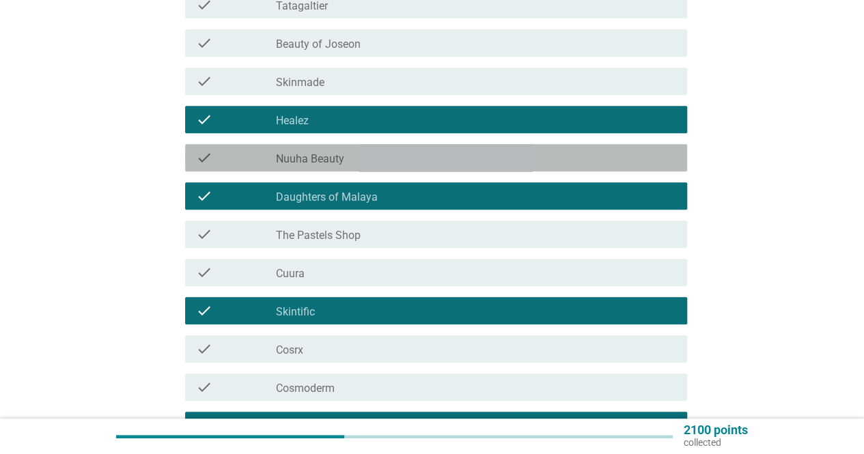
click at [331, 159] on label "Nuuha Beauty" at bounding box center [310, 159] width 68 height 14
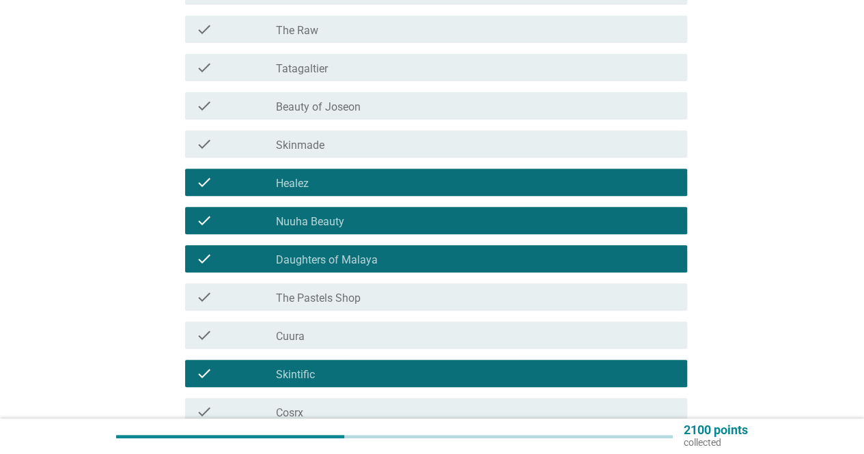
scroll to position [137, 0]
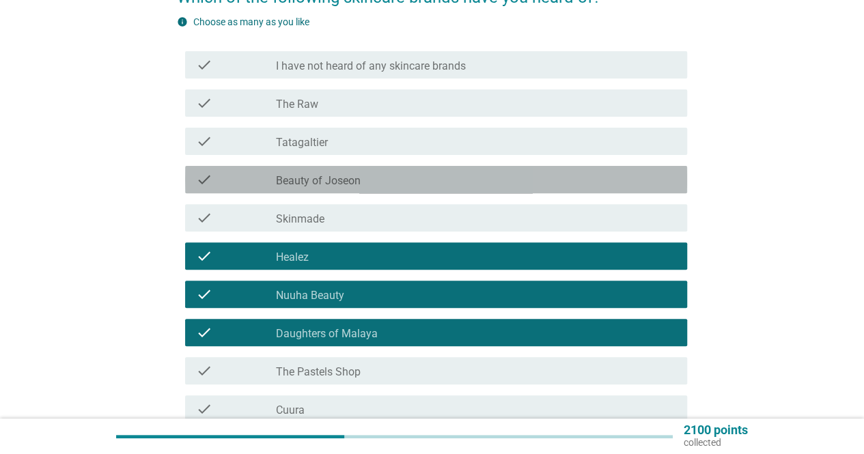
click at [323, 176] on label "Beauty of Joseon" at bounding box center [318, 181] width 85 height 14
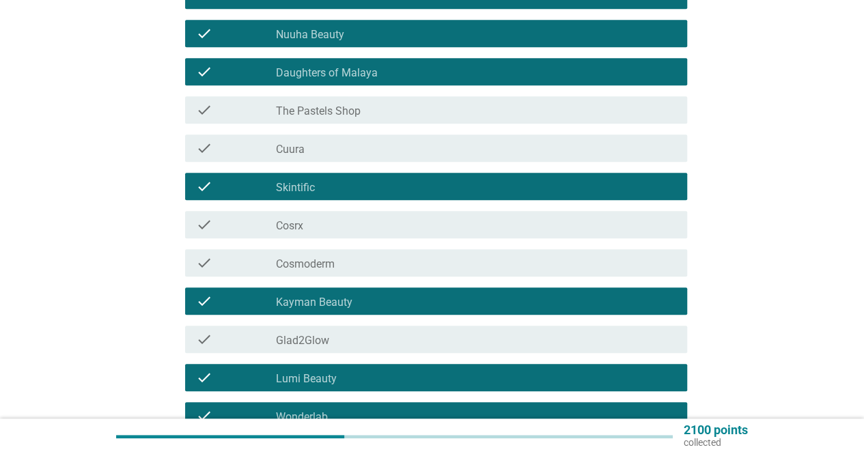
scroll to position [410, 0]
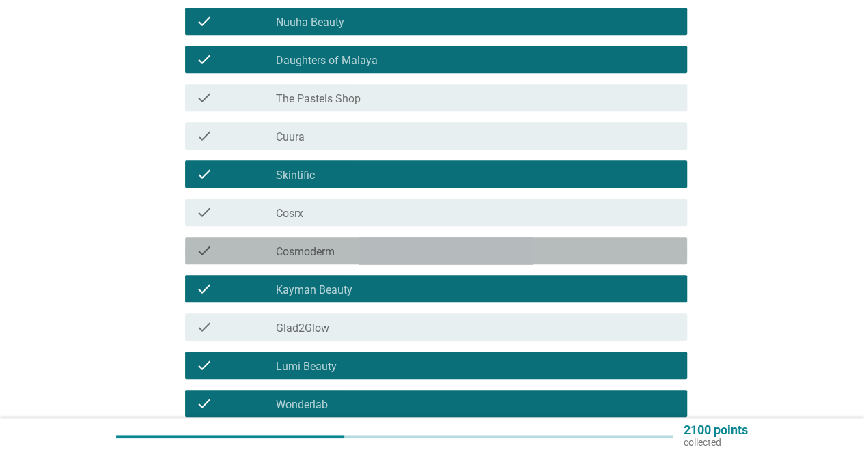
click at [319, 245] on label "Cosmoderm" at bounding box center [305, 252] width 59 height 14
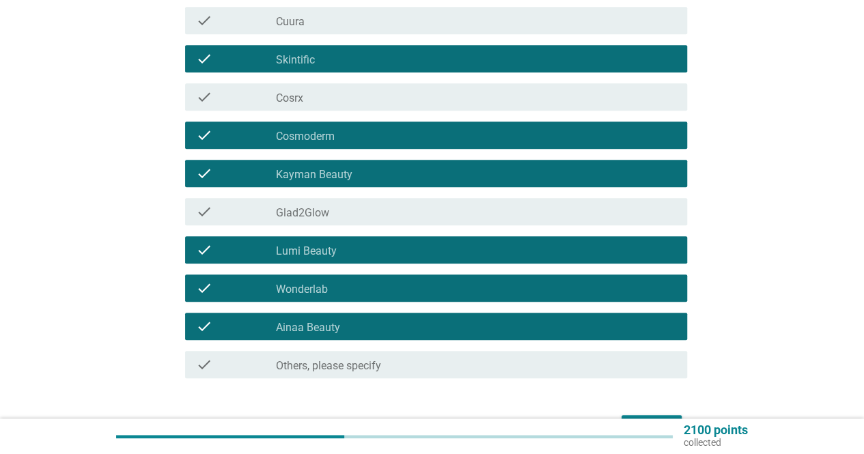
scroll to position [612, 0]
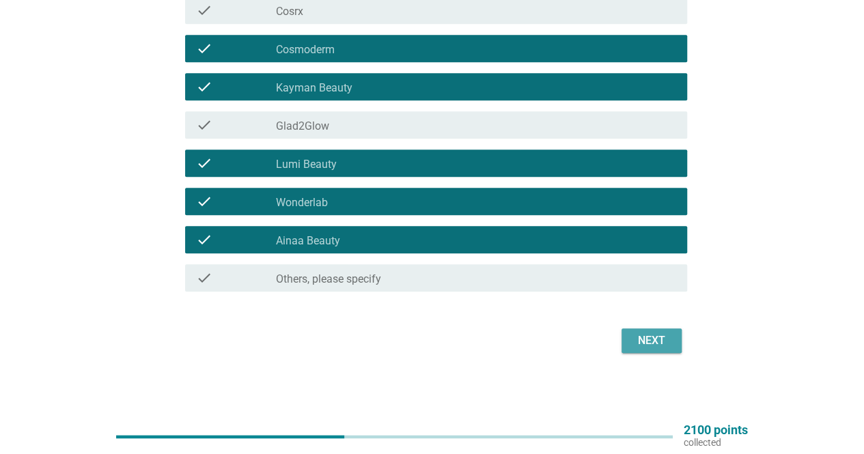
click at [646, 344] on div "Next" at bounding box center [652, 341] width 38 height 16
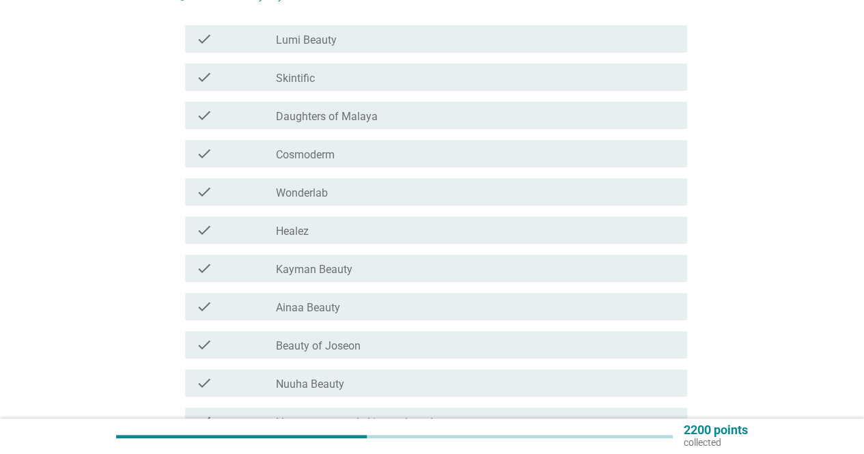
scroll to position [205, 0]
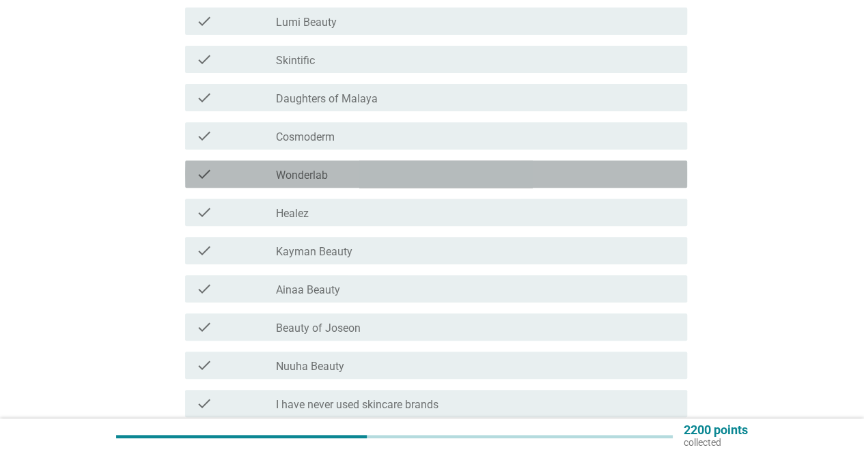
click at [302, 165] on div "check check_box_outline_blank Wonderlab" at bounding box center [436, 174] width 502 height 27
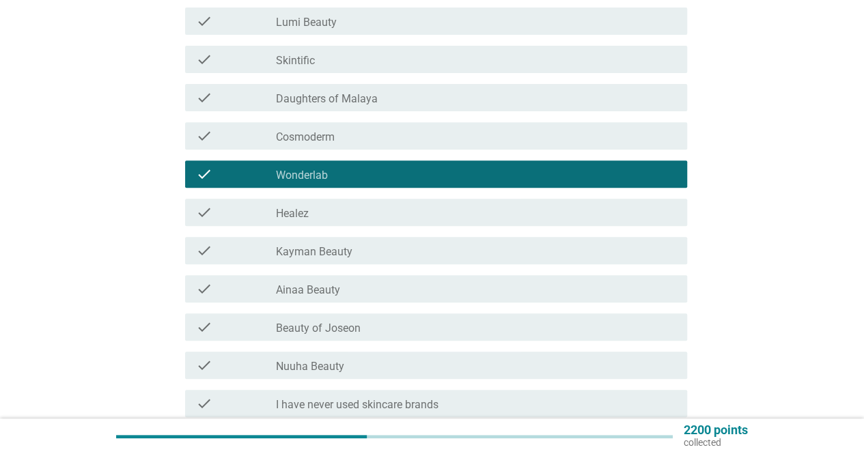
click at [310, 211] on div "check_box_outline_blank Healez" at bounding box center [476, 212] width 400 height 16
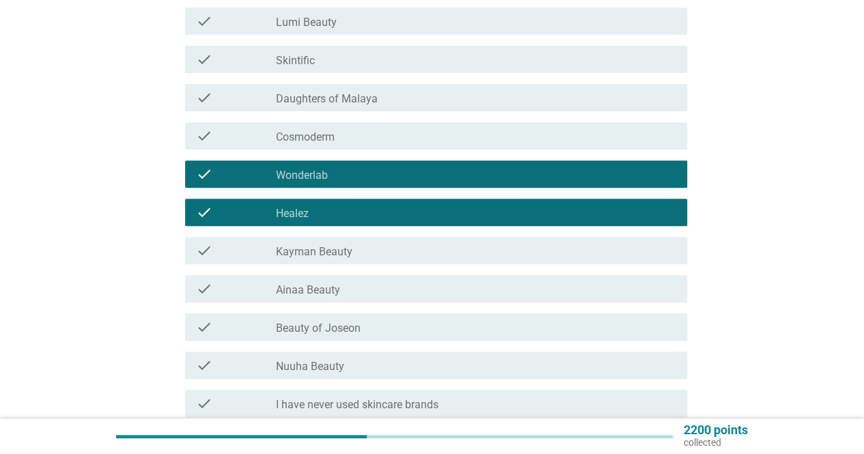
click at [314, 288] on label "Ainaa Beauty" at bounding box center [308, 291] width 64 height 14
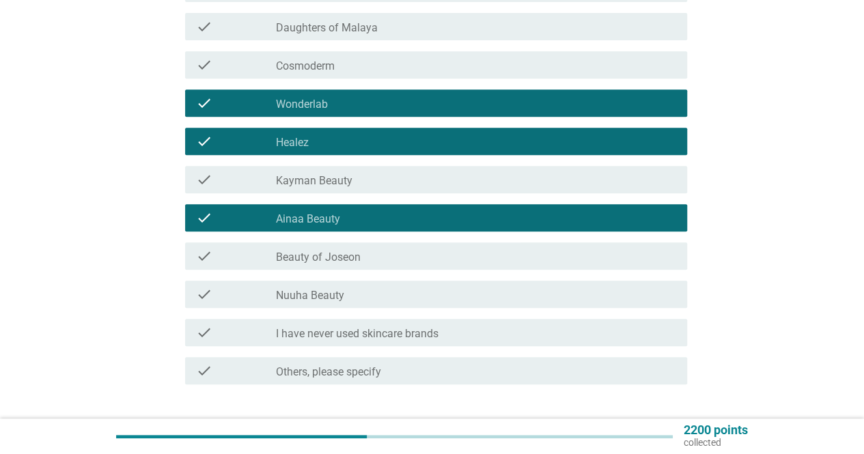
scroll to position [342, 0]
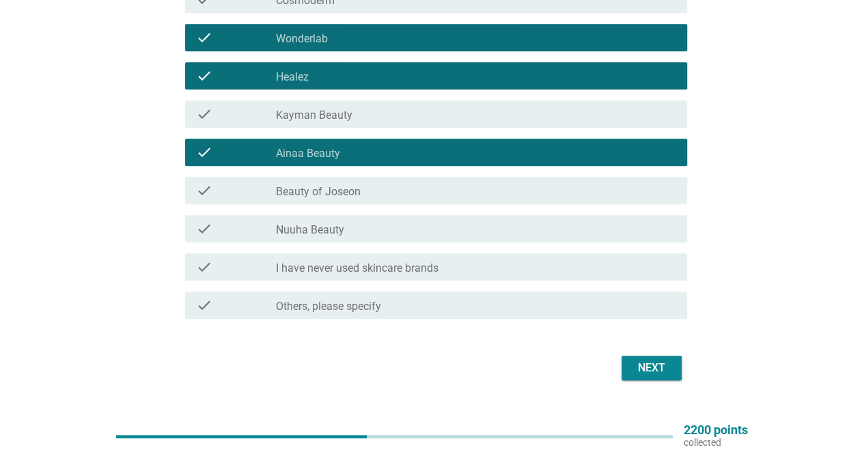
click at [323, 230] on label "Nuuha Beauty" at bounding box center [310, 230] width 68 height 14
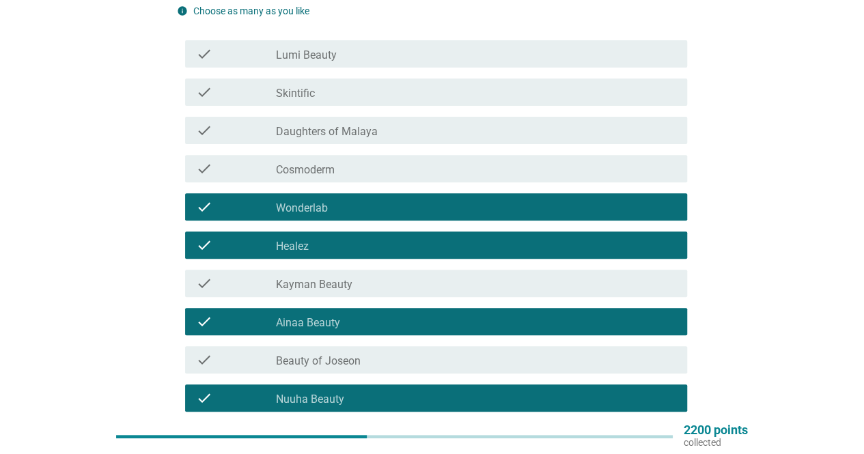
scroll to position [68, 0]
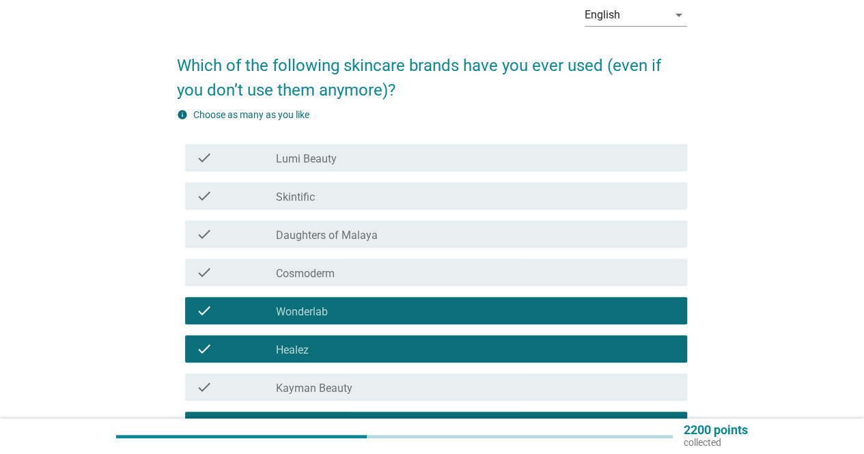
click at [322, 197] on div "check_box_outline_blank Skintific" at bounding box center [476, 196] width 400 height 16
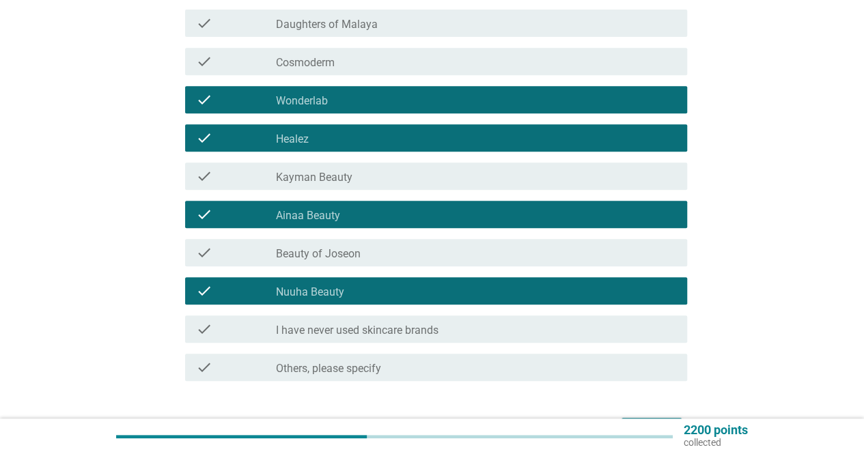
scroll to position [369, 0]
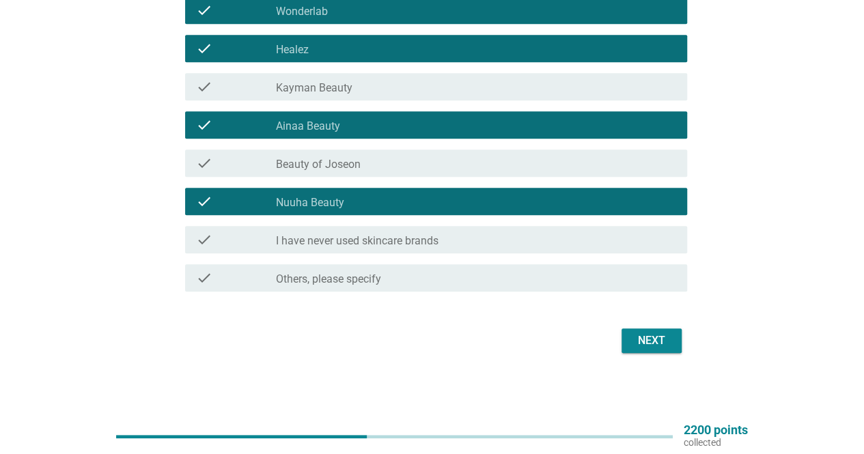
click at [649, 341] on div "Next" at bounding box center [652, 341] width 38 height 16
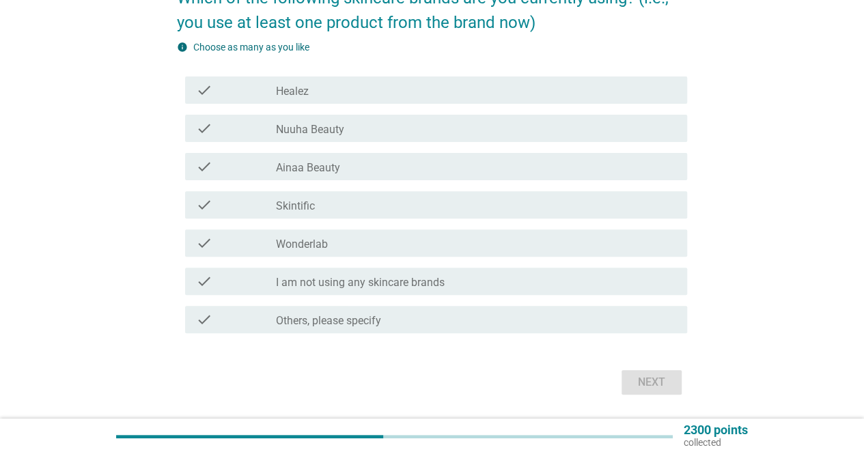
scroll to position [137, 0]
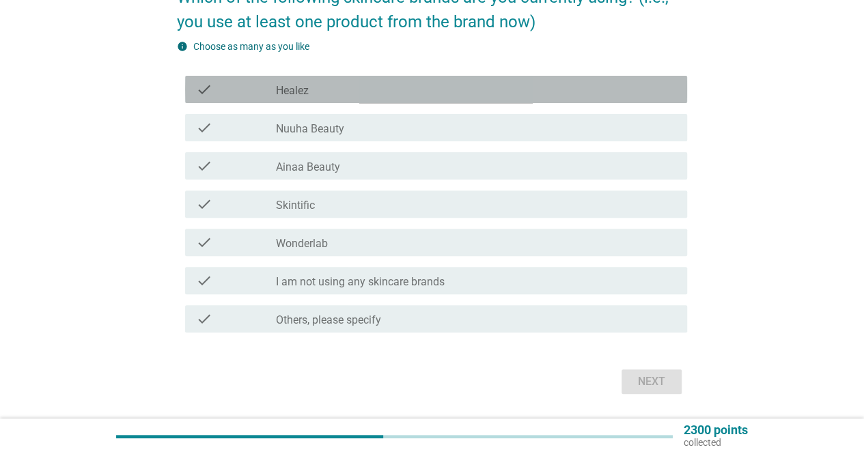
click at [324, 90] on div "check_box Healez" at bounding box center [476, 89] width 400 height 16
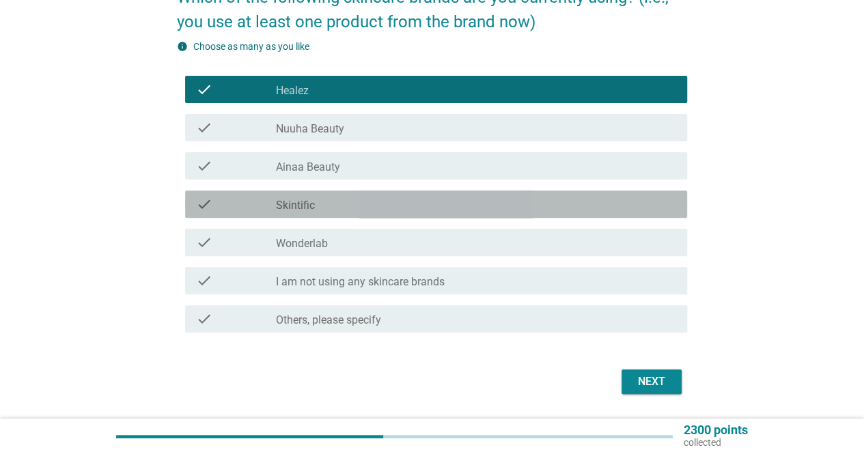
click at [326, 203] on div "check_box Skintific" at bounding box center [476, 204] width 400 height 16
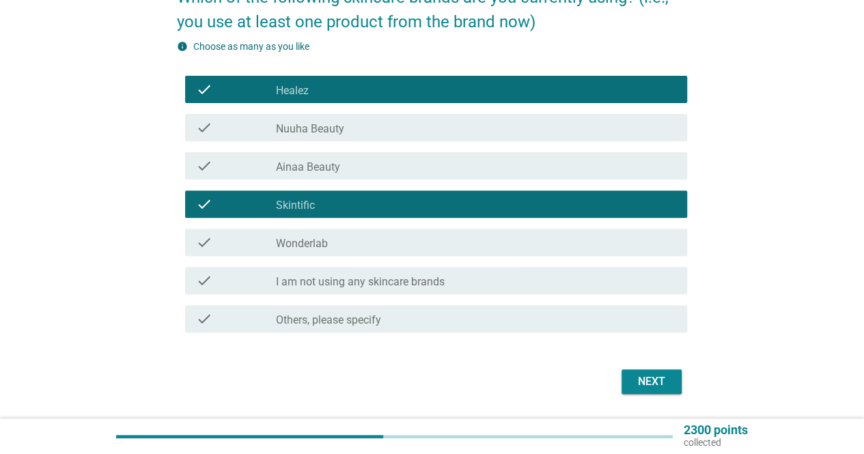
click at [320, 243] on label "Wonderlab" at bounding box center [302, 244] width 52 height 14
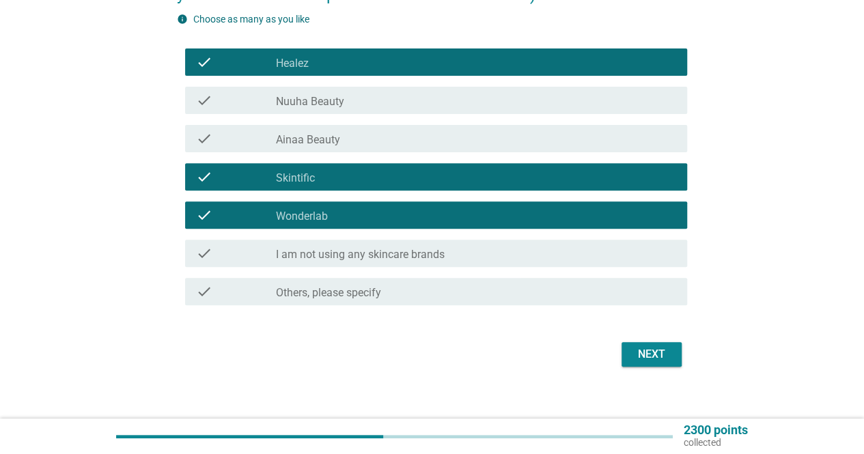
scroll to position [178, 0]
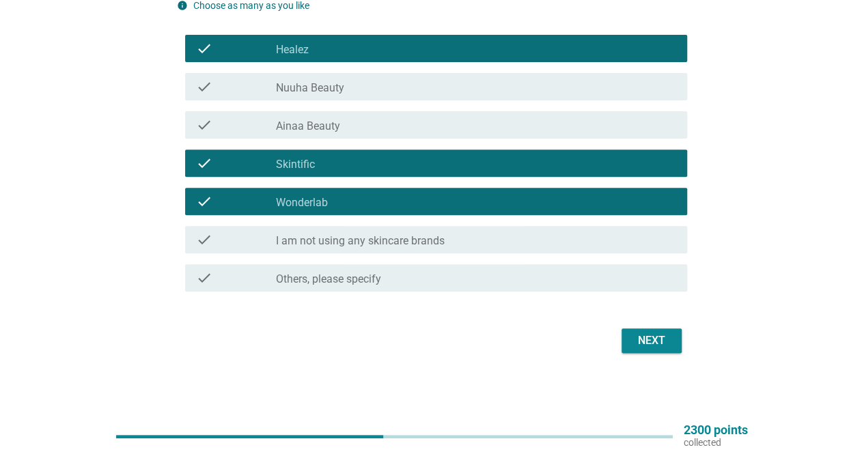
click at [383, 282] on div "check_box Others, please specify" at bounding box center [476, 278] width 400 height 16
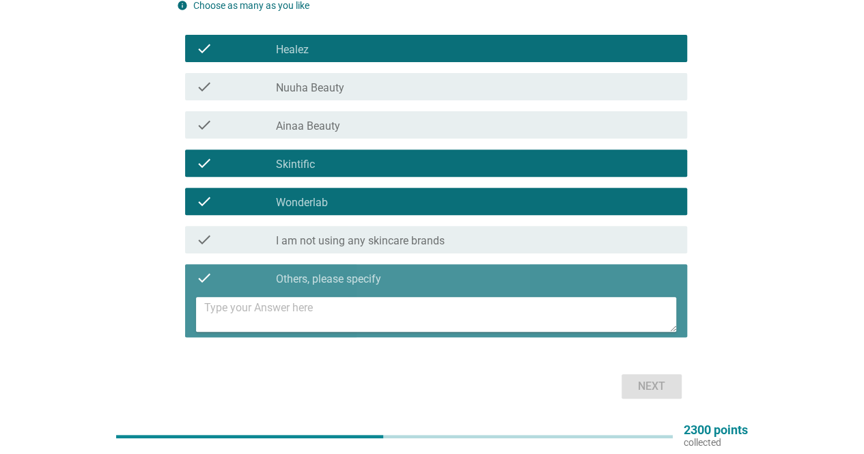
click at [358, 314] on textarea at bounding box center [440, 314] width 472 height 35
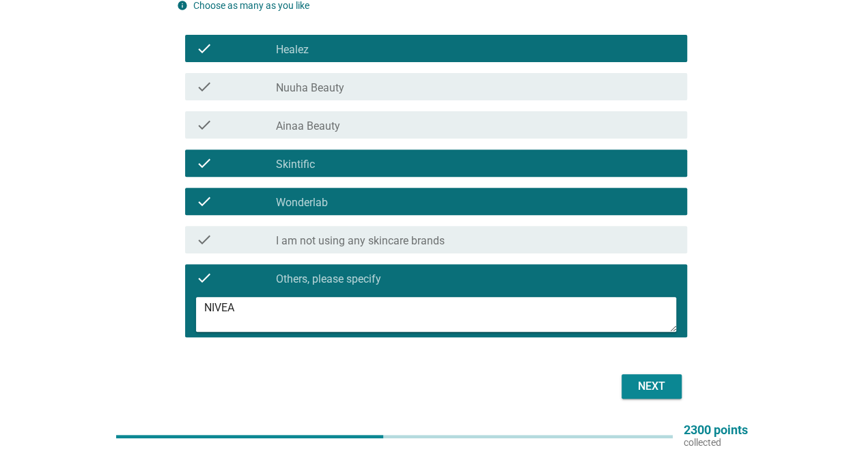
type textarea "NIVEA"
click at [661, 389] on div "Next" at bounding box center [652, 387] width 38 height 16
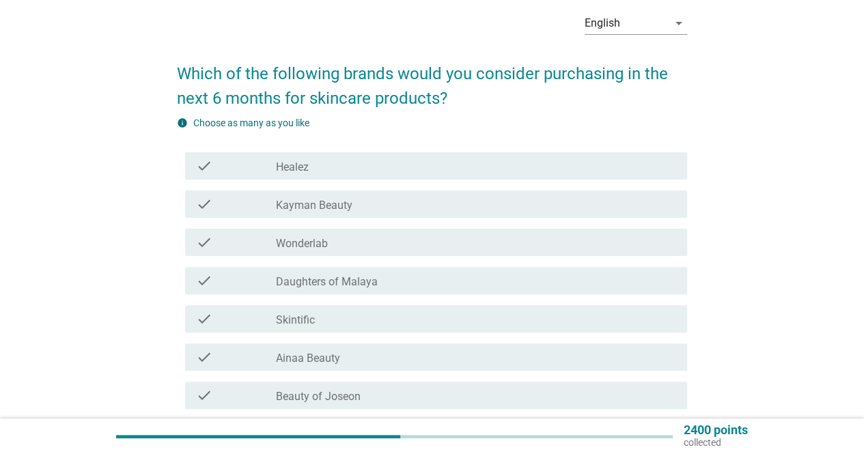
scroll to position [137, 0]
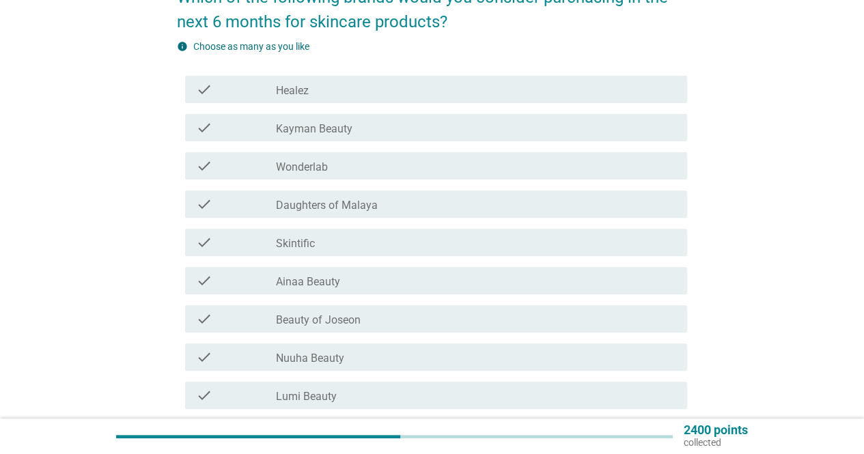
click at [319, 159] on div "check_box Wonderlab" at bounding box center [476, 166] width 400 height 16
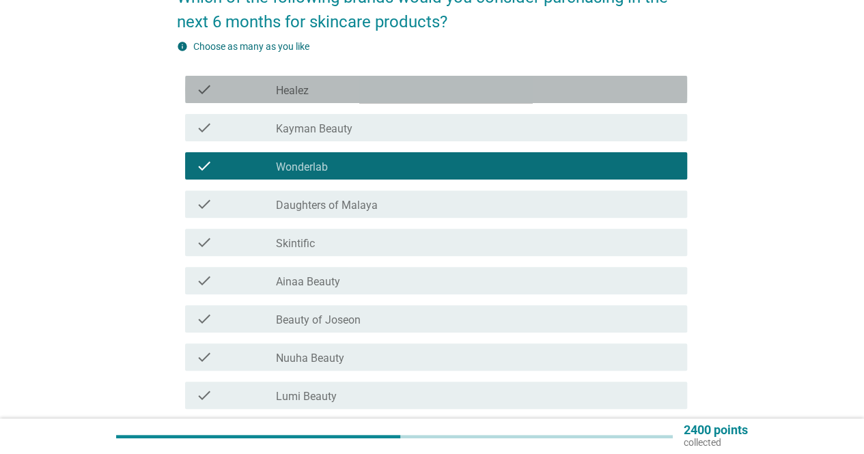
click at [288, 90] on label "Healez" at bounding box center [292, 91] width 33 height 14
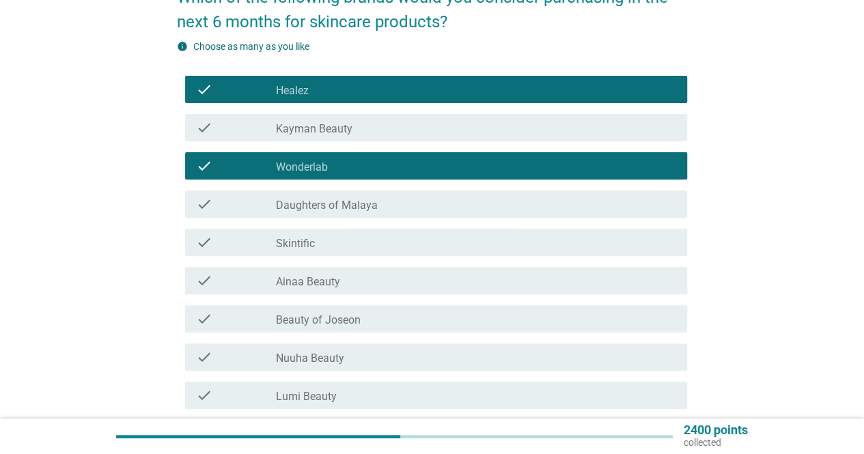
click at [297, 245] on label "Skintific" at bounding box center [295, 244] width 39 height 14
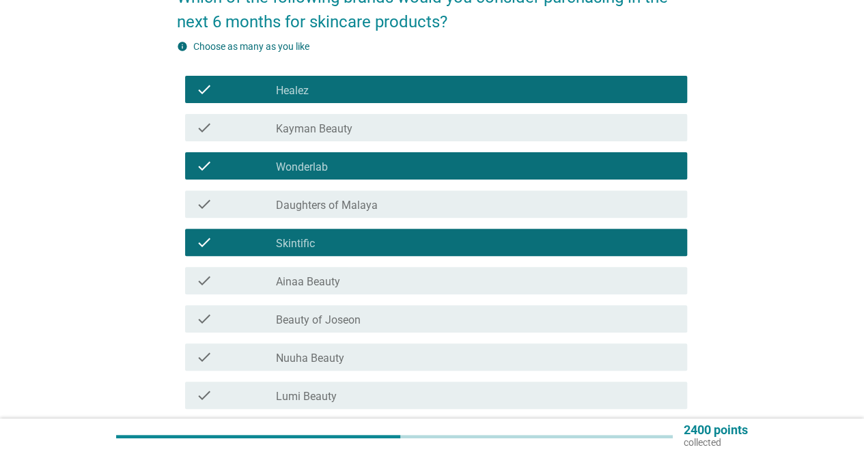
click at [308, 279] on label "Ainaa Beauty" at bounding box center [308, 282] width 64 height 14
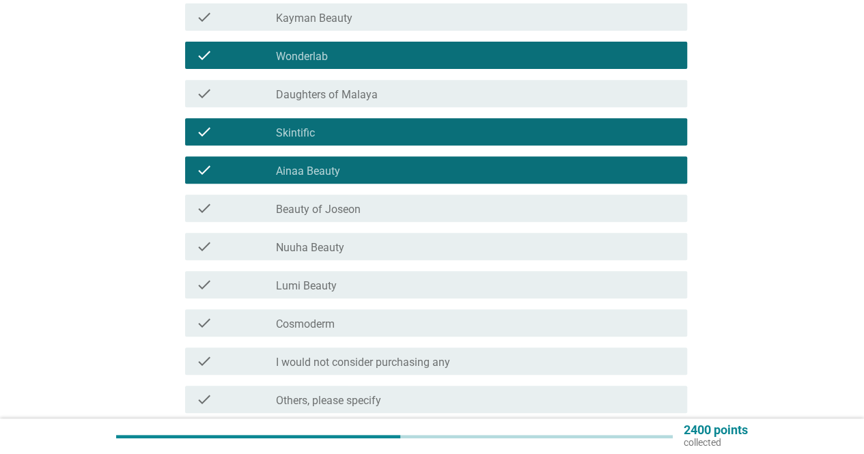
scroll to position [342, 0]
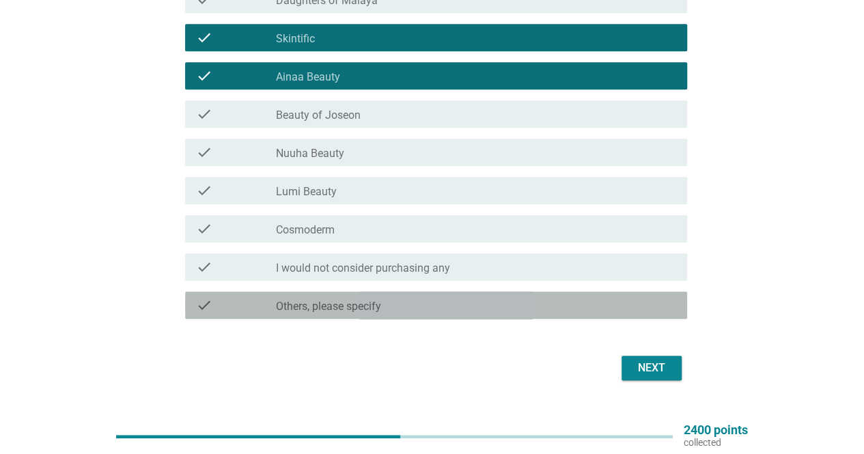
click at [336, 307] on label "Others, please specify" at bounding box center [328, 307] width 105 height 14
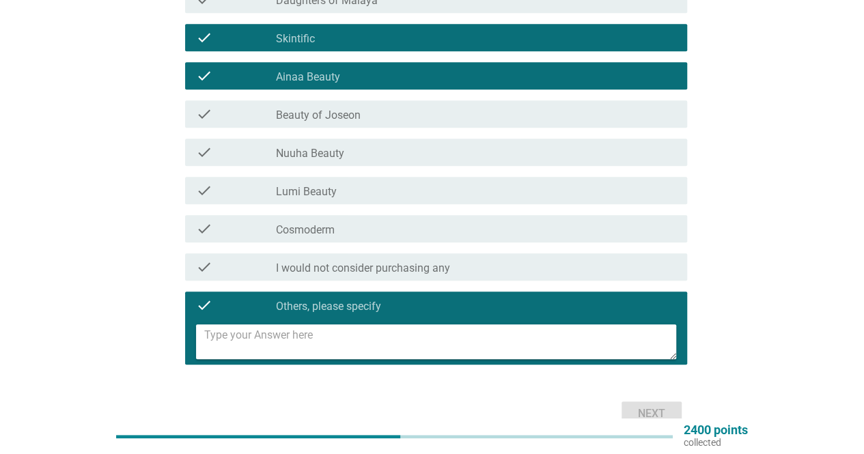
click at [323, 340] on textarea at bounding box center [440, 342] width 472 height 35
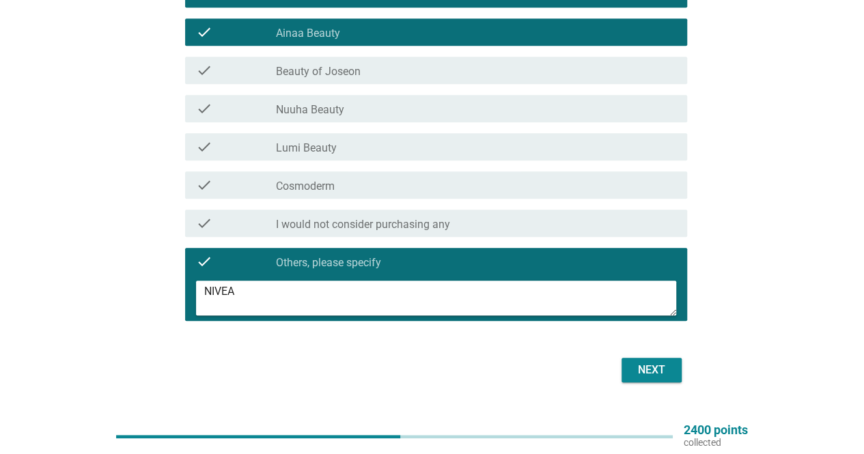
scroll to position [414, 0]
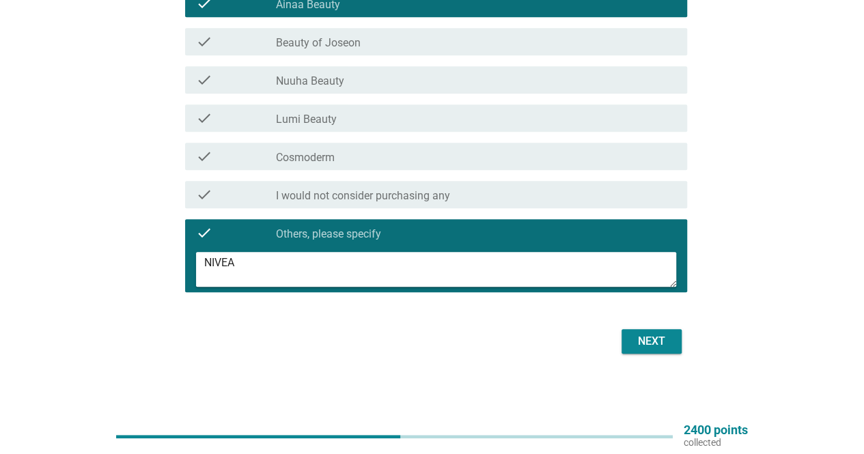
type textarea "NIVEA"
click at [657, 342] on div "Next" at bounding box center [652, 341] width 38 height 16
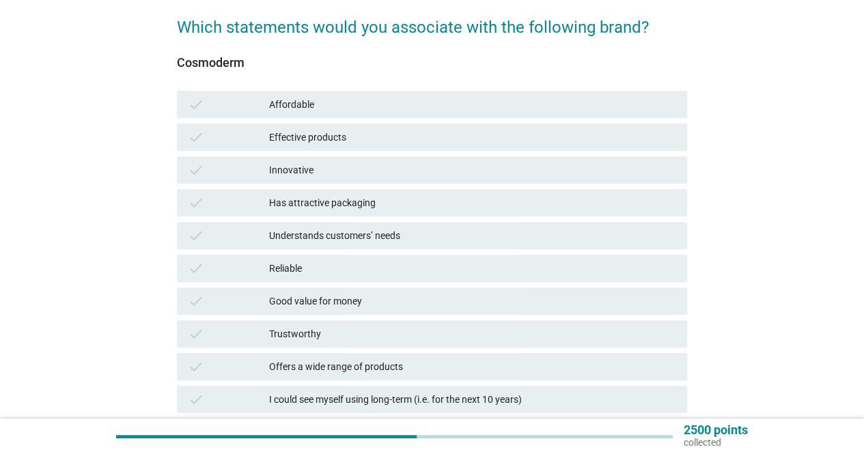
scroll to position [205, 0]
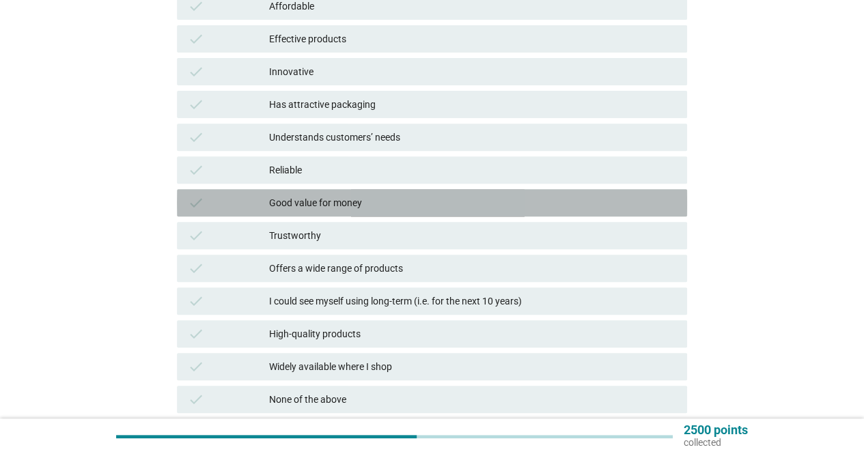
click at [321, 201] on div "Good value for money" at bounding box center [472, 203] width 407 height 16
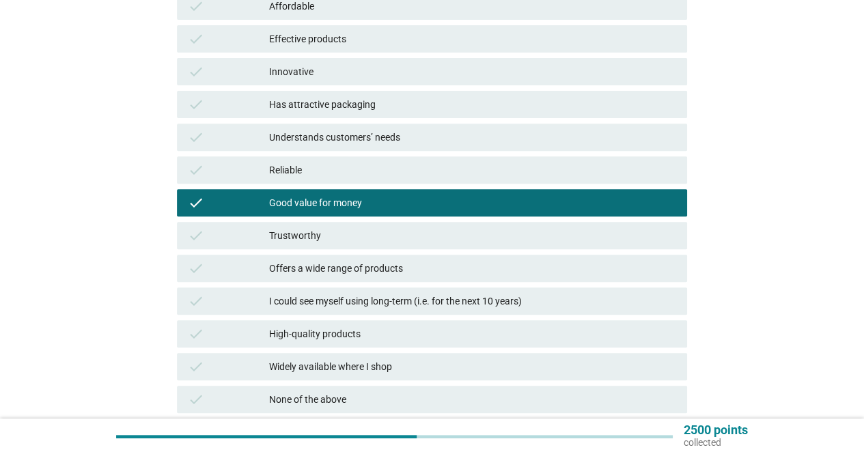
click at [335, 330] on div "High-quality products" at bounding box center [472, 334] width 407 height 16
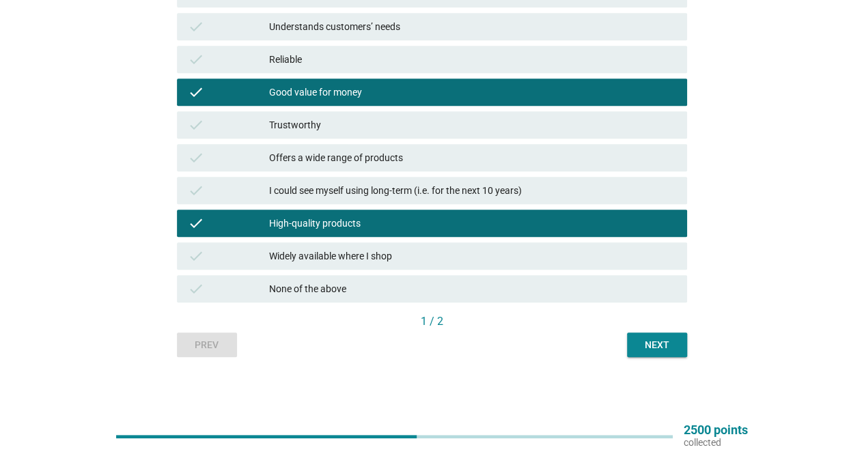
scroll to position [42, 0]
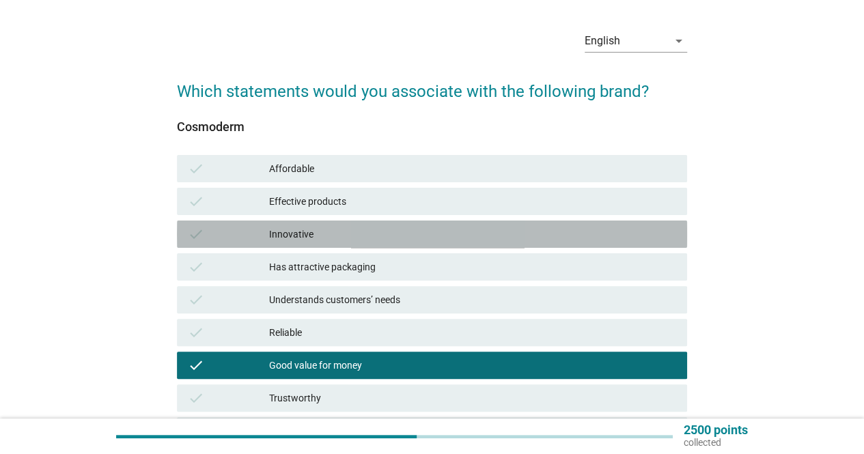
click at [324, 239] on div "Innovative" at bounding box center [472, 234] width 407 height 16
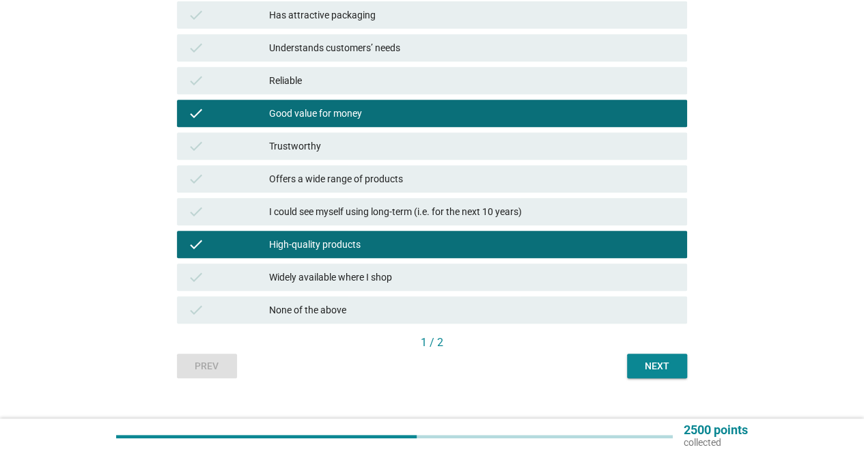
scroll to position [316, 0]
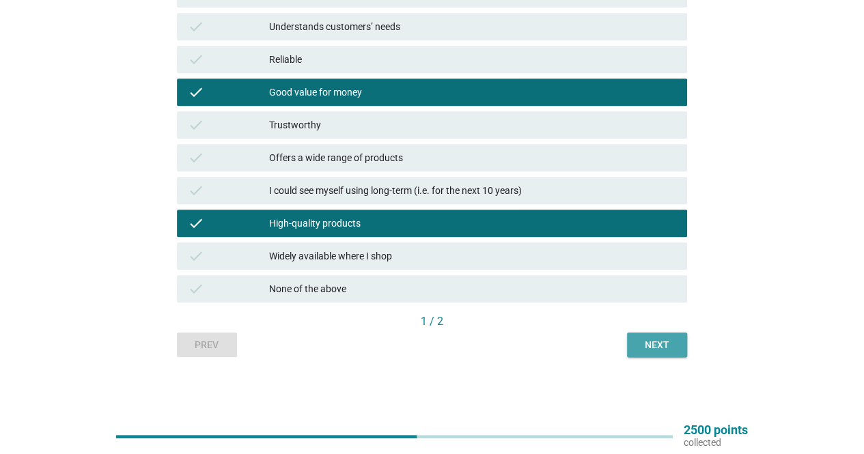
click at [652, 342] on div "Next" at bounding box center [657, 345] width 38 height 14
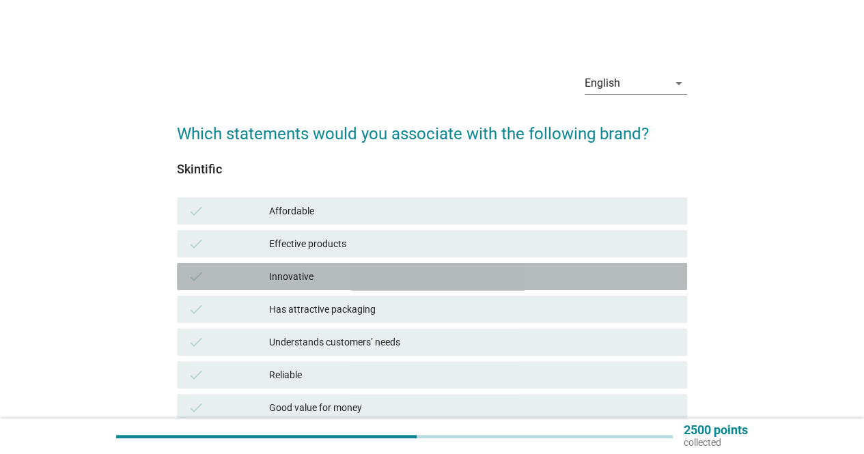
click at [319, 276] on div "Innovative" at bounding box center [472, 277] width 407 height 16
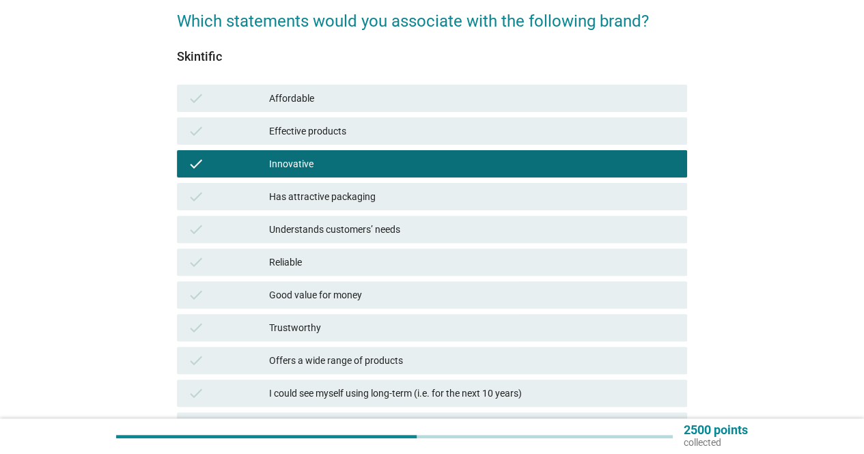
scroll to position [137, 0]
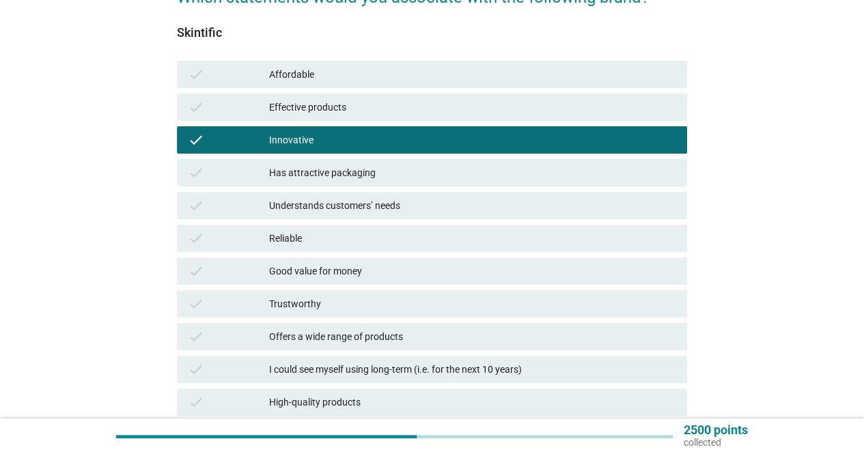
click at [357, 208] on div "Understands customers’ needs" at bounding box center [472, 205] width 407 height 16
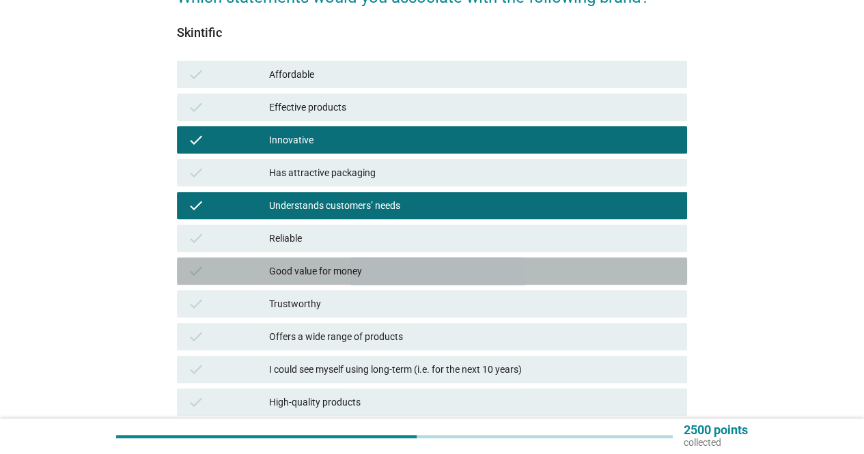
click at [331, 267] on div "Good value for money" at bounding box center [472, 271] width 407 height 16
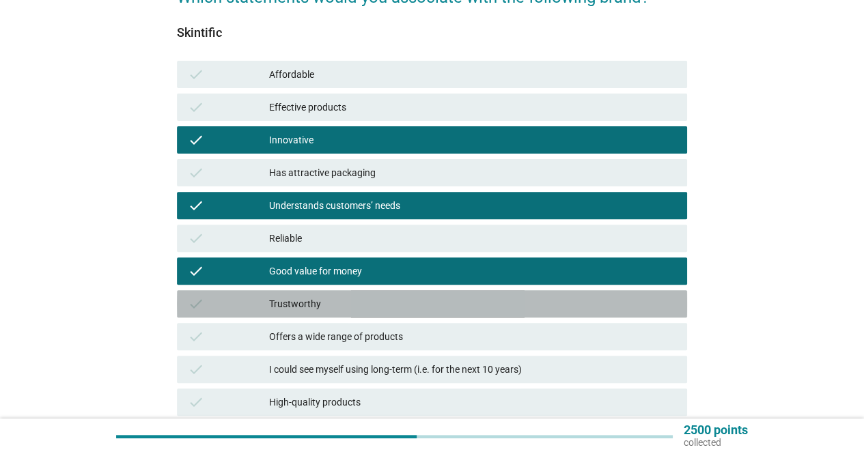
click at [323, 303] on div "Trustworthy" at bounding box center [472, 304] width 407 height 16
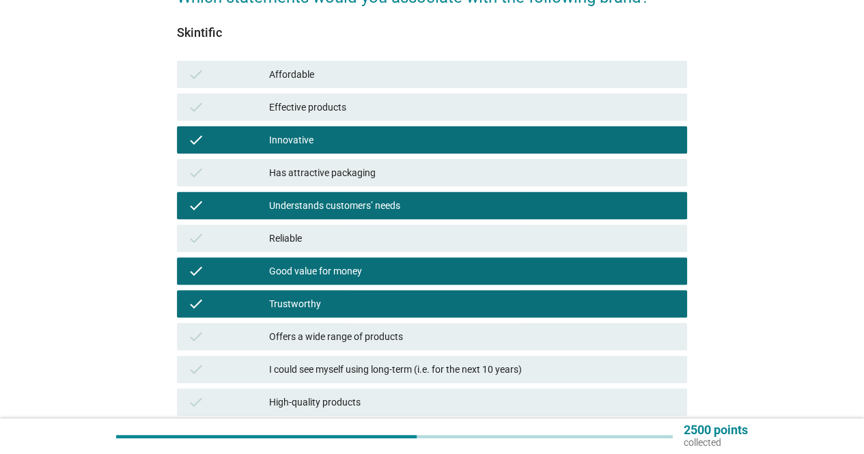
scroll to position [273, 0]
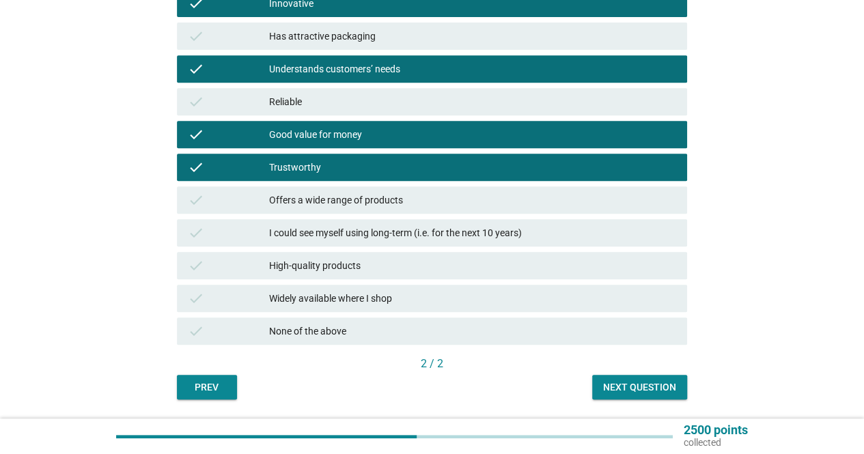
click at [354, 262] on div "High-quality products" at bounding box center [472, 266] width 407 height 16
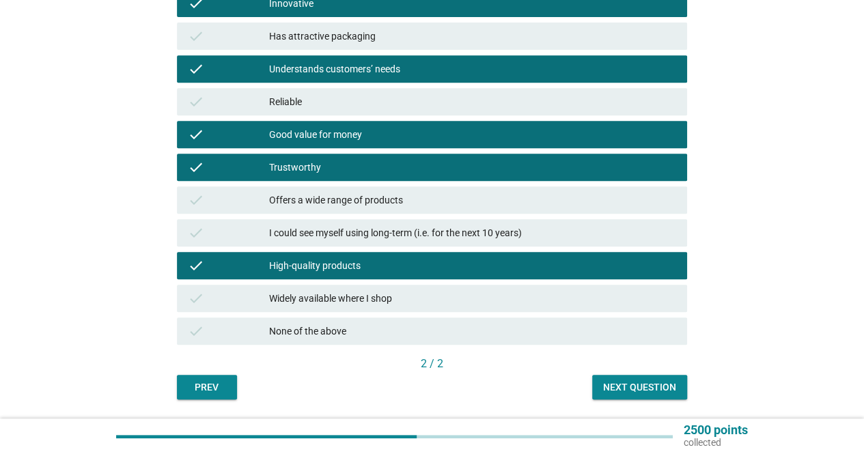
click at [629, 383] on div "Next question" at bounding box center [639, 388] width 73 height 14
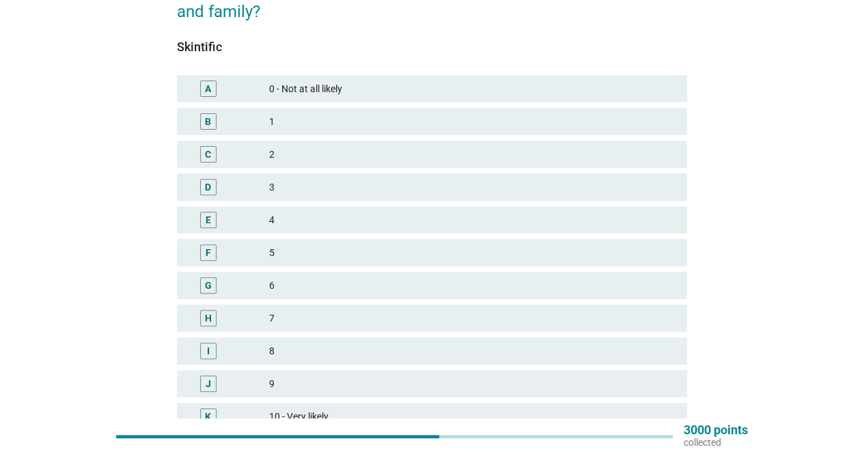
scroll to position [137, 0]
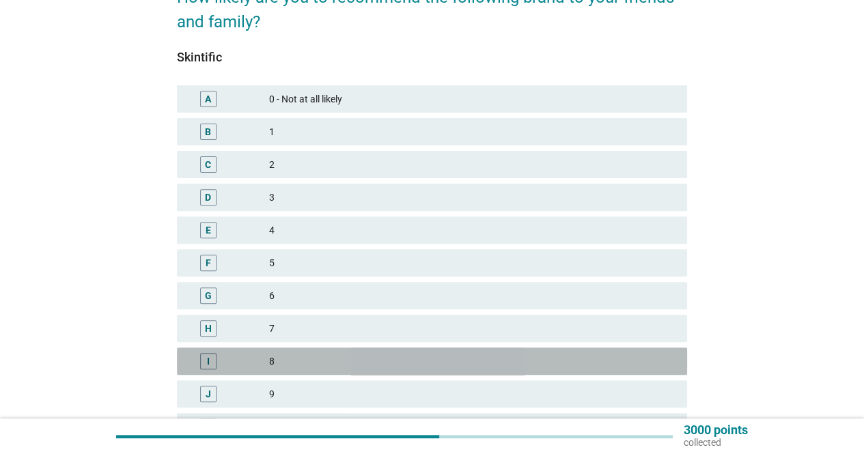
click at [292, 364] on div "8" at bounding box center [472, 361] width 407 height 16
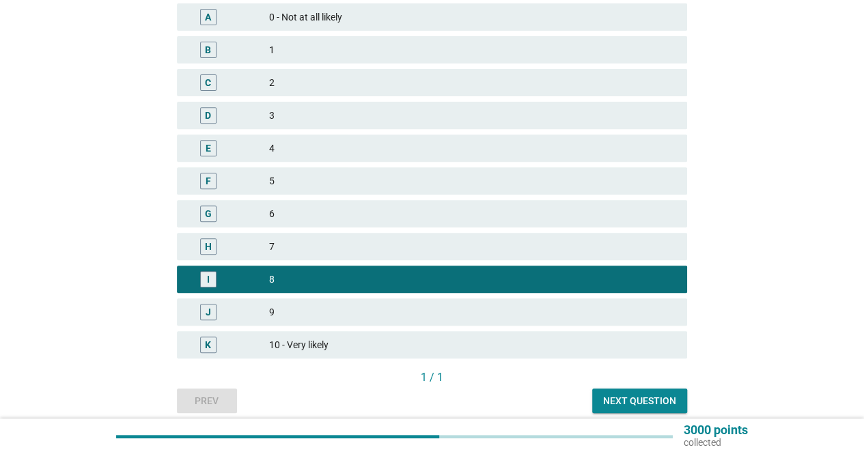
scroll to position [275, 0]
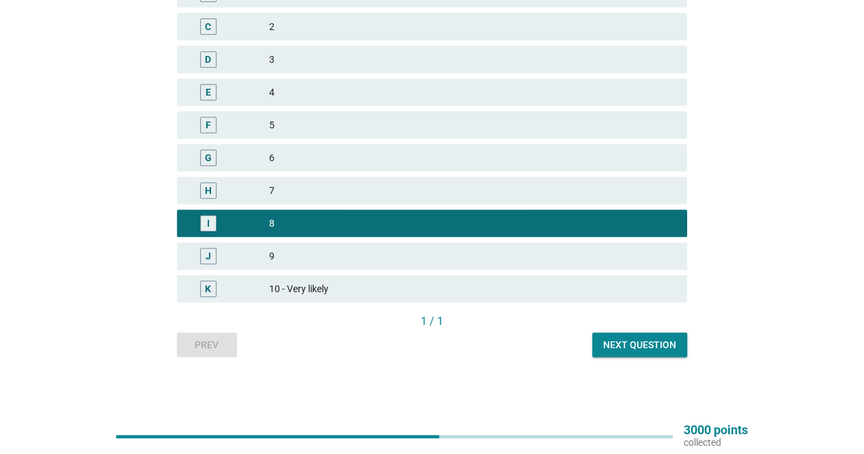
click at [634, 340] on div "Next question" at bounding box center [639, 345] width 73 height 14
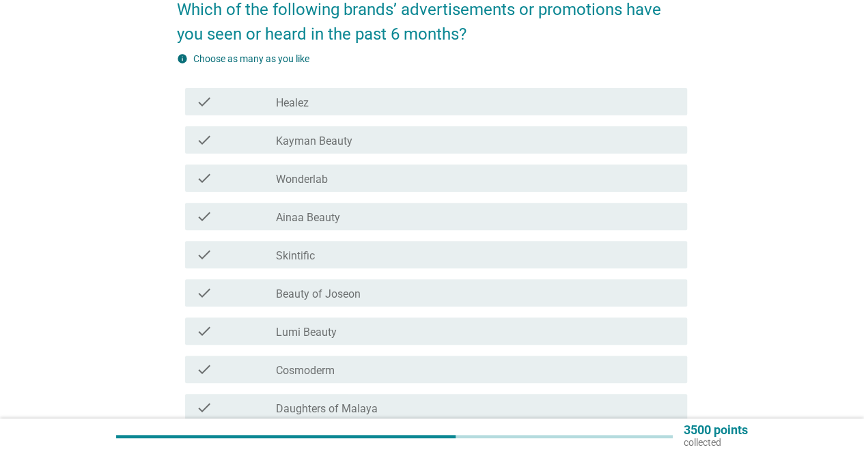
scroll to position [137, 0]
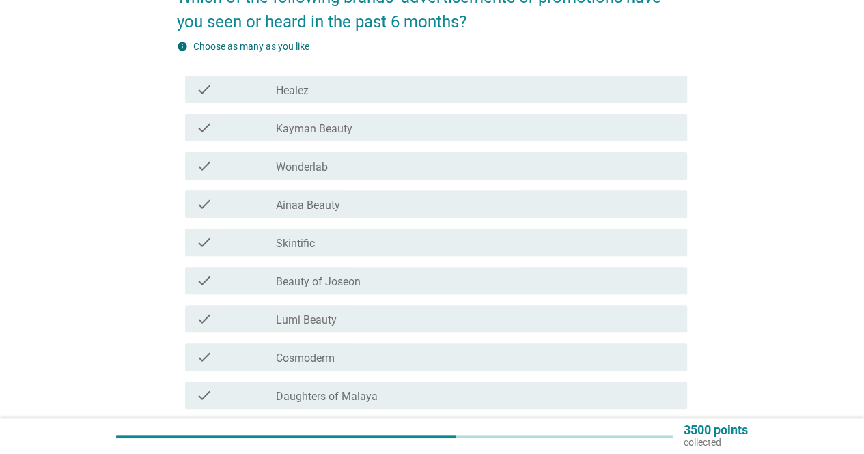
click at [388, 201] on div "check_box_outline_blank Ainaa Beauty" at bounding box center [476, 204] width 400 height 16
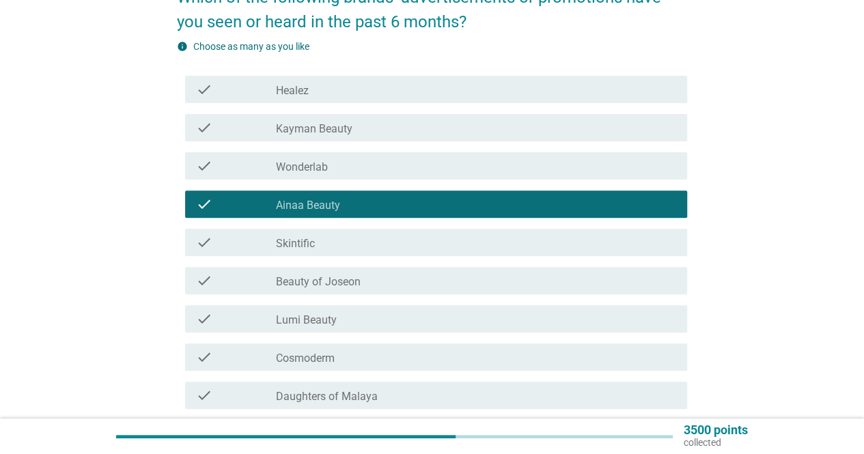
click at [389, 167] on div "check_box_outline_blank Wonderlab" at bounding box center [476, 166] width 400 height 16
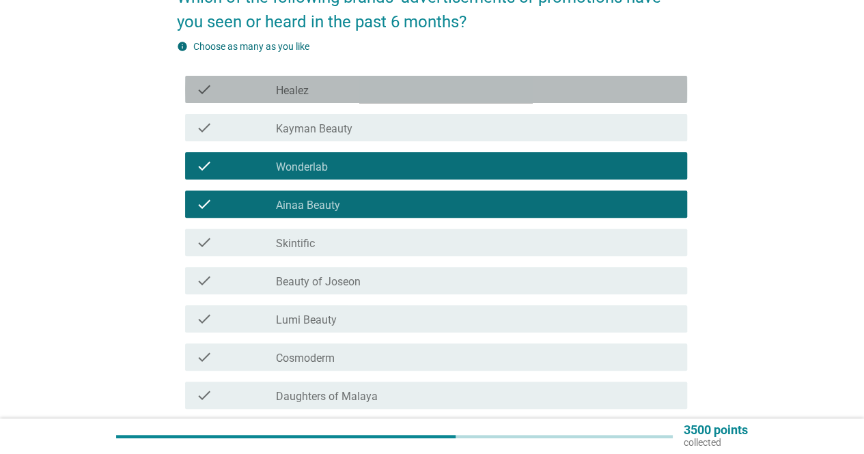
click at [379, 81] on div "check_box_outline_blank Healez" at bounding box center [476, 89] width 400 height 16
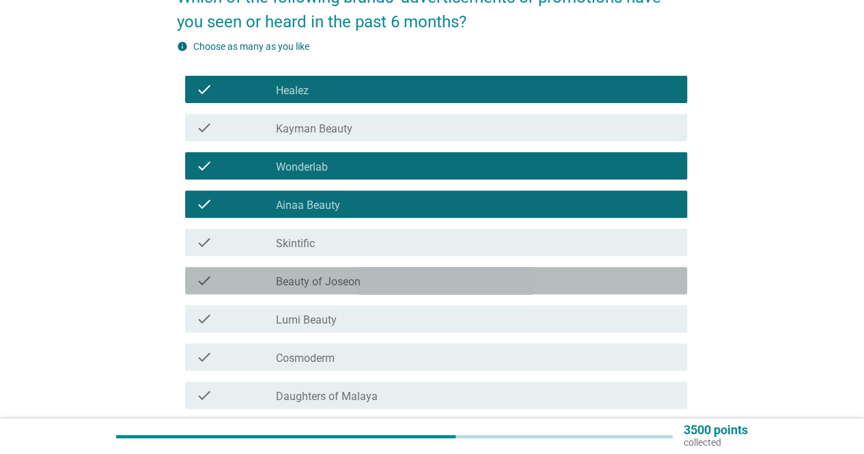
click at [379, 278] on div "check_box_outline_blank Beauty of Joseon" at bounding box center [476, 281] width 400 height 16
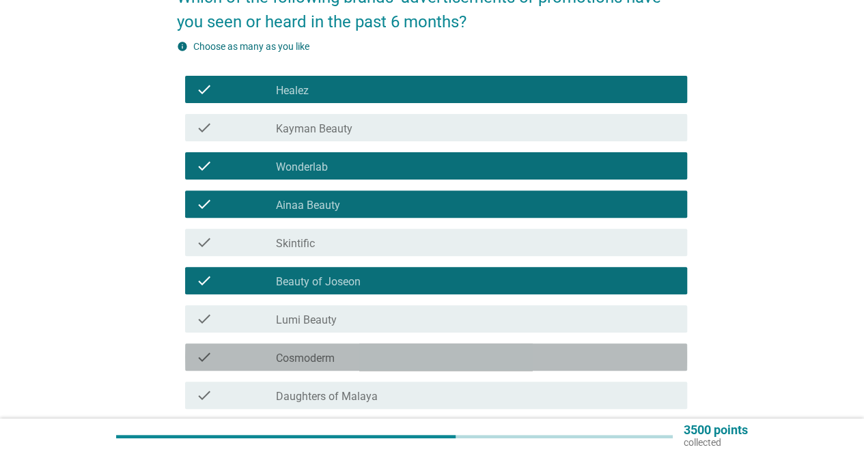
click at [362, 359] on div "check_box_outline_blank Cosmoderm" at bounding box center [476, 357] width 400 height 16
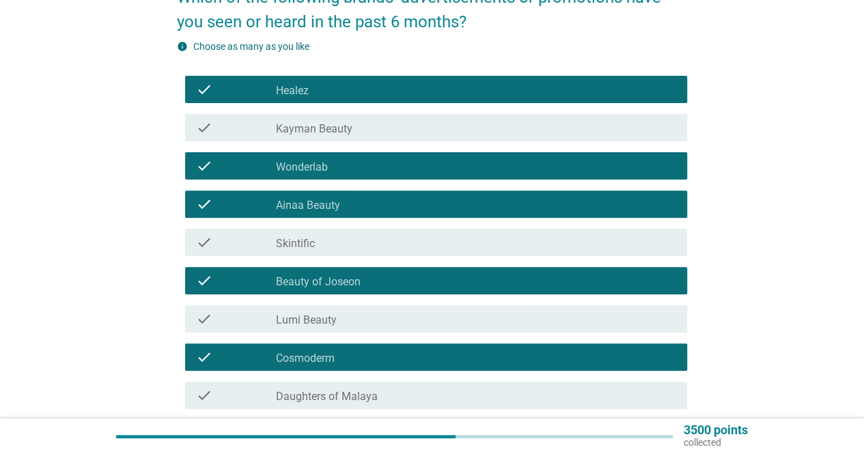
click at [370, 243] on div "check_box_outline_blank Skintific" at bounding box center [476, 242] width 400 height 16
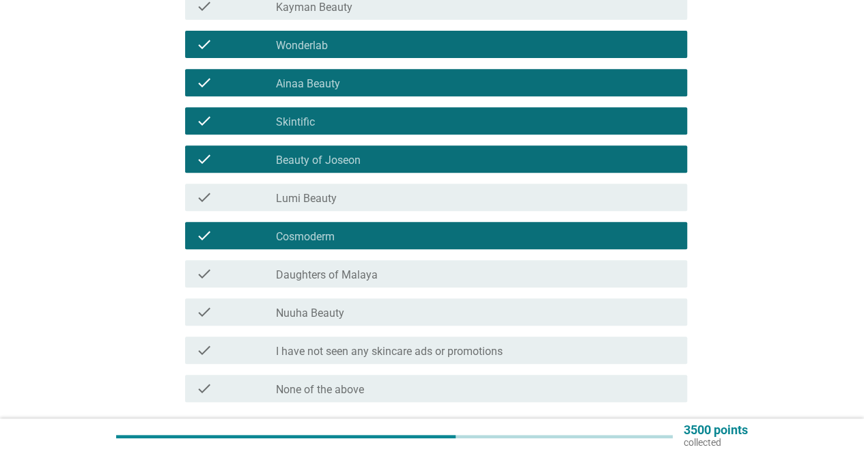
scroll to position [342, 0]
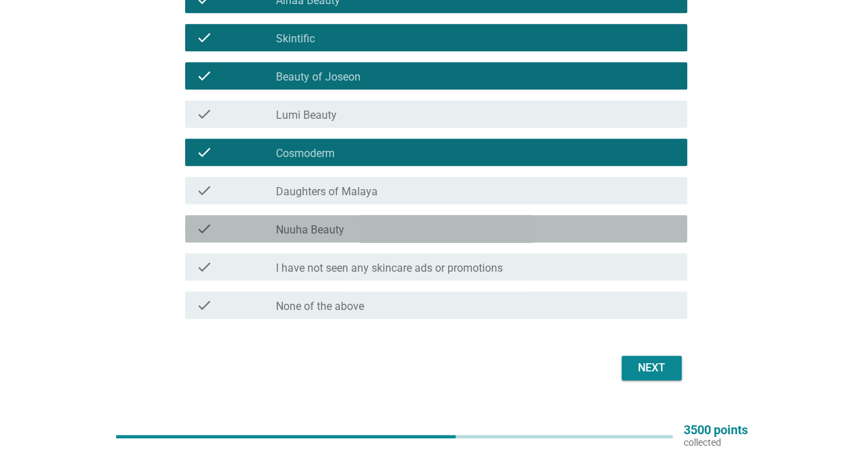
click at [408, 222] on div "check_box_outline_blank Nuuha Beauty" at bounding box center [476, 229] width 400 height 16
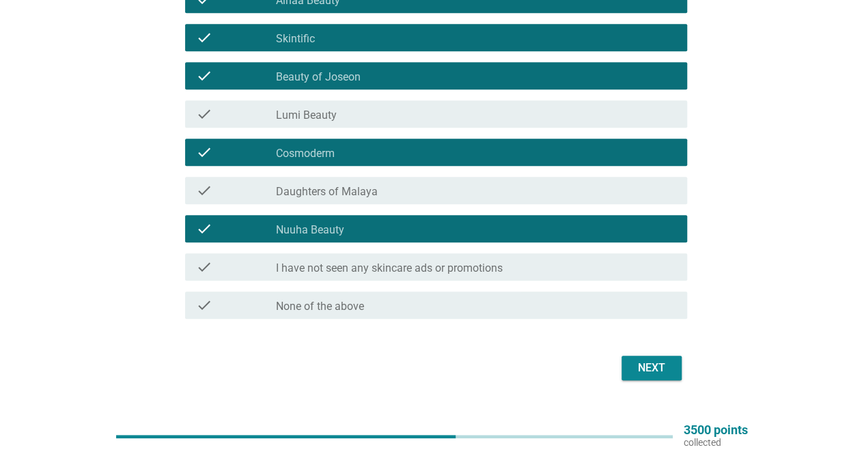
click at [643, 368] on div "Next" at bounding box center [652, 368] width 38 height 16
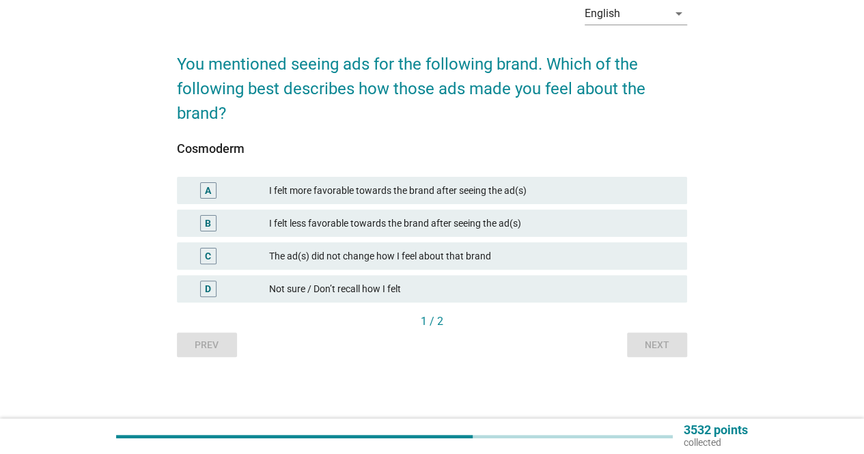
scroll to position [0, 0]
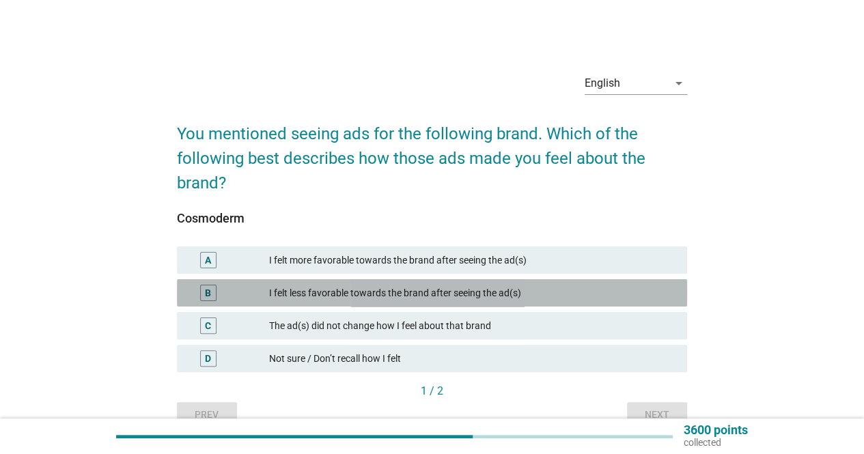
click at [398, 296] on div "I felt less favorable towards the brand after seeing the ad(s)" at bounding box center [472, 293] width 407 height 16
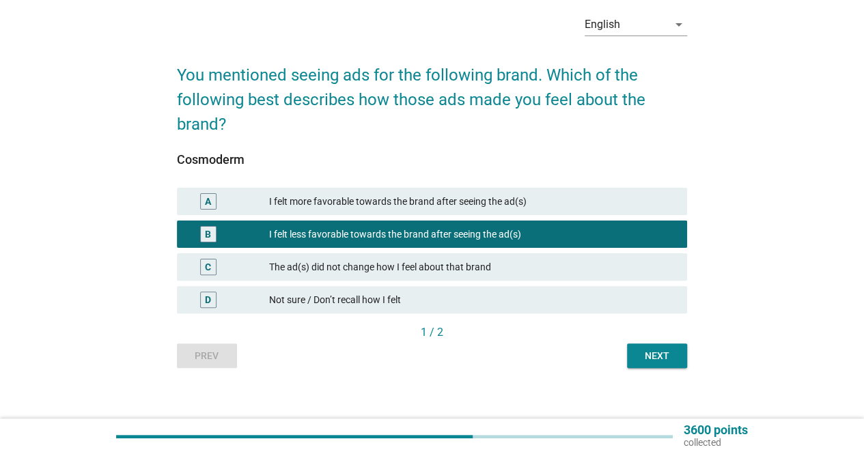
scroll to position [70, 0]
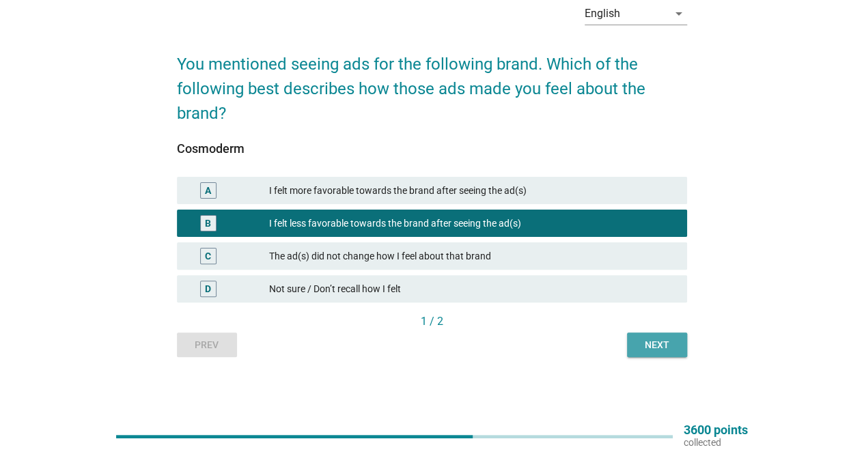
click at [646, 350] on div "Next" at bounding box center [657, 345] width 38 height 14
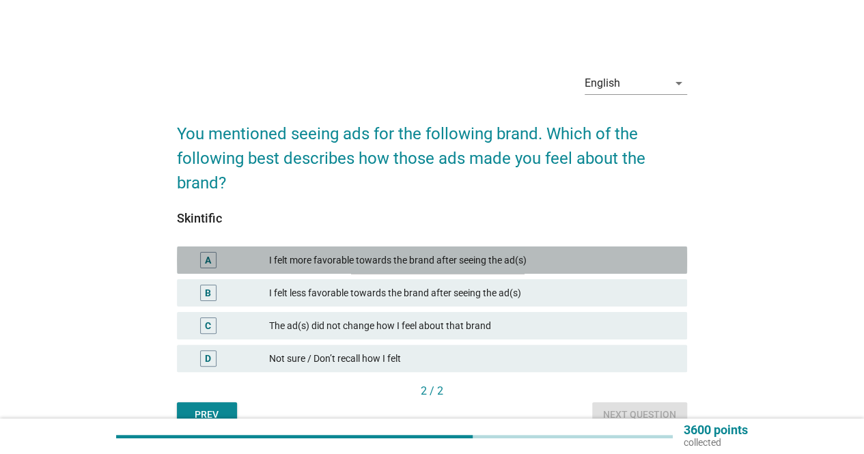
click at [416, 262] on div "I felt more favorable towards the brand after seeing the ad(s)" at bounding box center [472, 260] width 407 height 16
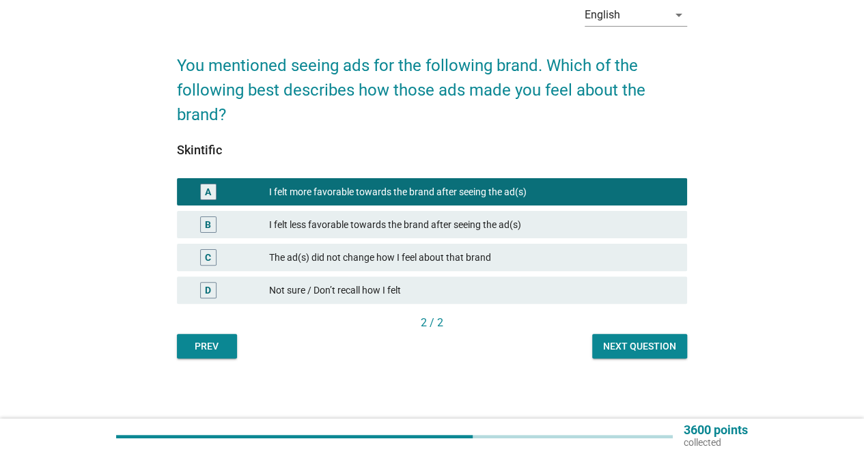
scroll to position [70, 0]
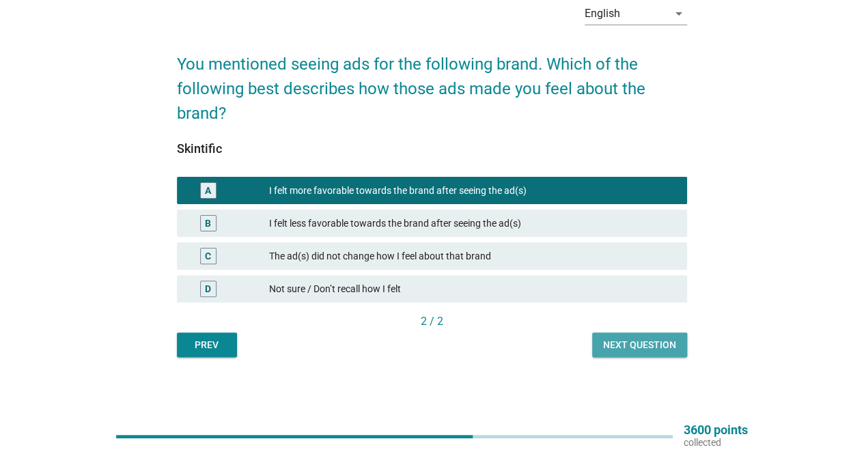
click at [629, 343] on div "Next question" at bounding box center [639, 345] width 73 height 14
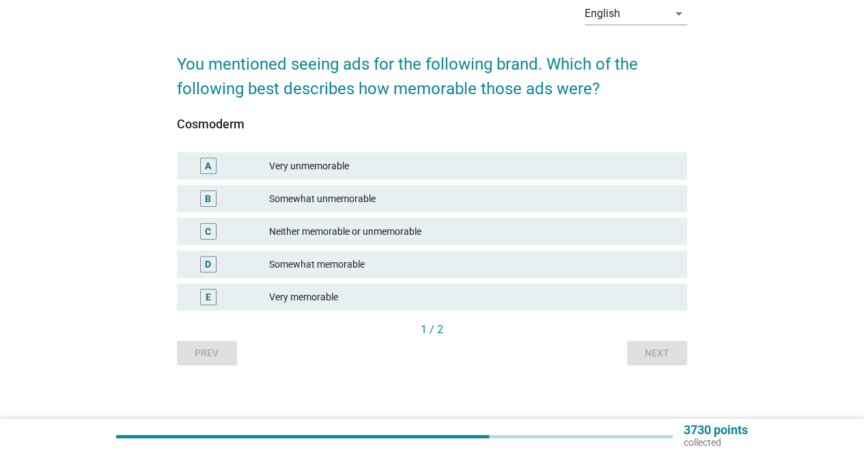
scroll to position [0, 0]
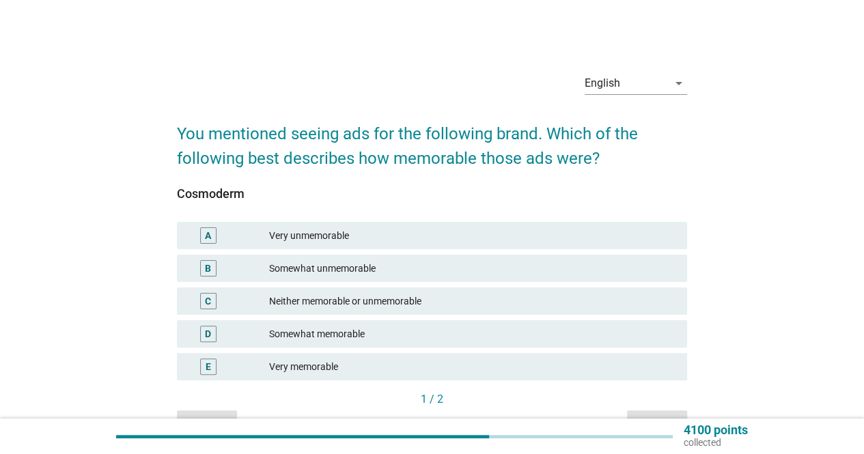
click at [329, 330] on div "Somewhat memorable" at bounding box center [472, 334] width 407 height 16
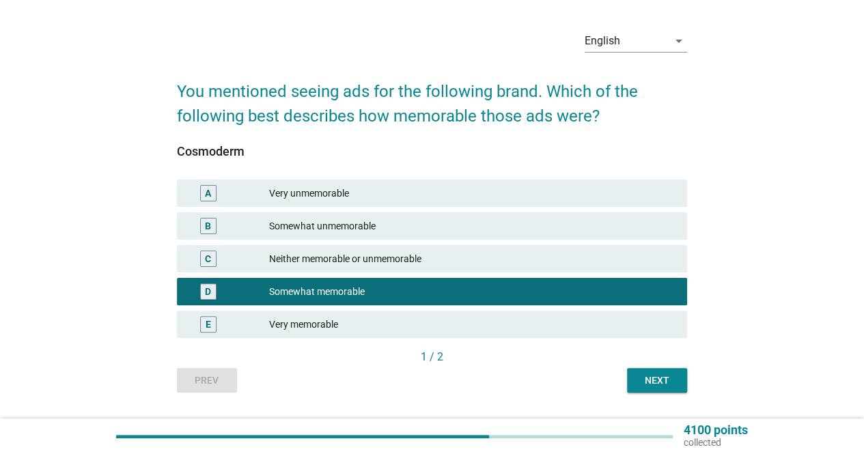
scroll to position [78, 0]
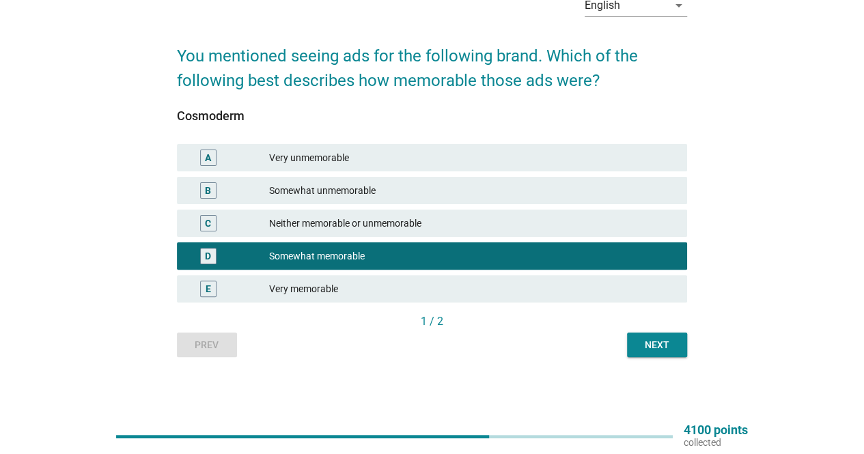
click at [329, 230] on div "Neither memorable or unmemorable" at bounding box center [472, 223] width 407 height 16
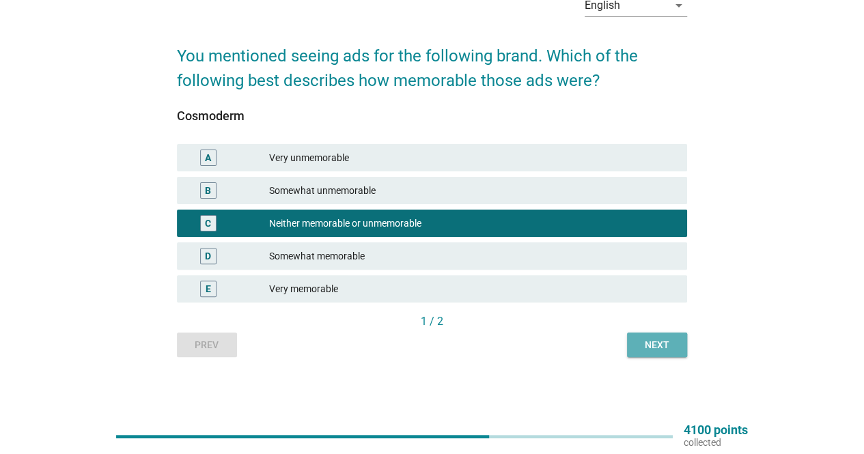
click at [653, 346] on div "Next" at bounding box center [657, 345] width 38 height 14
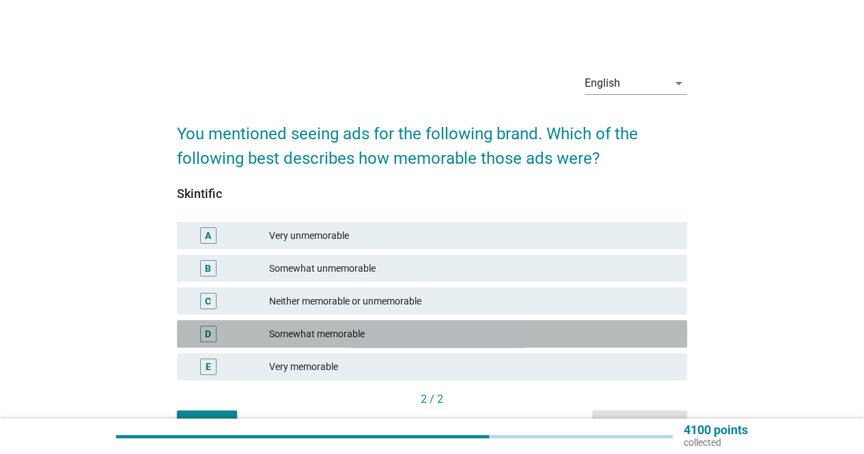
click at [372, 335] on div "Somewhat memorable" at bounding box center [472, 334] width 407 height 16
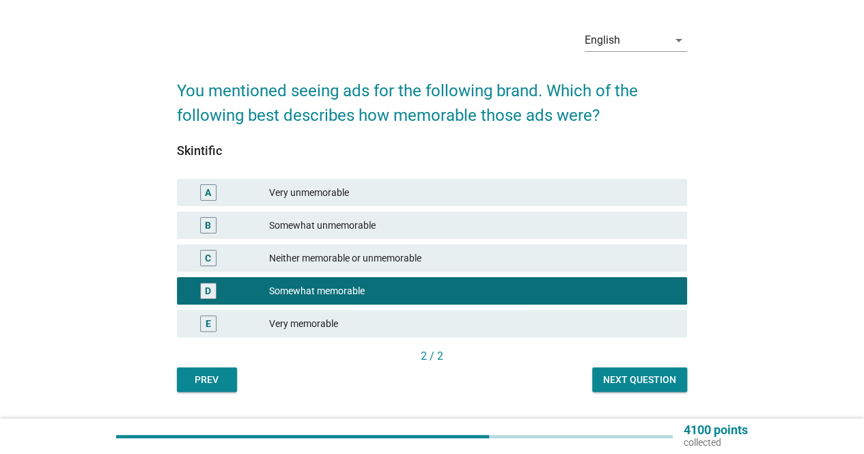
scroll to position [78, 0]
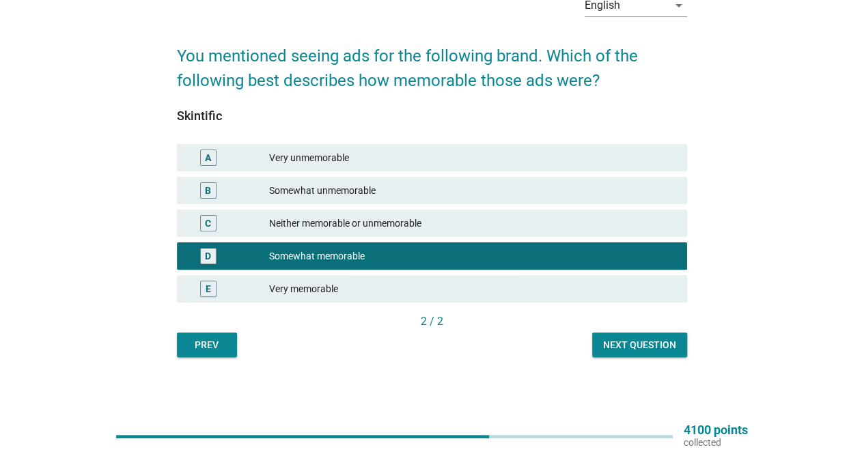
click at [628, 344] on div "Next question" at bounding box center [639, 345] width 73 height 14
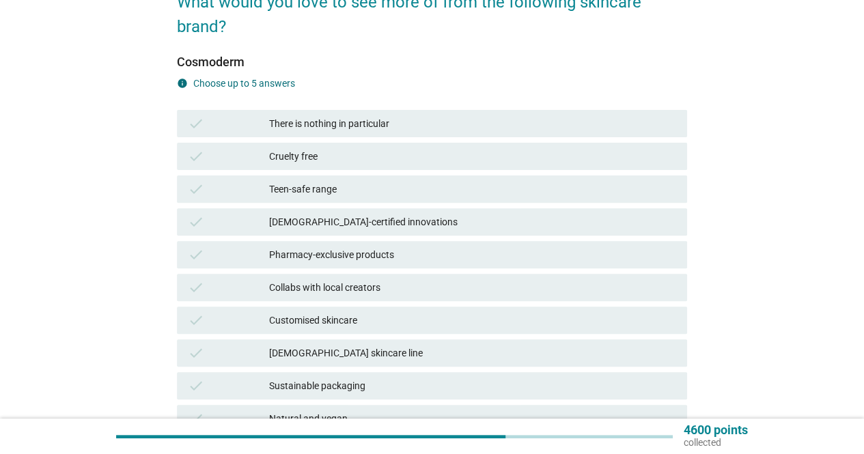
scroll to position [137, 0]
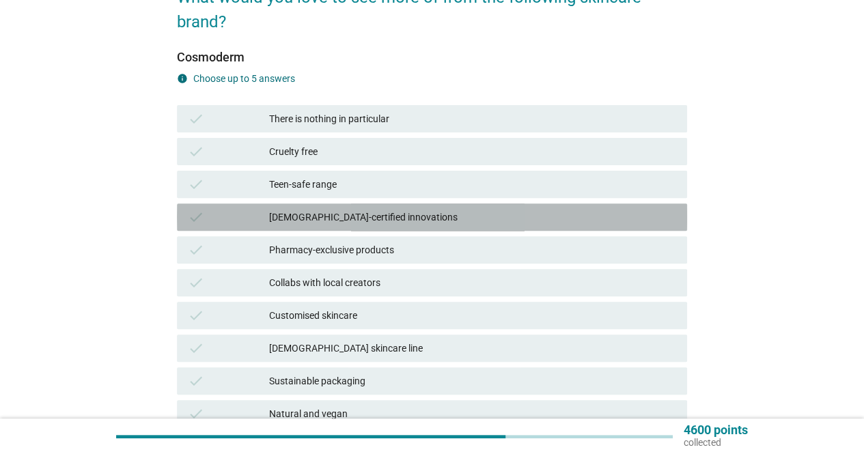
click at [358, 220] on div "[DEMOGRAPHIC_DATA]-certified innovations" at bounding box center [472, 217] width 407 height 16
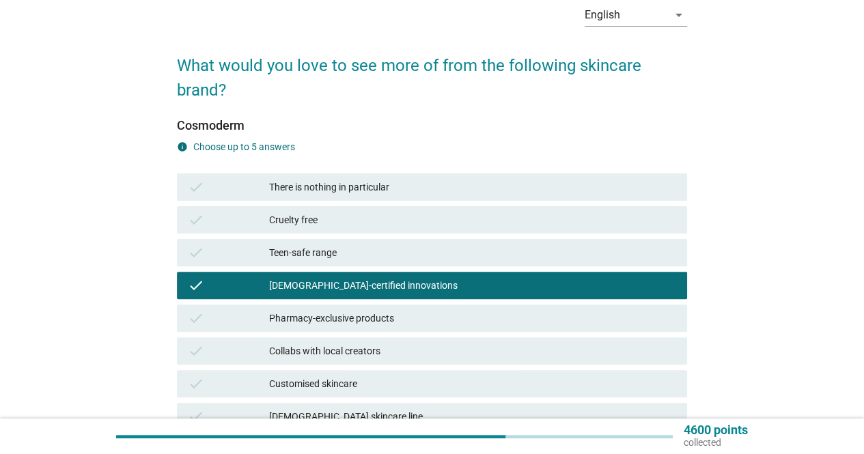
scroll to position [205, 0]
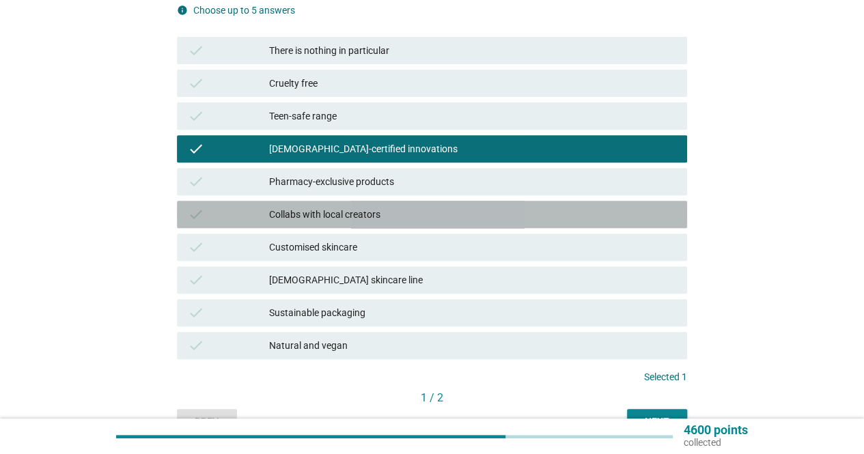
click at [351, 217] on div "Collabs with local creators" at bounding box center [472, 214] width 407 height 16
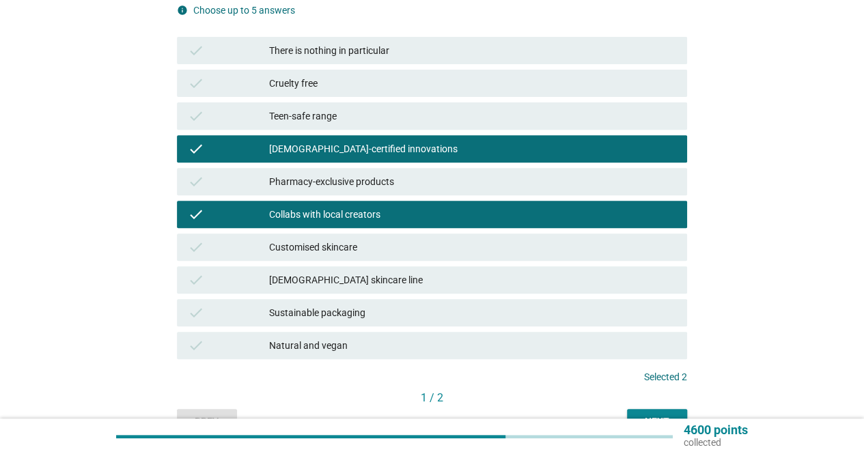
click at [338, 248] on div "Customised skincare" at bounding box center [472, 247] width 407 height 16
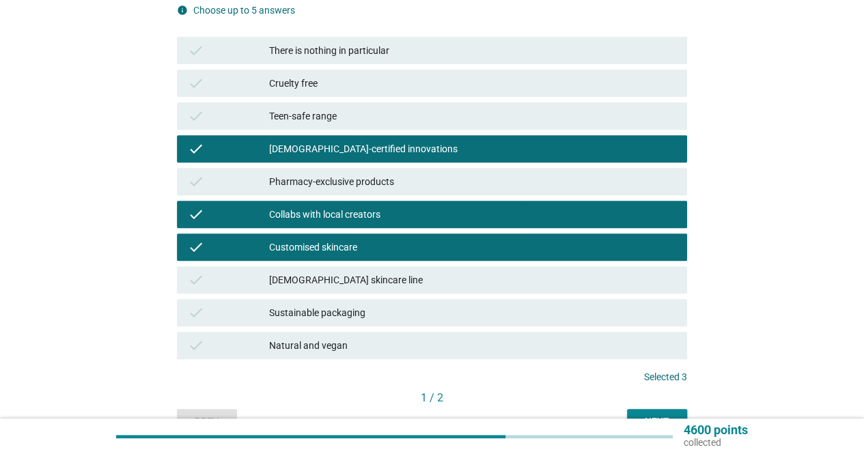
click at [332, 274] on div "[DEMOGRAPHIC_DATA] skincare line" at bounding box center [472, 280] width 407 height 16
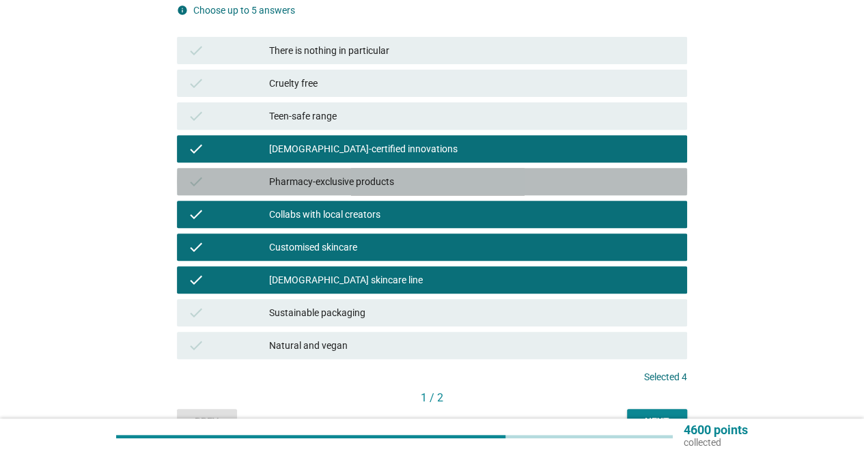
click at [342, 182] on div "Pharmacy-exclusive products" at bounding box center [472, 182] width 407 height 16
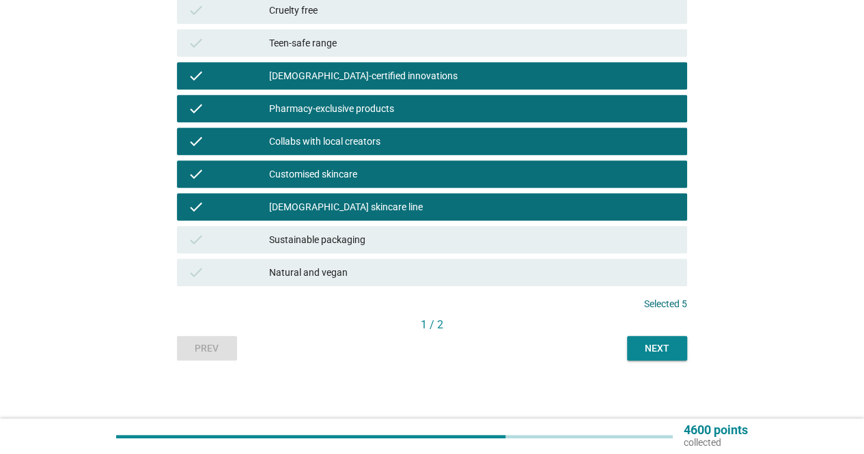
scroll to position [282, 0]
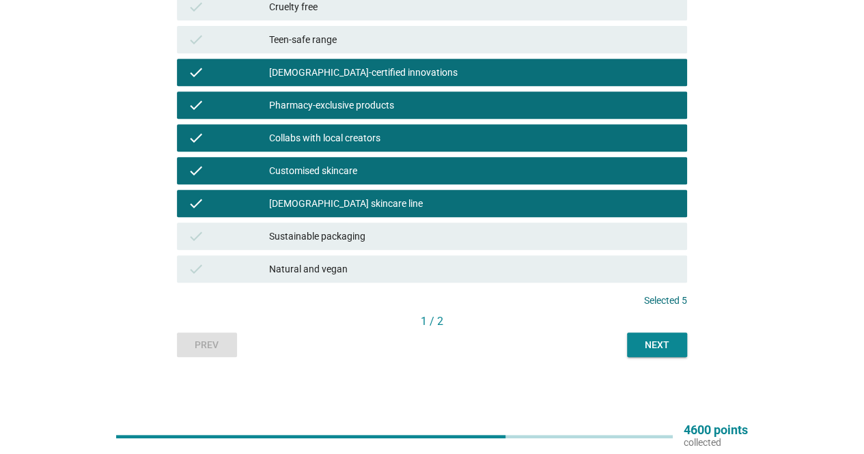
click at [353, 136] on div "Collabs with local creators" at bounding box center [472, 138] width 407 height 16
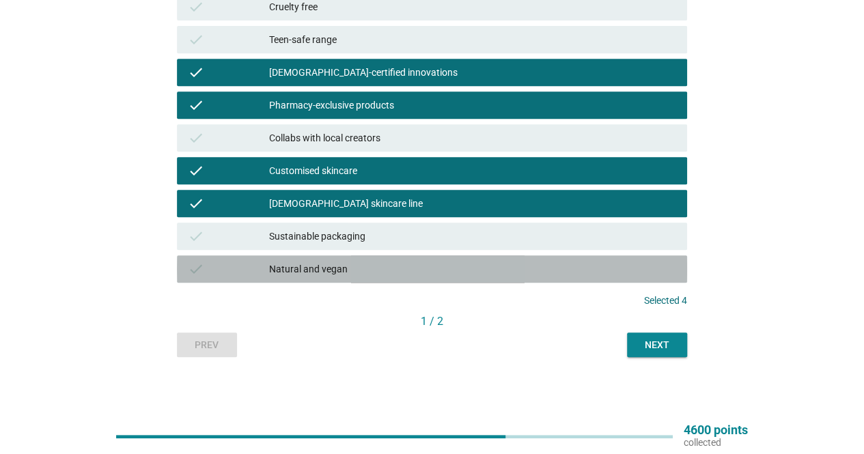
click at [318, 274] on div "Natural and vegan" at bounding box center [472, 269] width 407 height 16
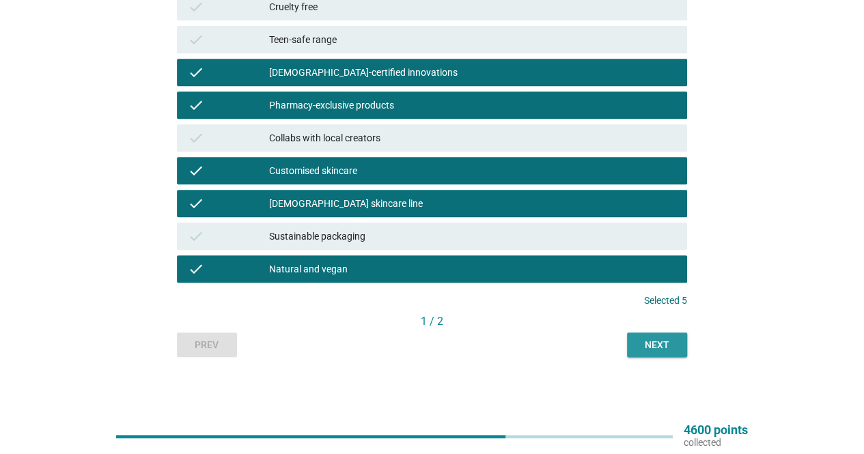
click at [655, 343] on div "Next" at bounding box center [657, 345] width 38 height 14
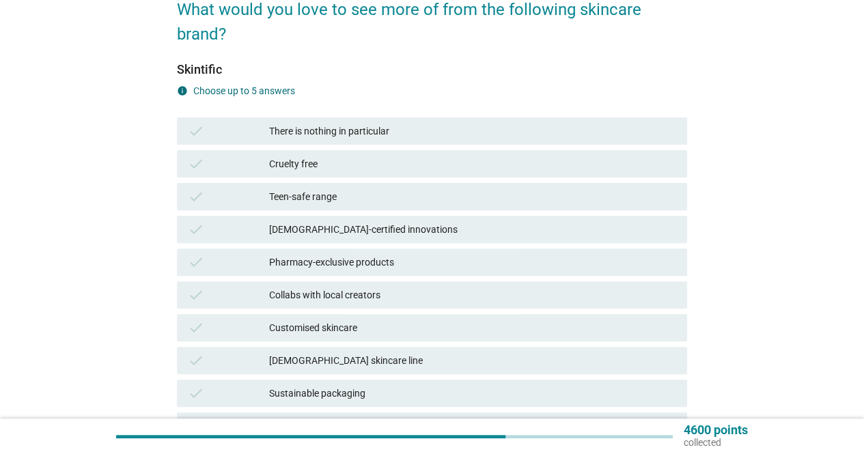
scroll to position [137, 0]
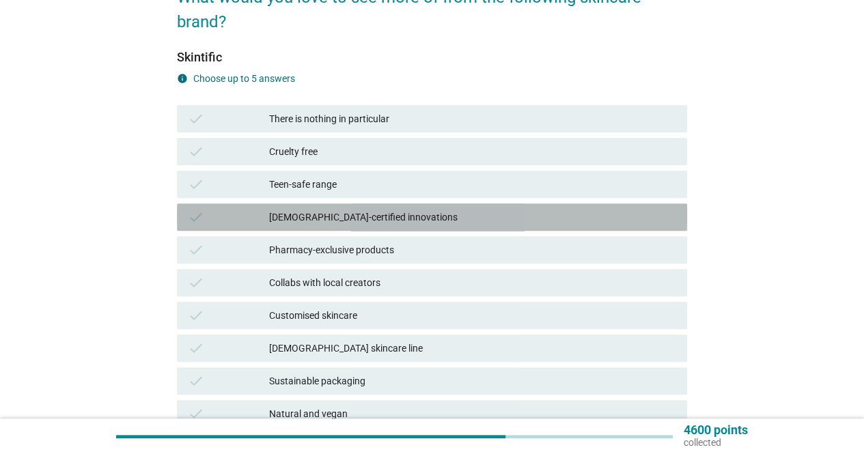
click at [325, 210] on div "[DEMOGRAPHIC_DATA]-certified innovations" at bounding box center [472, 217] width 407 height 16
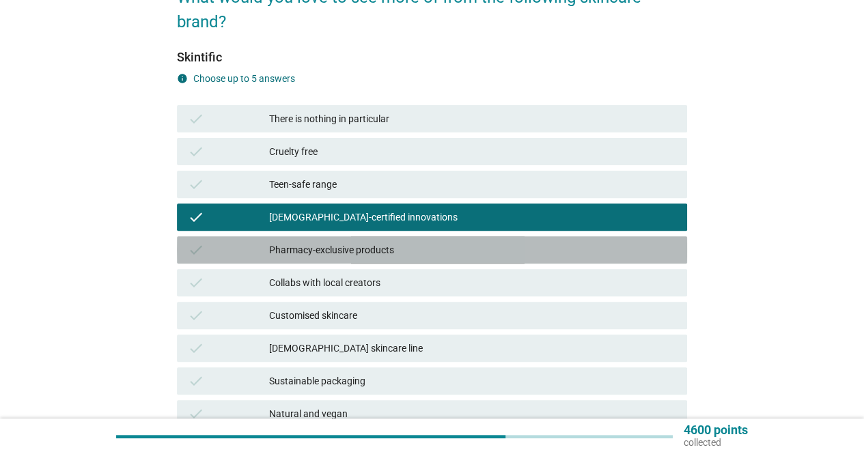
click at [336, 252] on div "Pharmacy-exclusive products" at bounding box center [472, 250] width 407 height 16
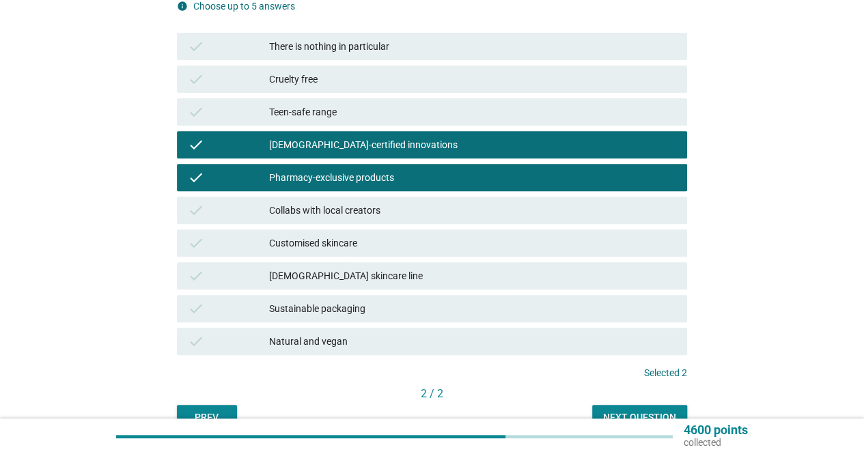
scroll to position [273, 0]
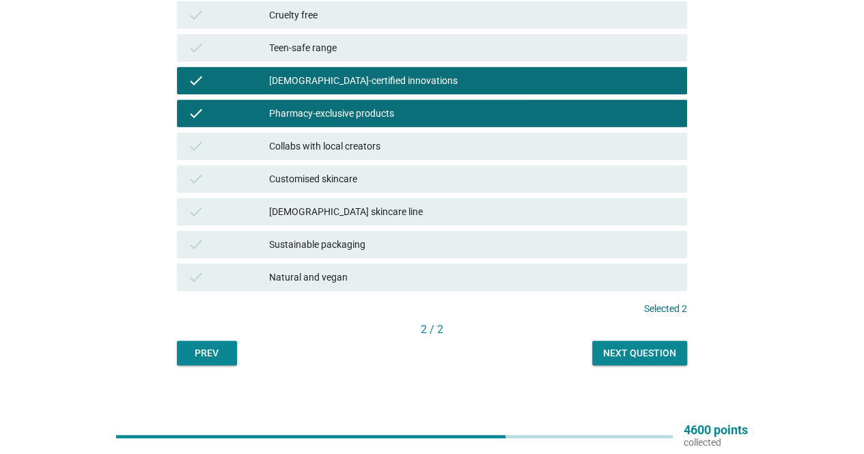
click at [322, 277] on div "Natural and vegan" at bounding box center [472, 277] width 407 height 16
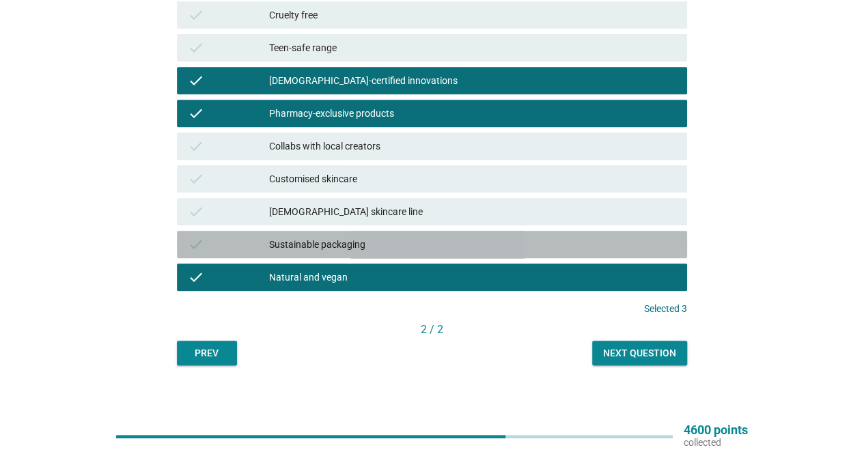
click at [320, 245] on div "Sustainable packaging" at bounding box center [472, 244] width 407 height 16
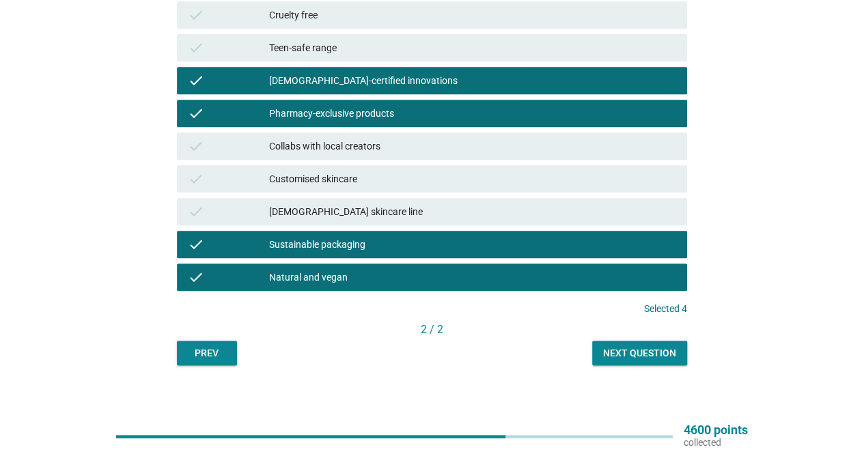
click at [314, 210] on div "[DEMOGRAPHIC_DATA] skincare line" at bounding box center [472, 212] width 407 height 16
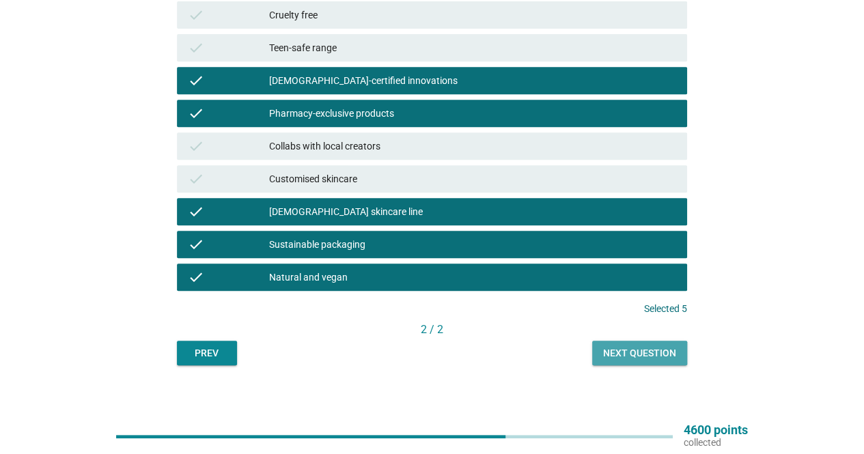
click at [627, 355] on div "Next question" at bounding box center [639, 353] width 73 height 14
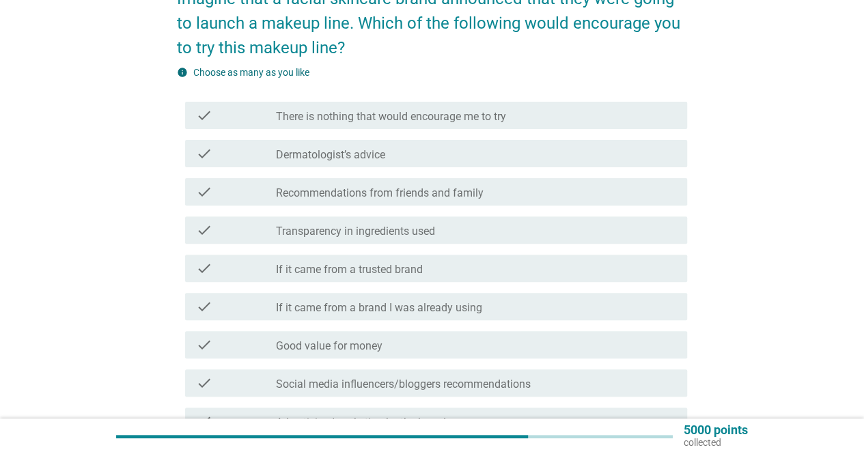
scroll to position [137, 0]
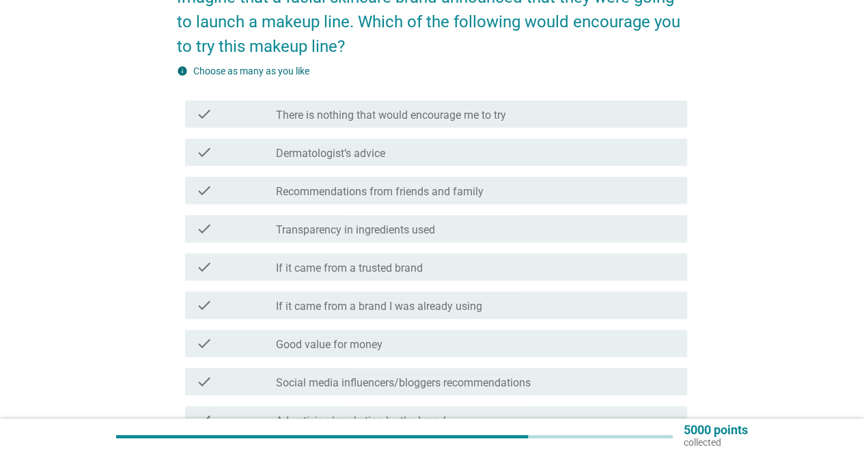
click at [327, 158] on label "Dermatologist’s advice" at bounding box center [330, 154] width 109 height 14
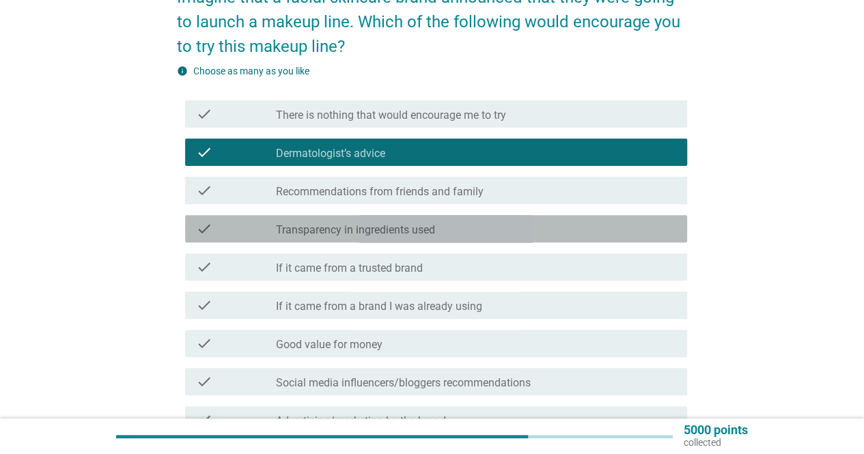
click at [368, 232] on label "Transparency in ingredients used" at bounding box center [355, 230] width 159 height 14
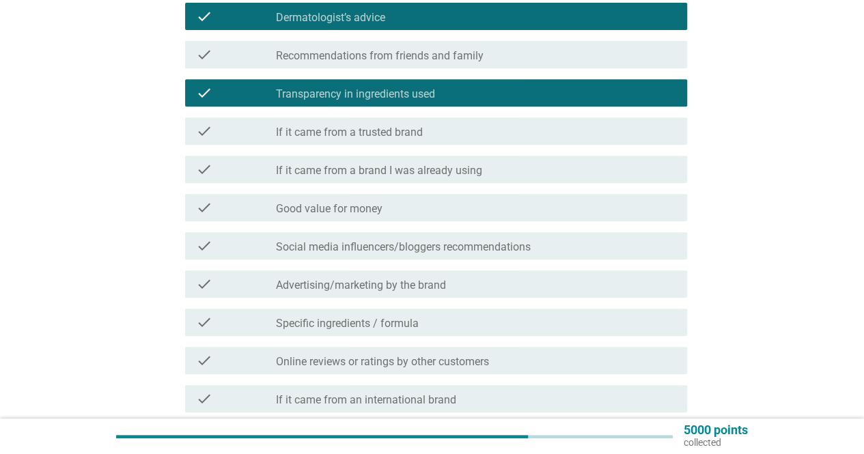
scroll to position [273, 0]
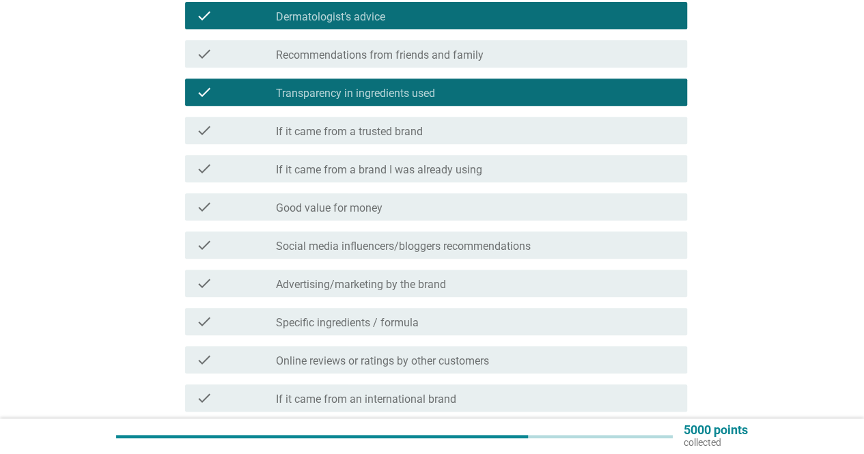
click at [357, 207] on label "Good value for money" at bounding box center [329, 209] width 107 height 14
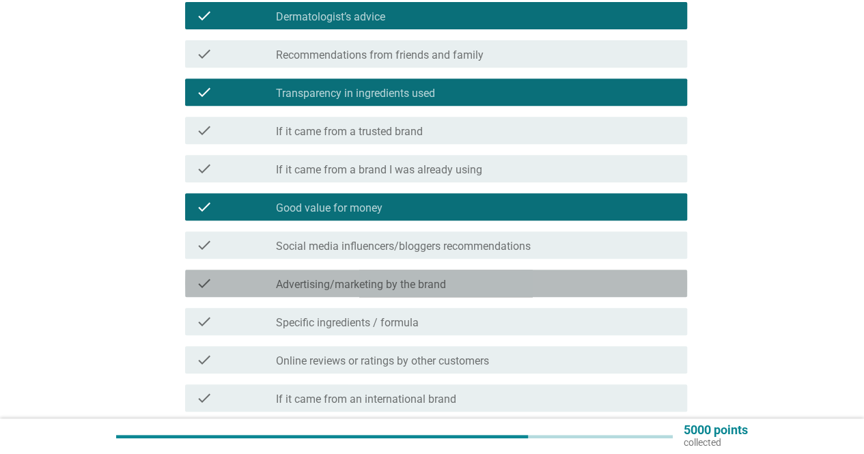
click at [351, 282] on label "Advertising/marketing by the brand" at bounding box center [361, 285] width 170 height 14
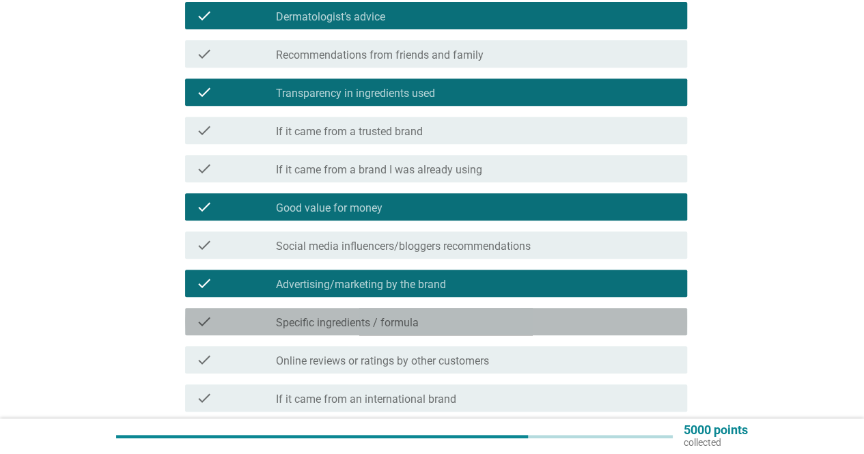
click at [350, 324] on label "Specific ingredients / formula" at bounding box center [347, 323] width 143 height 14
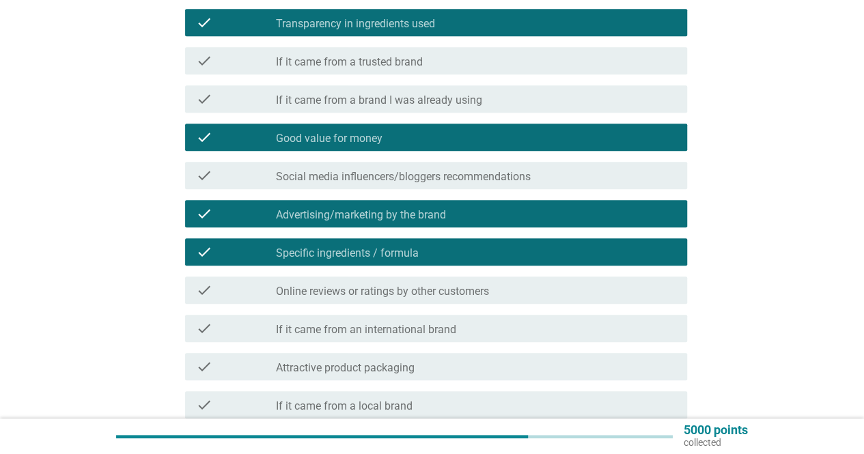
scroll to position [410, 0]
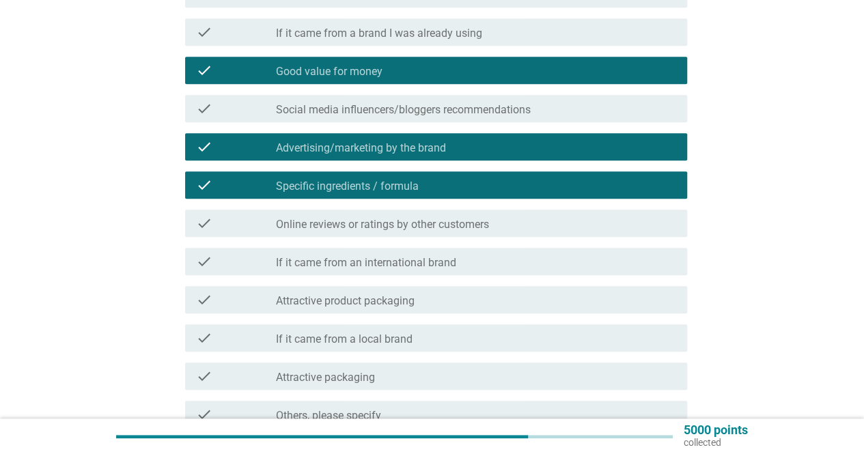
click at [350, 303] on label "Attractive product packaging" at bounding box center [345, 302] width 139 height 14
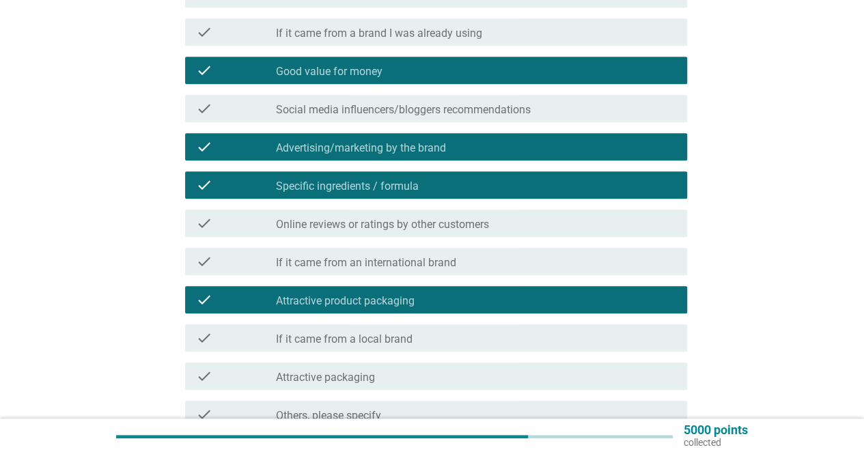
scroll to position [478, 0]
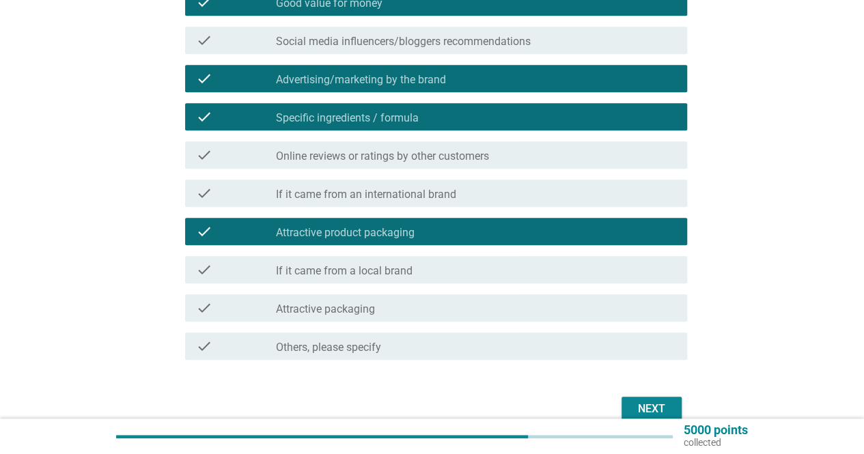
click at [376, 274] on label "If it came from a local brand" at bounding box center [344, 271] width 137 height 14
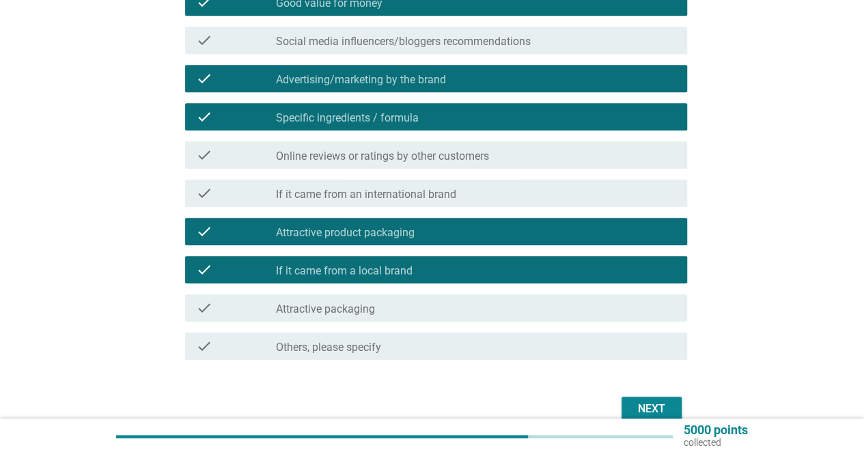
scroll to position [547, 0]
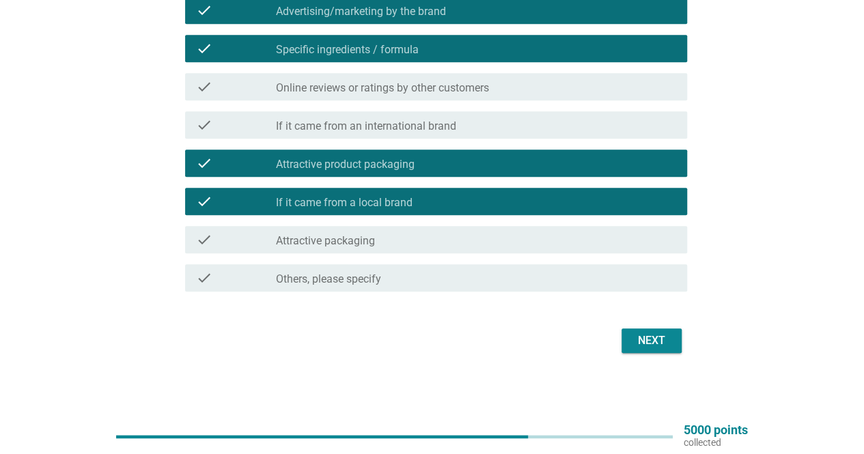
click at [643, 340] on div "Next" at bounding box center [652, 341] width 38 height 16
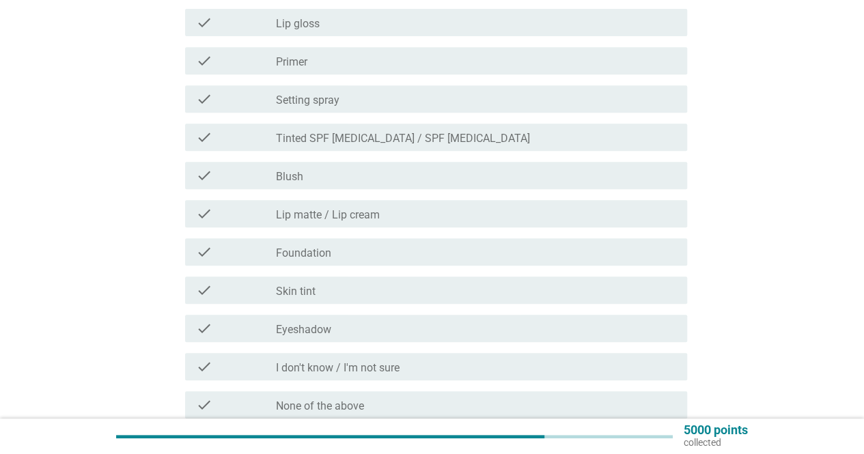
scroll to position [205, 0]
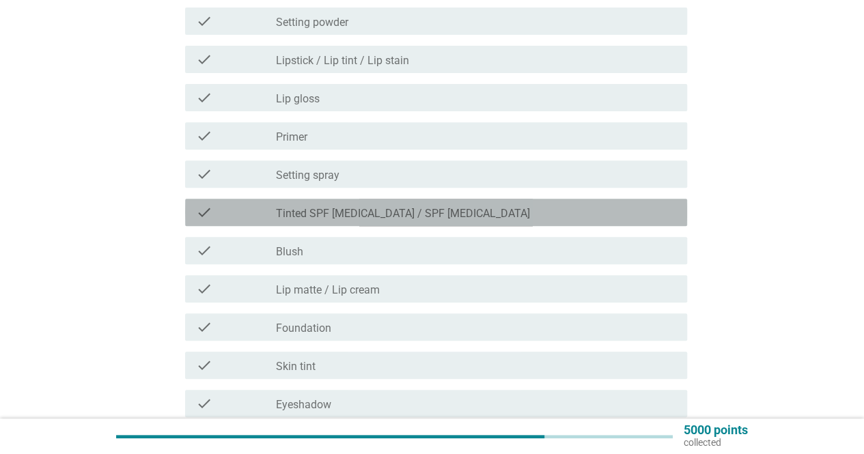
click at [411, 208] on label "Tinted SPF [MEDICAL_DATA] / SPF [MEDICAL_DATA]" at bounding box center [403, 214] width 254 height 14
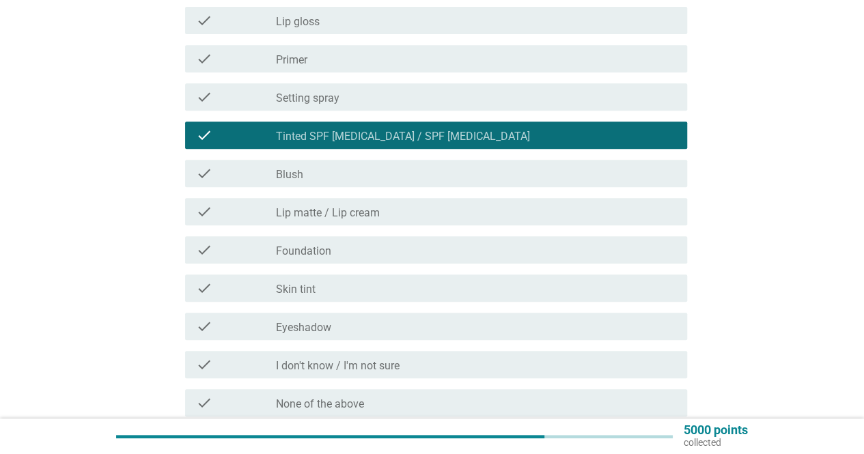
scroll to position [342, 0]
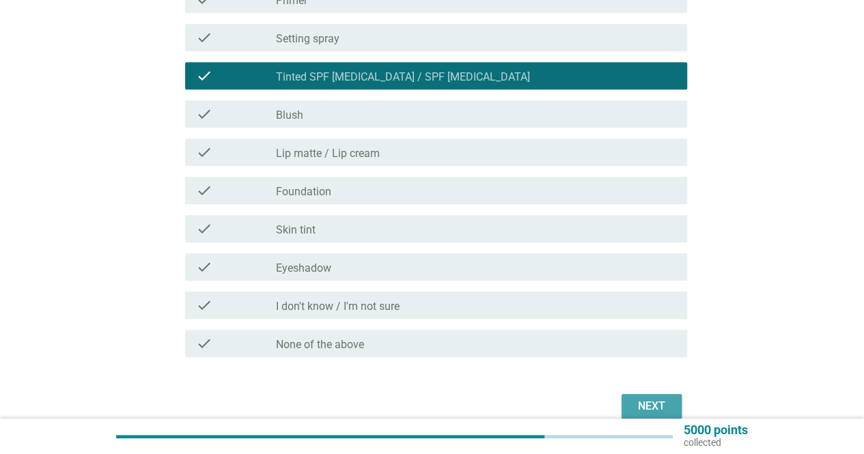
click at [664, 405] on div "Next" at bounding box center [652, 406] width 38 height 16
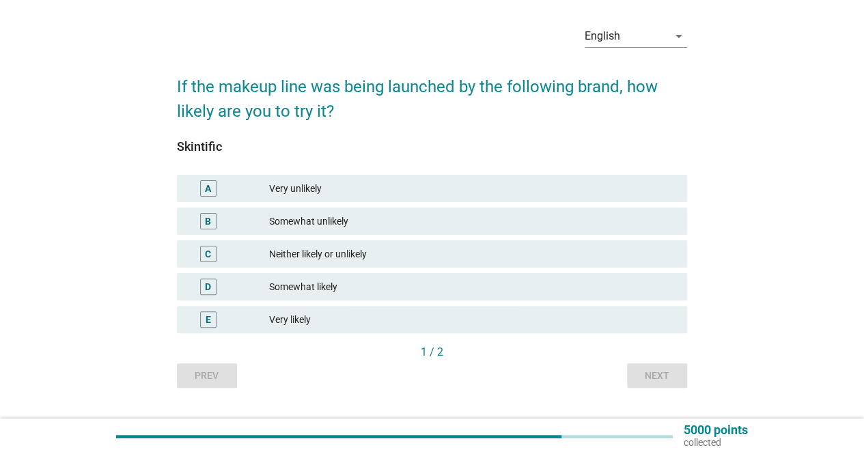
scroll to position [78, 0]
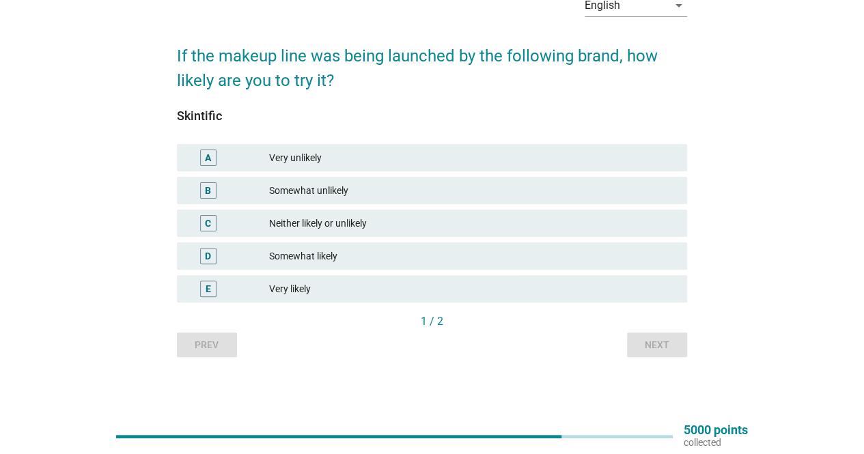
click at [348, 221] on div "Neither likely or unlikely" at bounding box center [472, 223] width 407 height 16
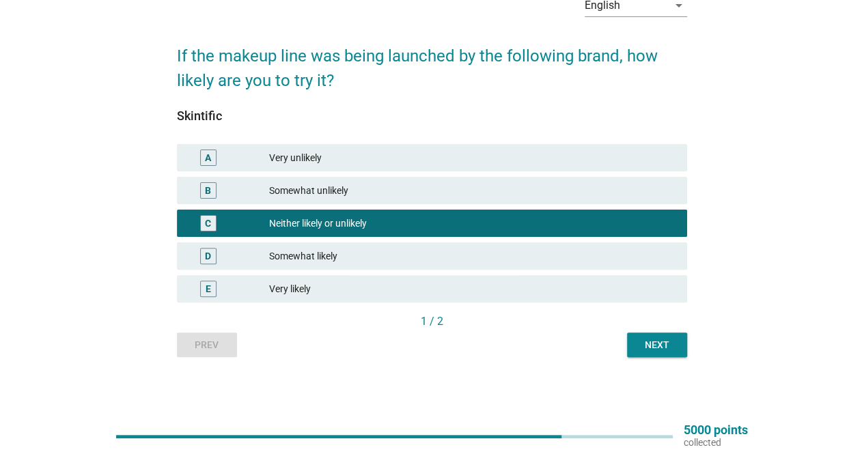
click at [366, 254] on div "Somewhat likely" at bounding box center [472, 256] width 407 height 16
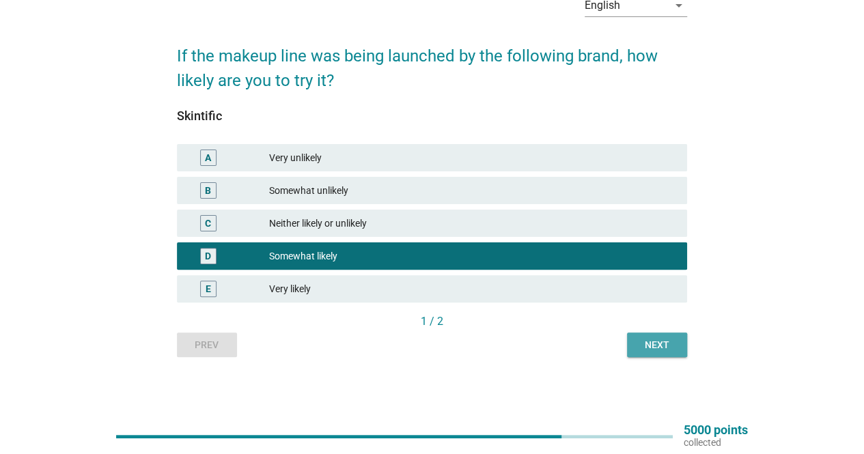
click at [653, 344] on div "Next" at bounding box center [657, 345] width 38 height 14
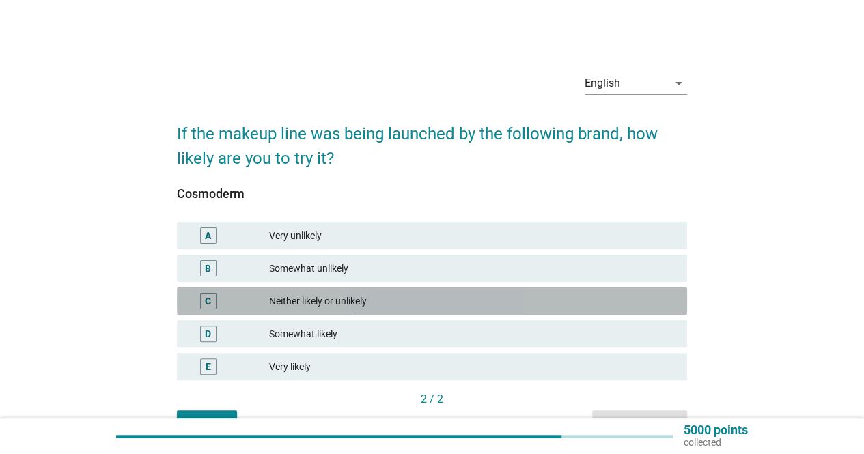
click at [387, 299] on div "Neither likely or unlikely" at bounding box center [472, 301] width 407 height 16
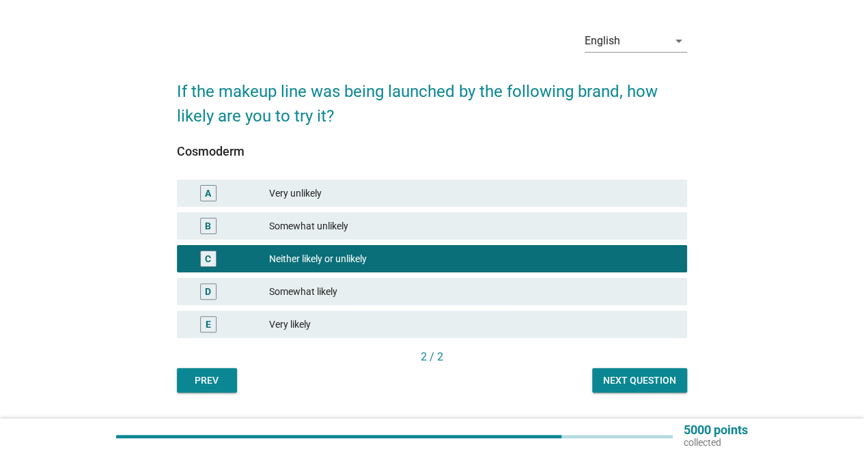
scroll to position [78, 0]
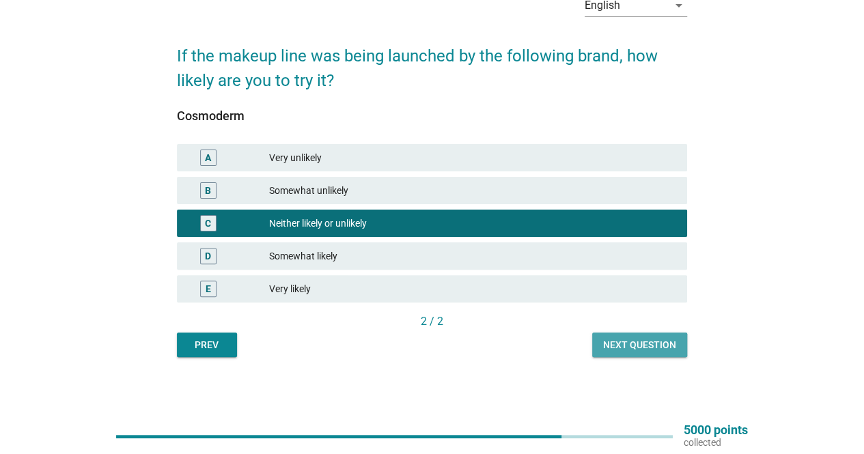
click at [641, 349] on div "Next question" at bounding box center [639, 345] width 73 height 14
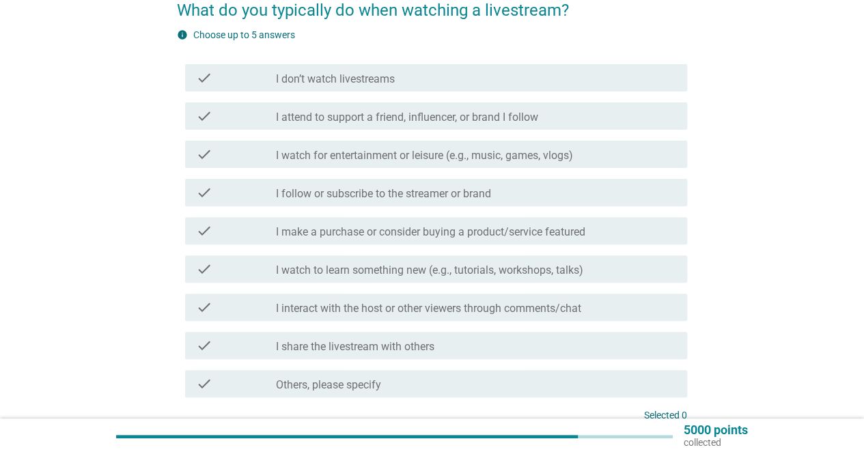
scroll to position [137, 0]
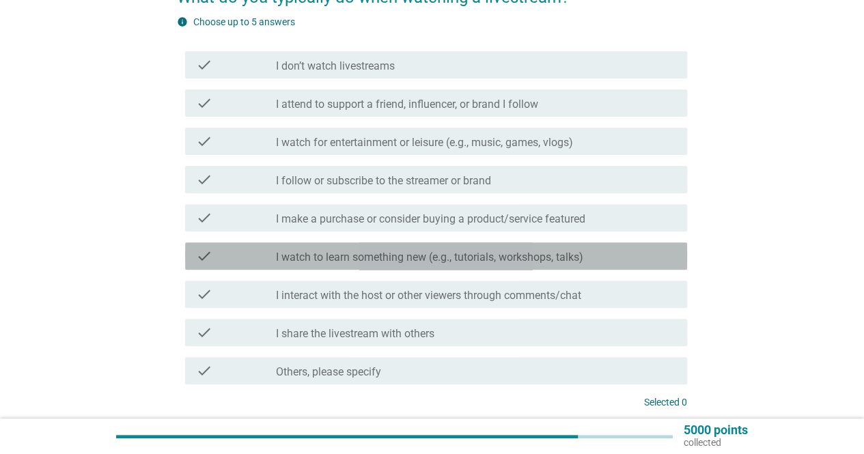
click at [351, 259] on label "I watch to learn something new (e.g., tutorials, workshops, talks)" at bounding box center [430, 258] width 308 height 14
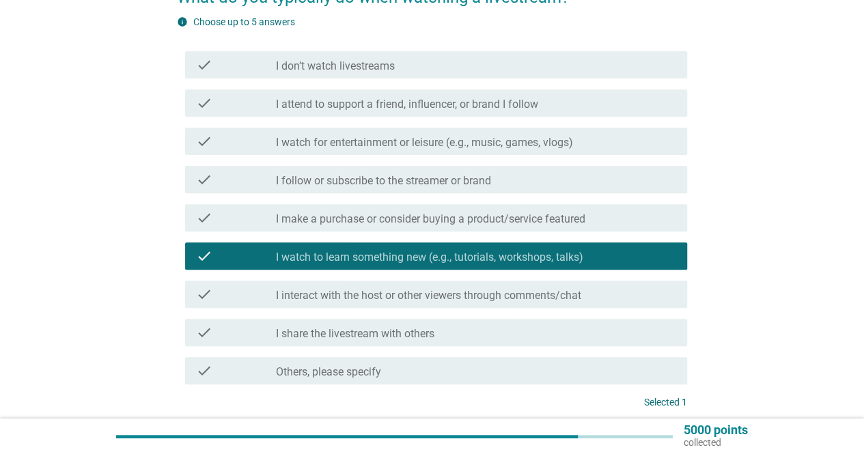
click at [359, 290] on label "I interact with the host or other viewers through comments/chat" at bounding box center [428, 296] width 305 height 14
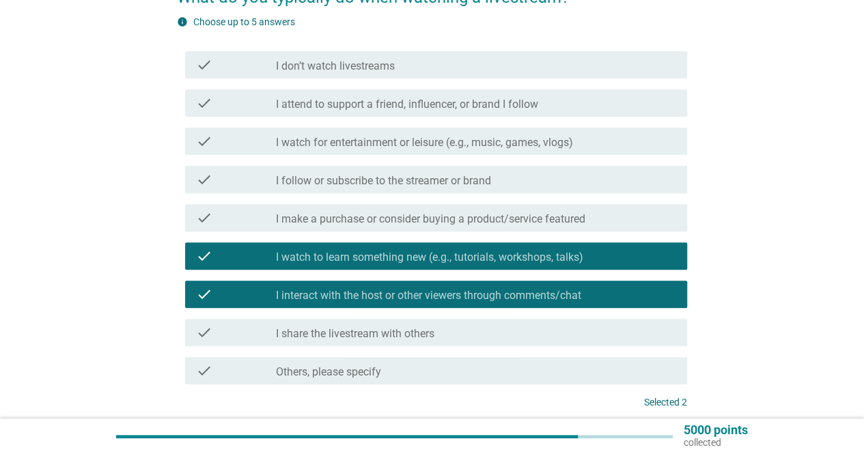
scroll to position [68, 0]
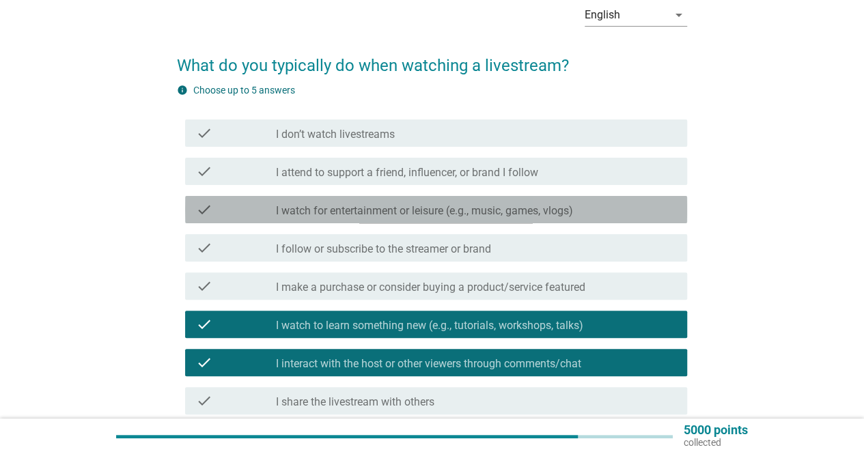
click at [338, 213] on label "I watch for entertainment or leisure (e.g., music, games, vlogs)" at bounding box center [424, 211] width 297 height 14
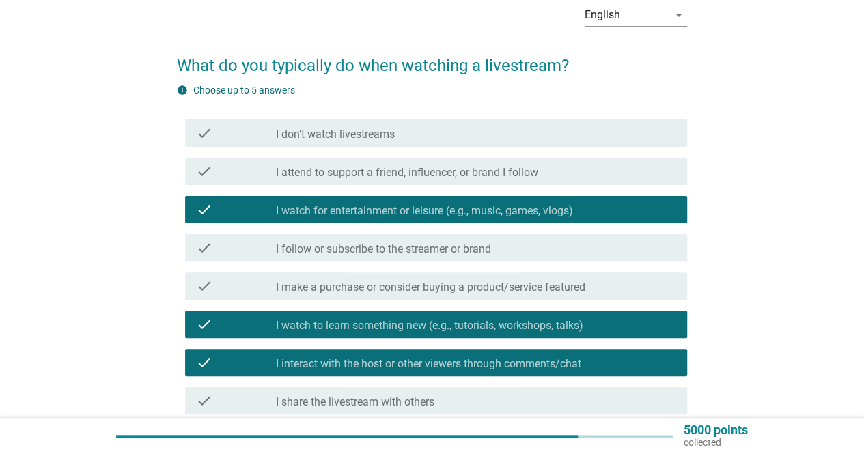
click at [344, 249] on label "I follow or subscribe to the streamer or brand" at bounding box center [383, 250] width 215 height 14
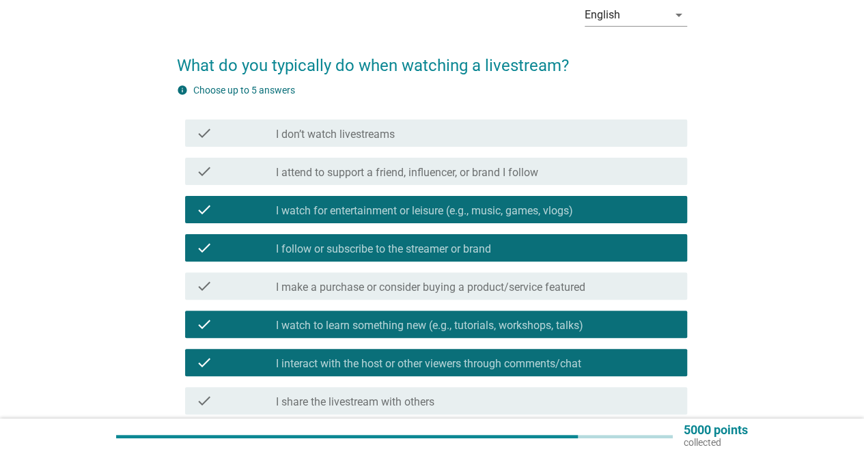
click at [340, 290] on label "I make a purchase or consider buying a product/service featured" at bounding box center [431, 288] width 310 height 14
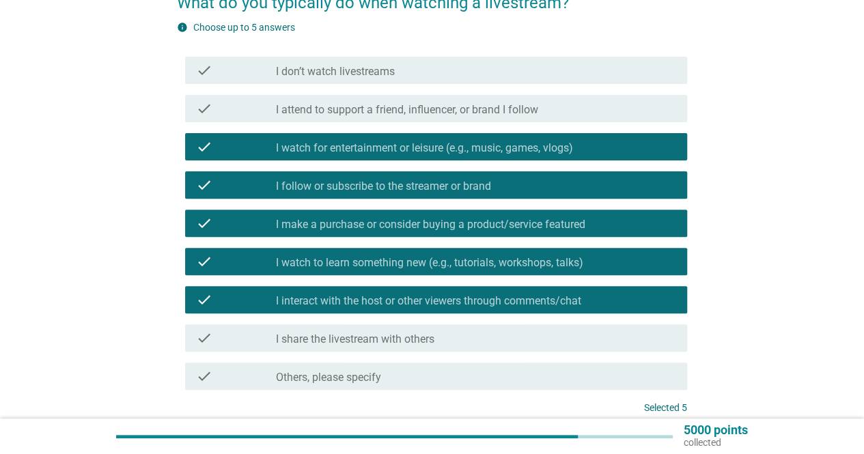
scroll to position [205, 0]
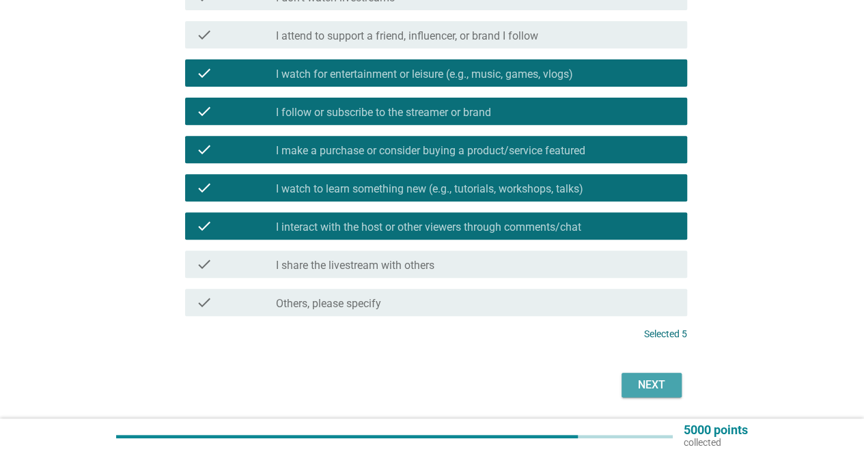
click at [640, 381] on div "Next" at bounding box center [652, 385] width 38 height 16
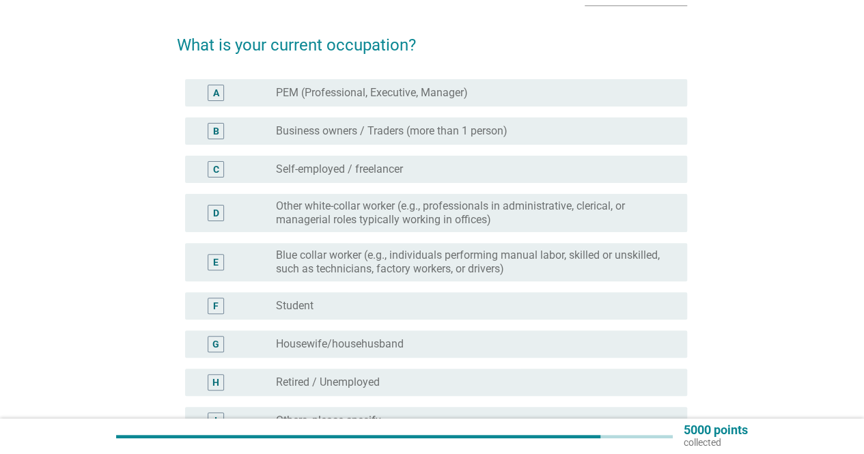
scroll to position [68, 0]
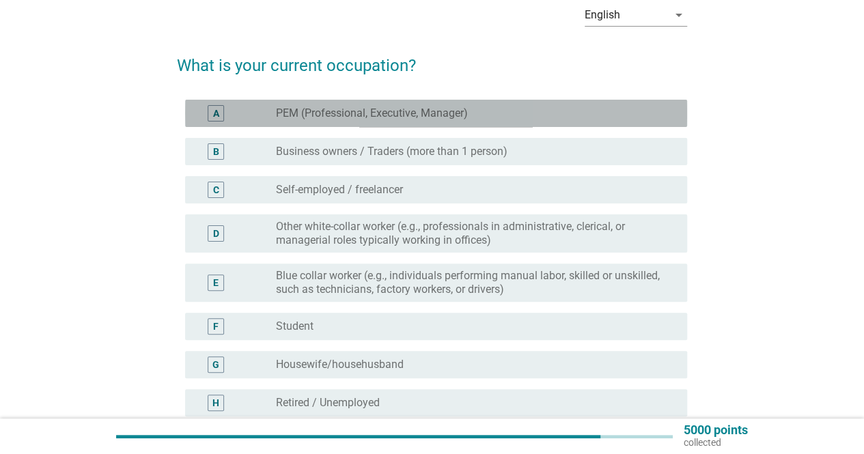
click at [351, 110] on label "PEM (Professional, Executive, Manager)" at bounding box center [372, 114] width 192 height 14
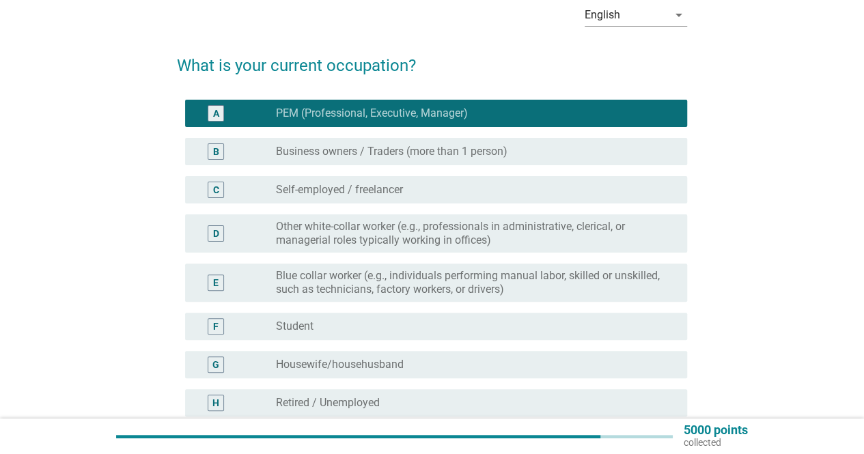
scroll to position [247, 0]
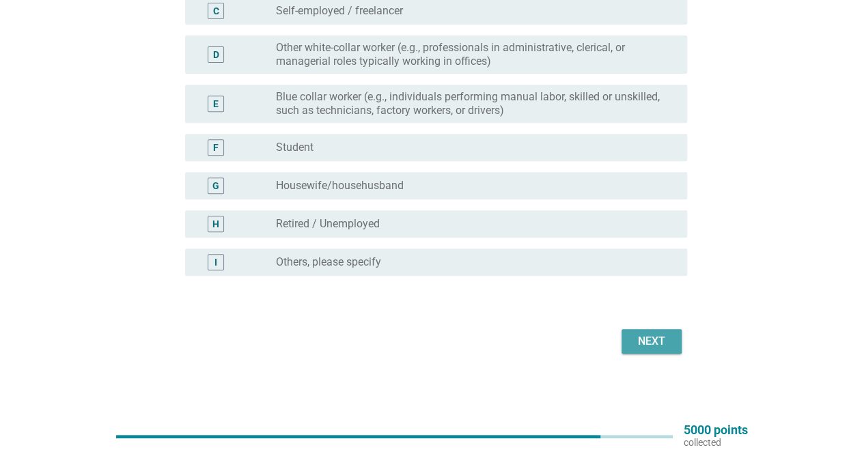
click at [642, 336] on div "Next" at bounding box center [652, 341] width 38 height 16
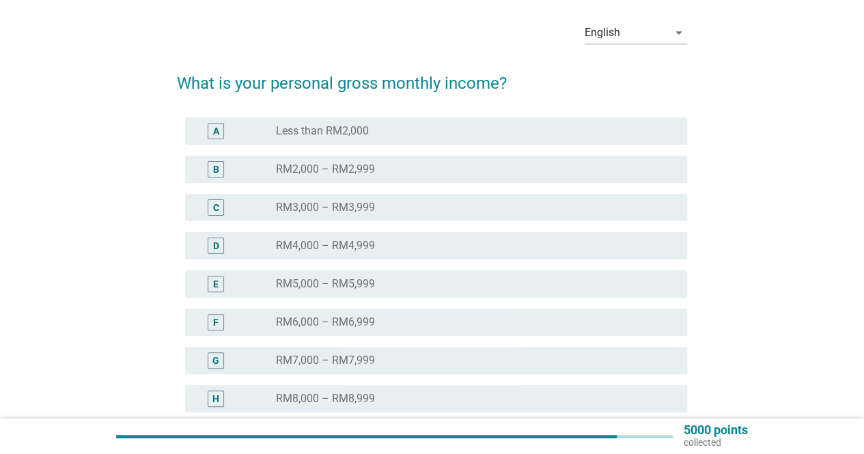
scroll to position [68, 0]
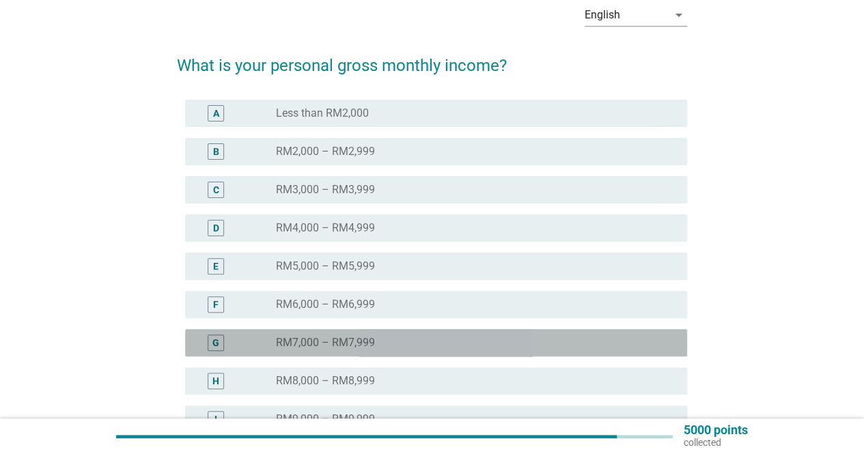
click at [409, 336] on div "radio_button_unchecked RM7,000 – RM7,999" at bounding box center [471, 343] width 390 height 14
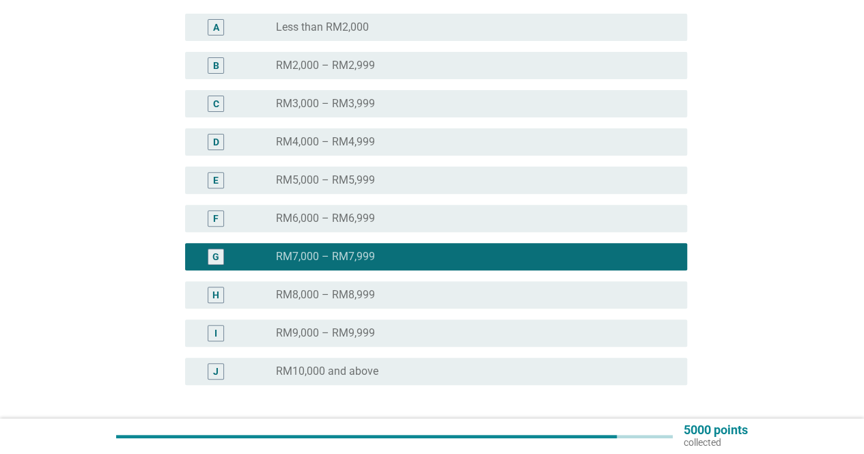
scroll to position [205, 0]
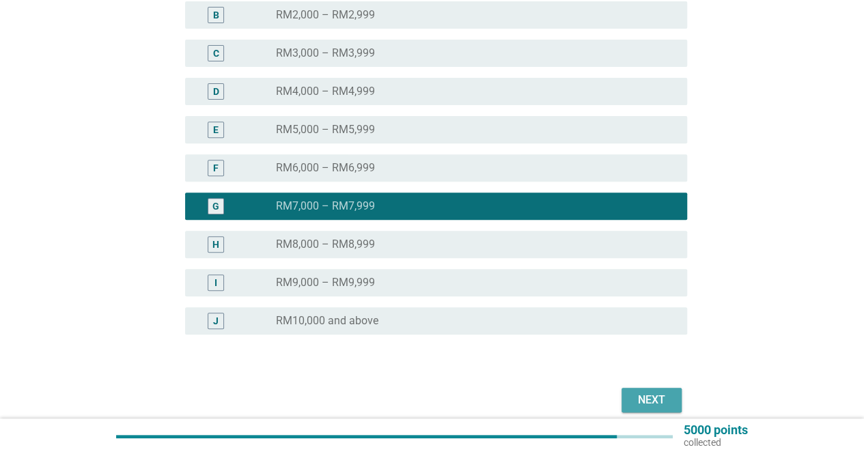
click at [640, 399] on div "Next" at bounding box center [652, 400] width 38 height 16
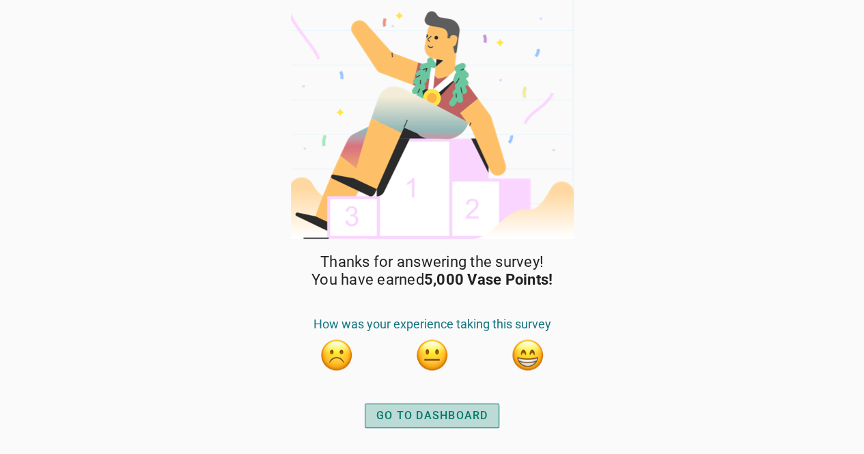
click at [418, 418] on div "GO TO DASHBOARD" at bounding box center [433, 416] width 112 height 16
